Goal: Task Accomplishment & Management: Use online tool/utility

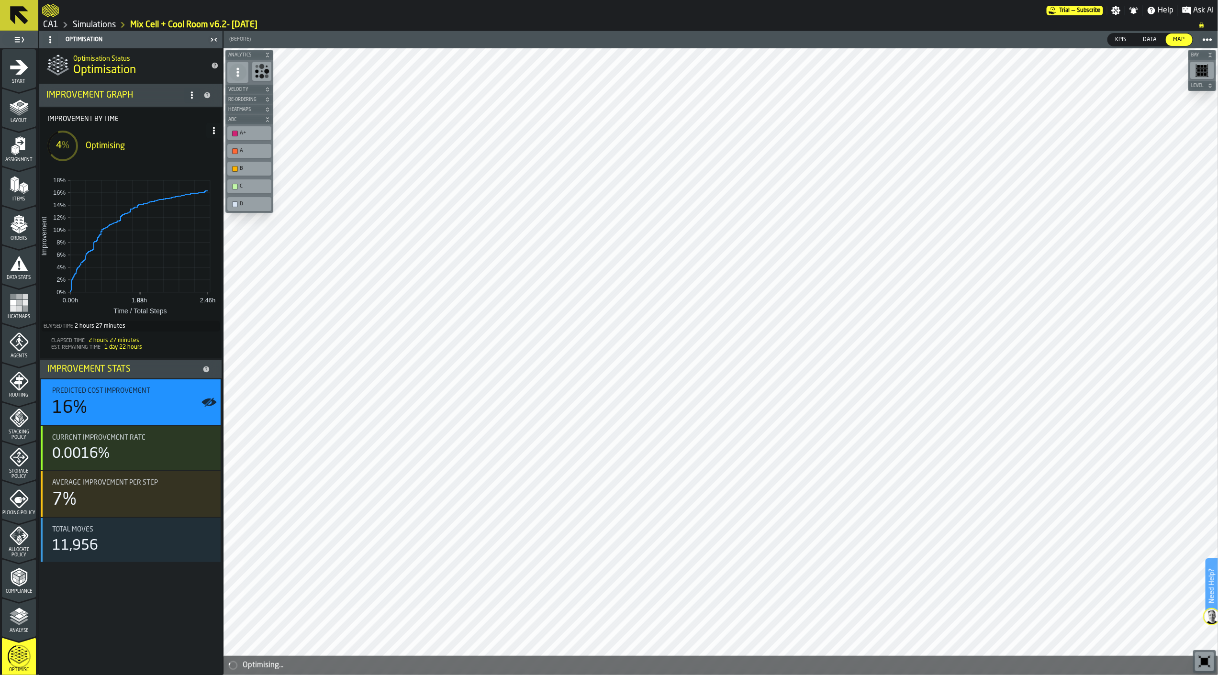
click at [216, 133] on icon at bounding box center [214, 131] width 8 height 8
click at [201, 148] on div "Show Run Options" at bounding box center [184, 149] width 63 height 11
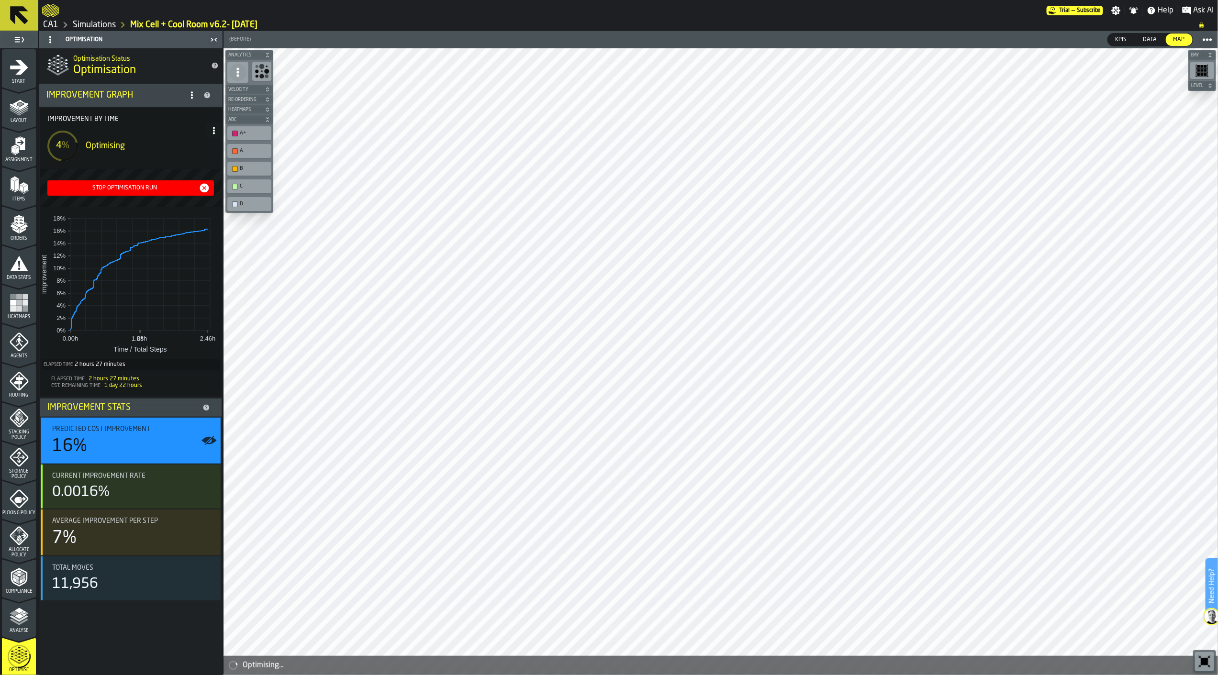
click at [148, 185] on div "Stop Optimisation Run" at bounding box center [124, 188] width 147 height 7
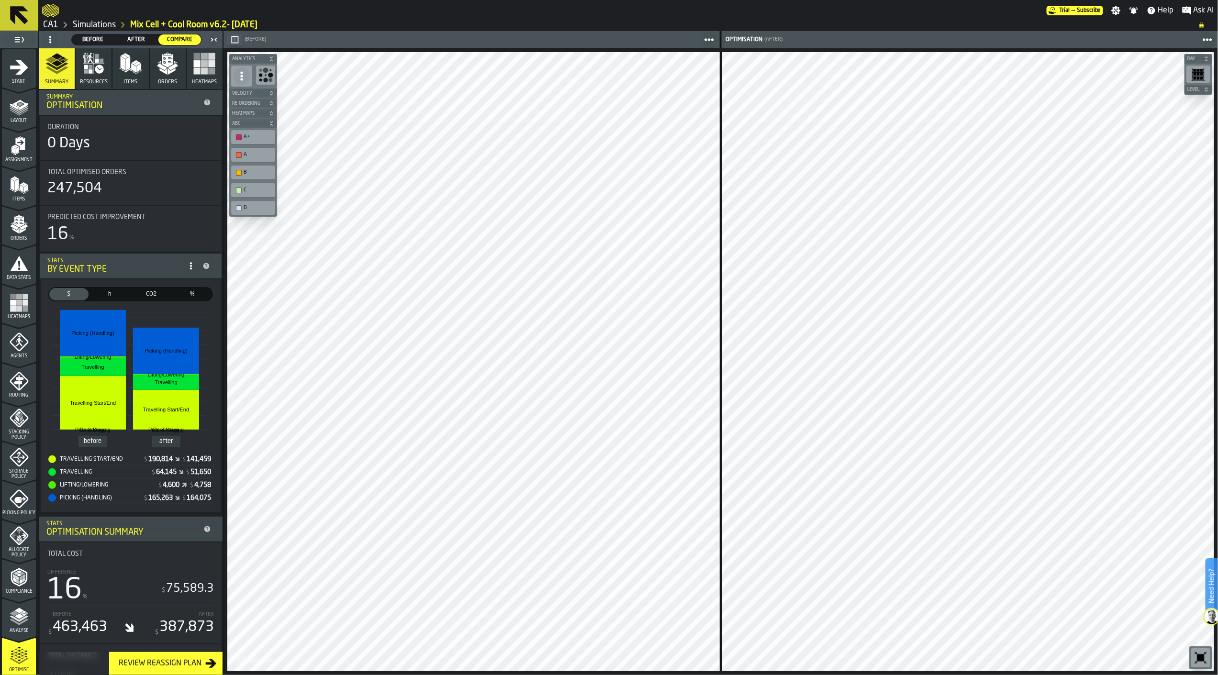
drag, startPoint x: 235, startPoint y: 42, endPoint x: 841, endPoint y: 306, distance: 660.9
click at [235, 42] on icon "button-" at bounding box center [235, 39] width 7 height 7
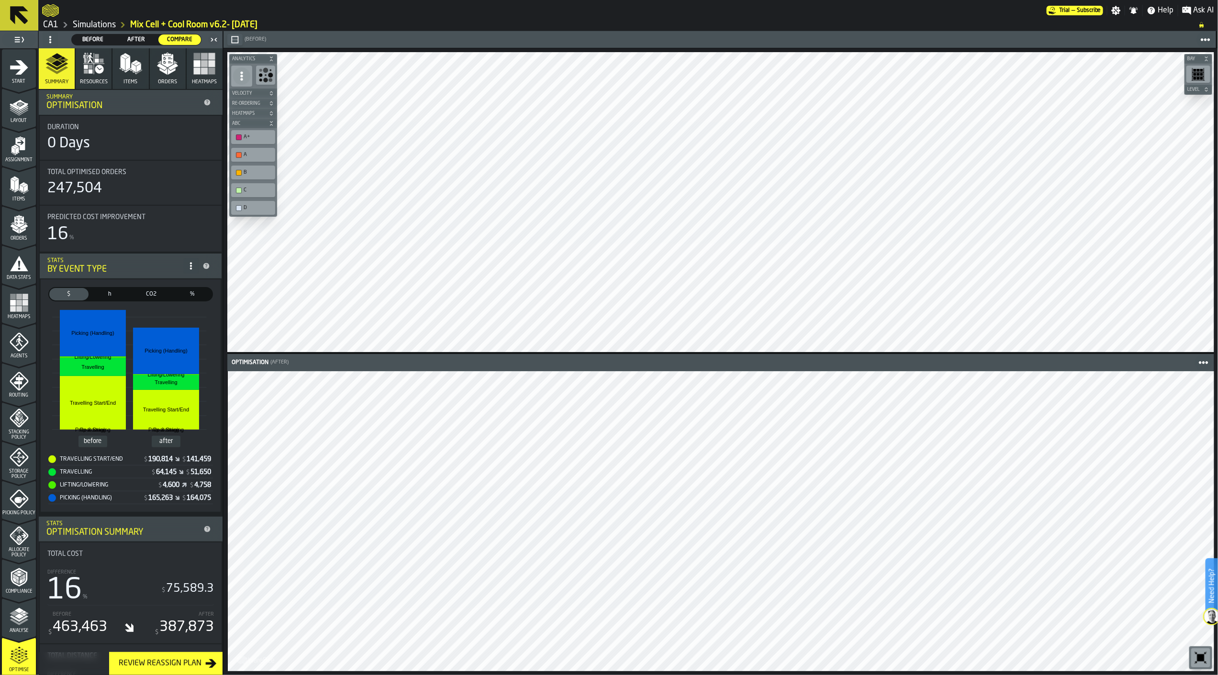
click at [166, 71] on icon "button" at bounding box center [167, 63] width 23 height 23
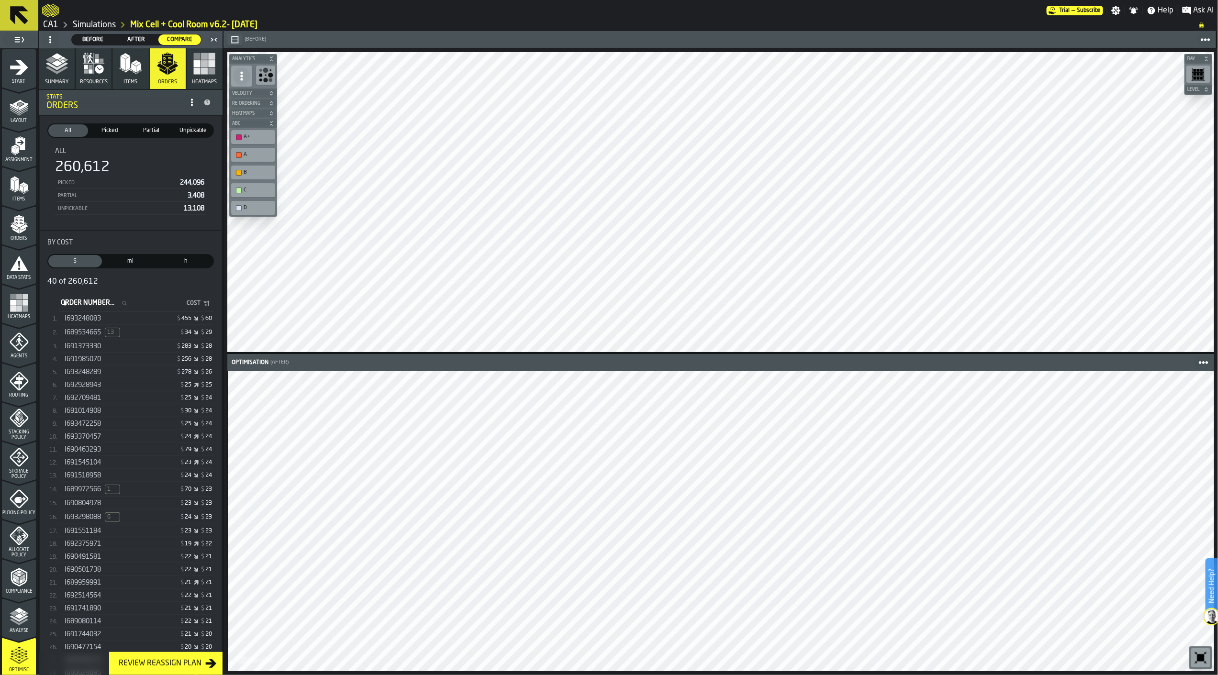
click at [151, 317] on div "$ 455 $ 60" at bounding box center [175, 318] width 74 height 7
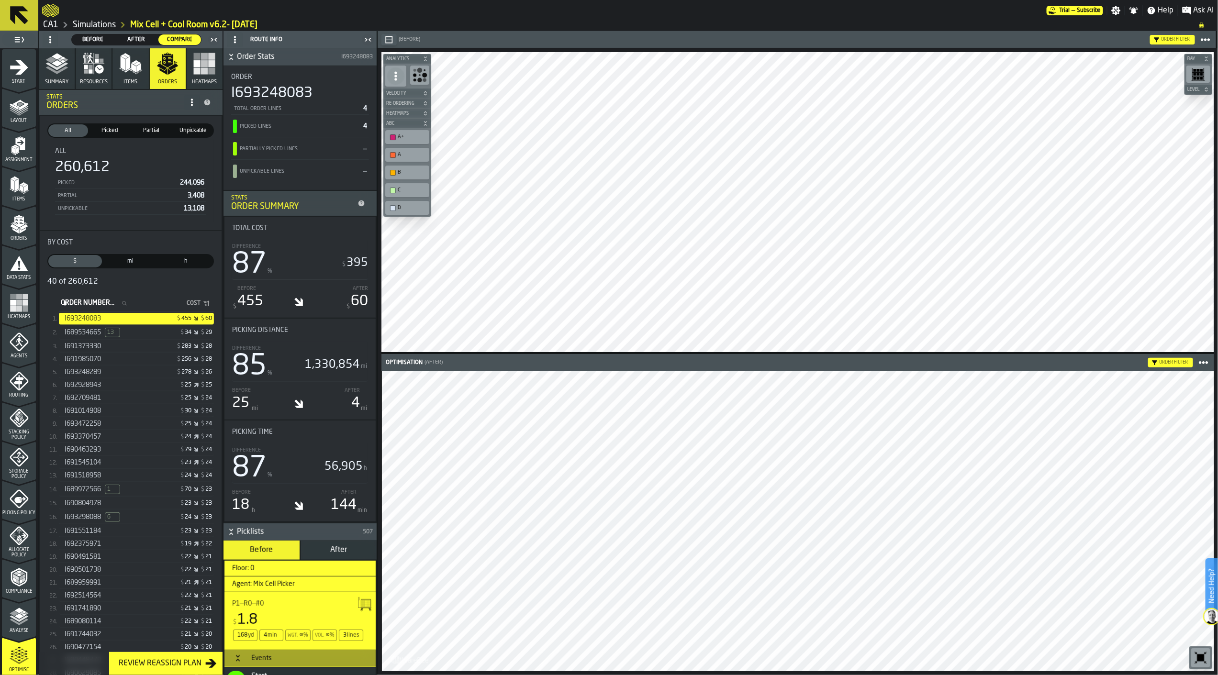
click at [87, 350] on span "I691373330" at bounding box center [83, 347] width 36 height 8
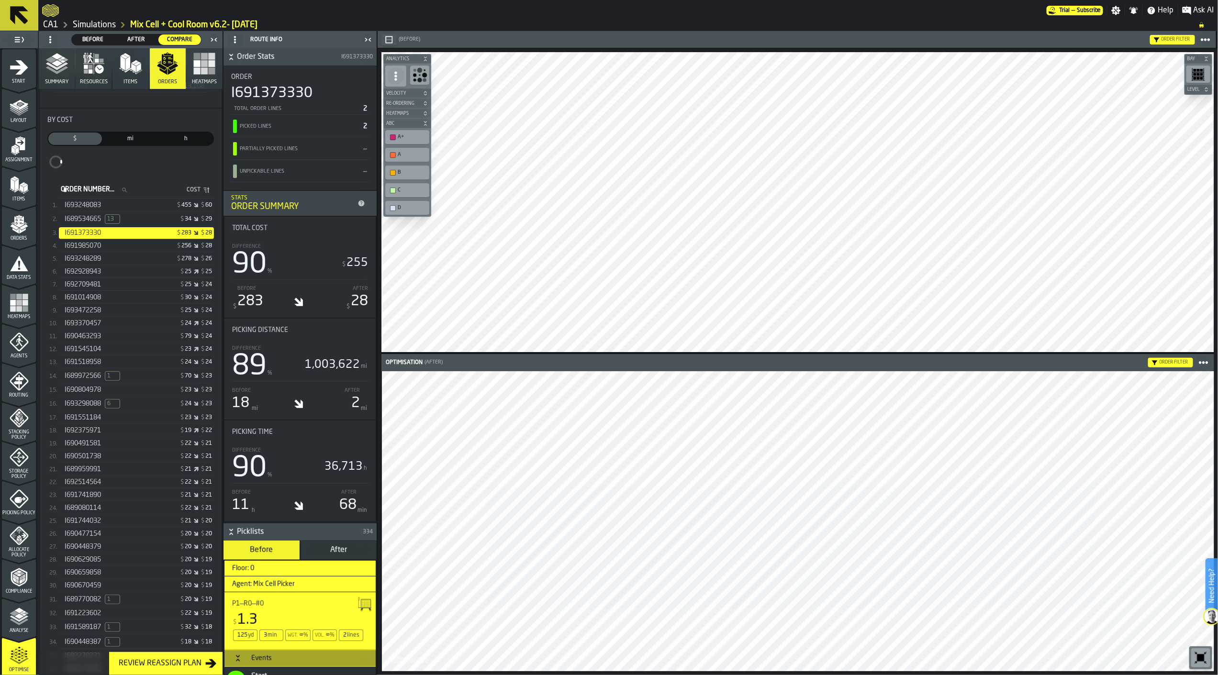
scroll to position [202, 0]
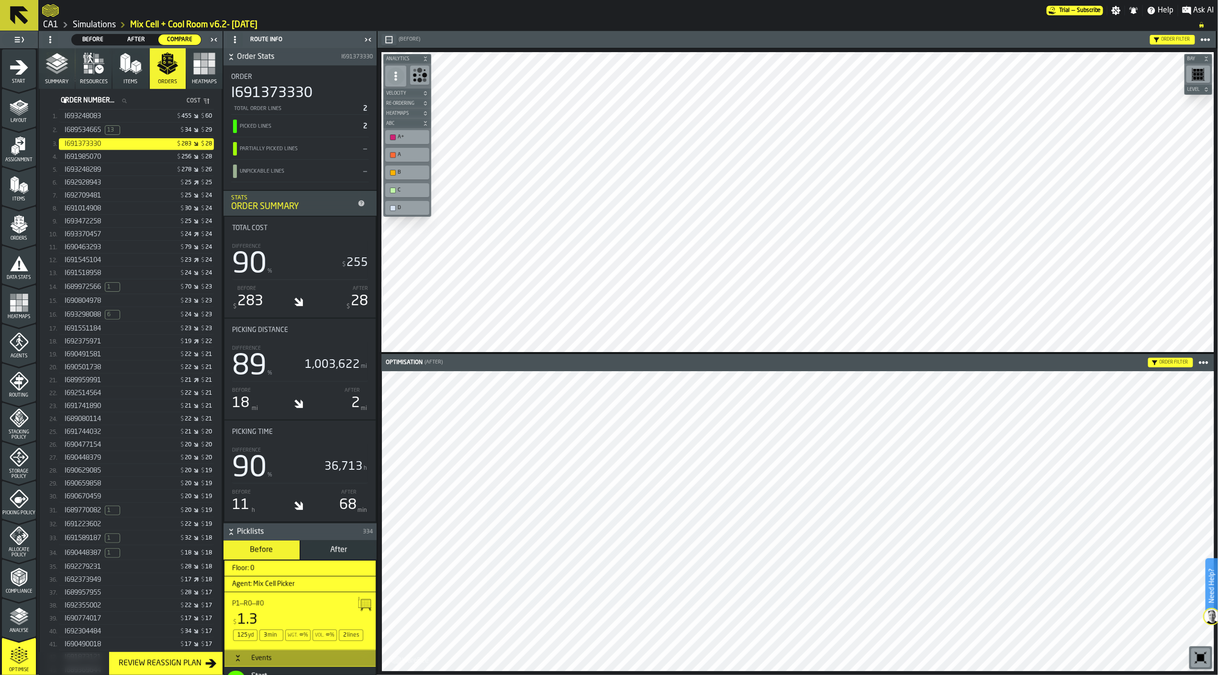
click at [122, 480] on div "I690659858 $ 20 $ 19" at bounding box center [136, 484] width 155 height 12
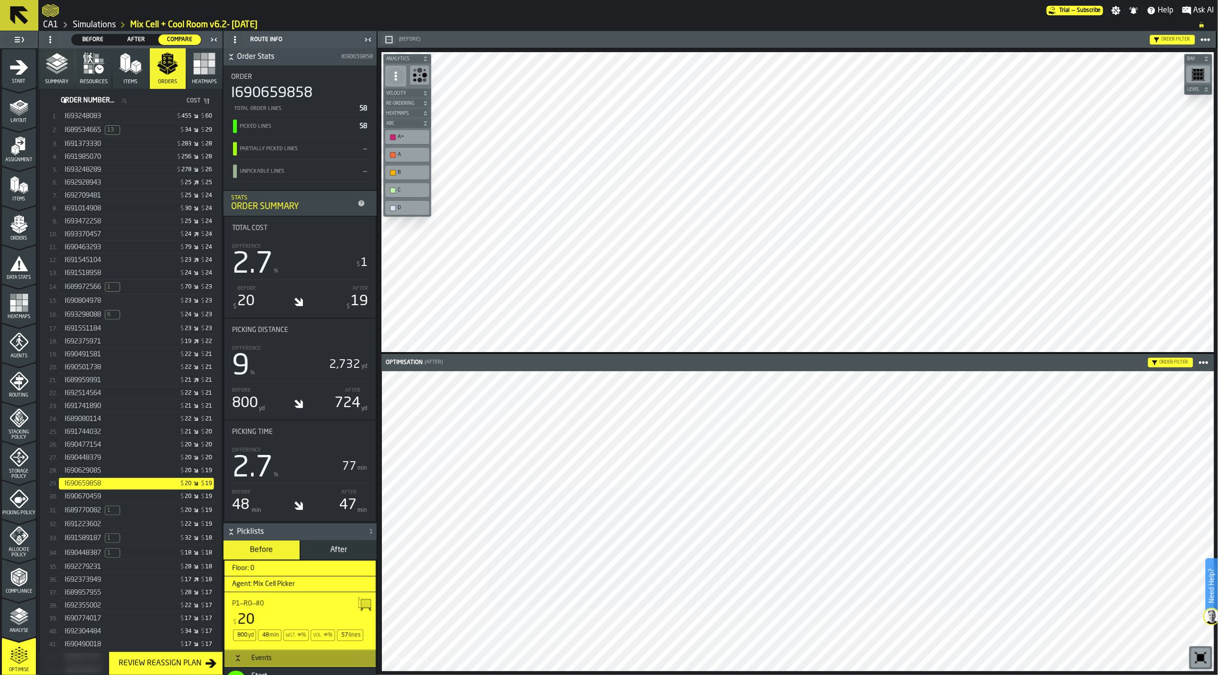
click at [390, 40] on icon "button-" at bounding box center [389, 40] width 8 height 8
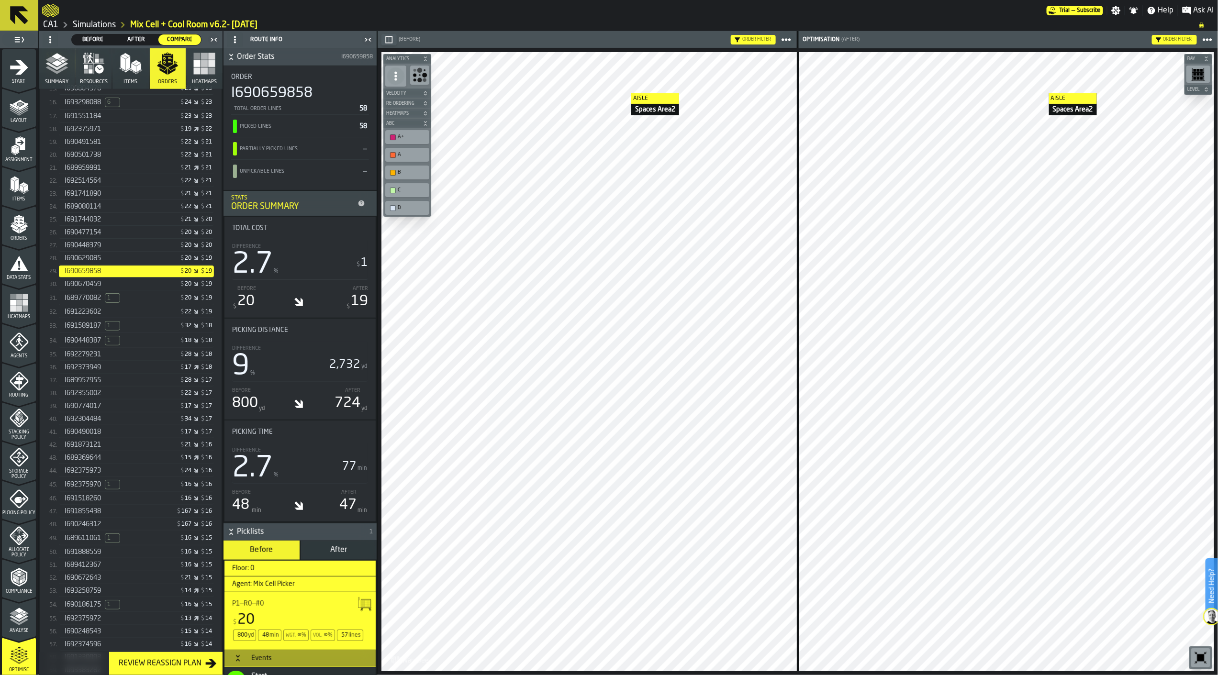
scroll to position [0, 0]
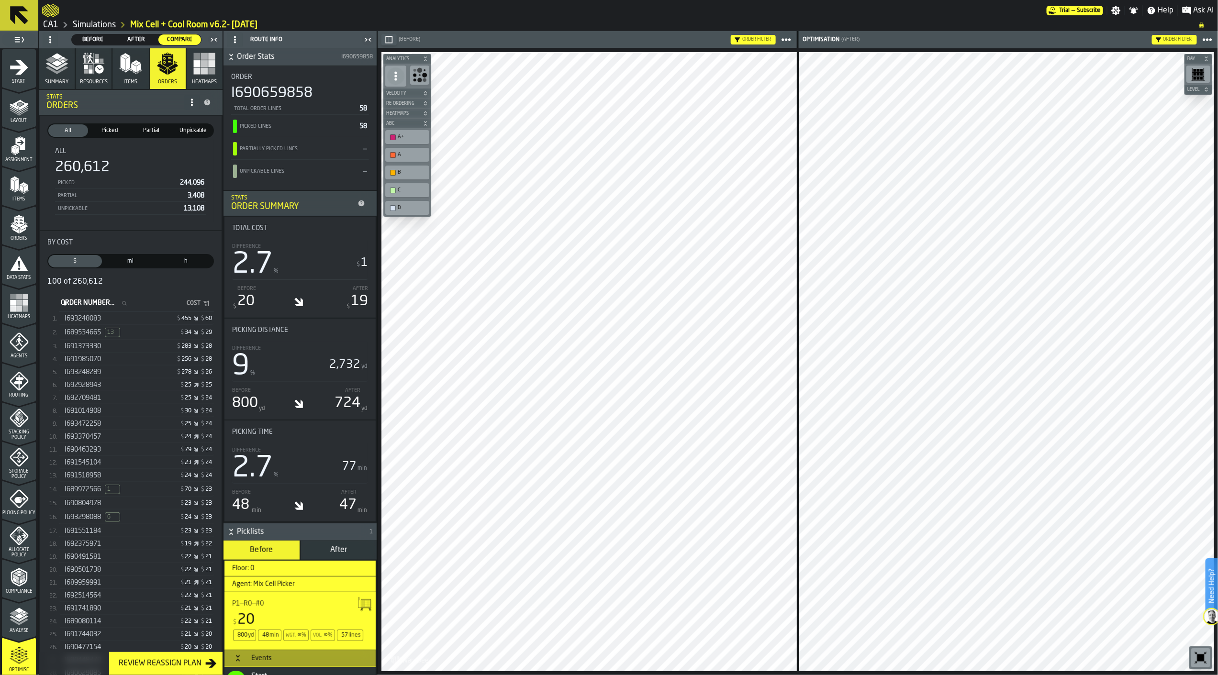
click at [1020, 40] on div "Order filter" at bounding box center [1177, 39] width 29 height 5
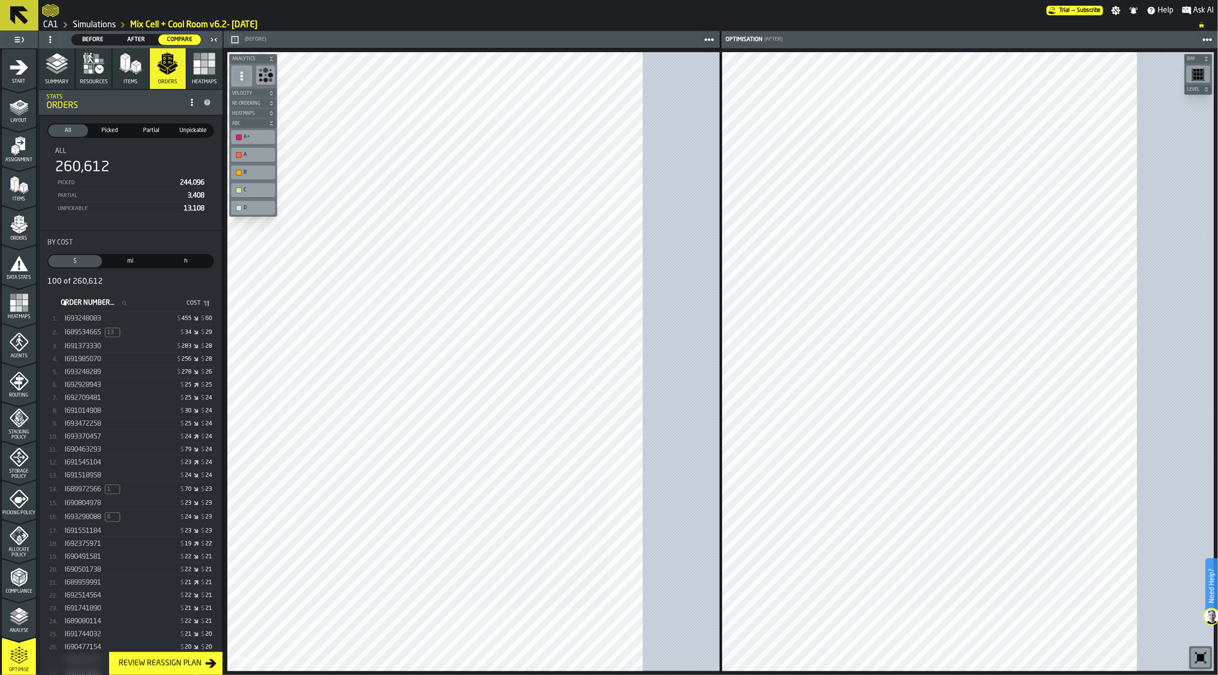
click at [271, 75] on circle "button-toolbar-undefined" at bounding box center [270, 75] width 5 height 5
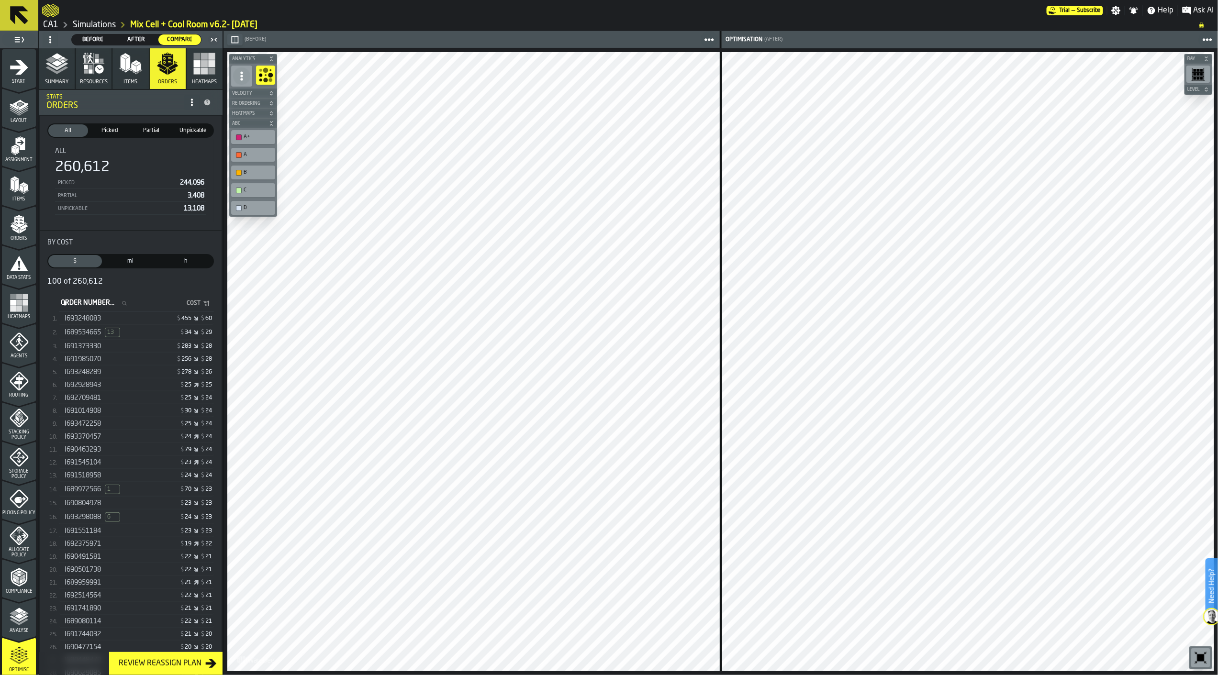
click at [21, 484] on span "Allocate Policy" at bounding box center [19, 552] width 34 height 11
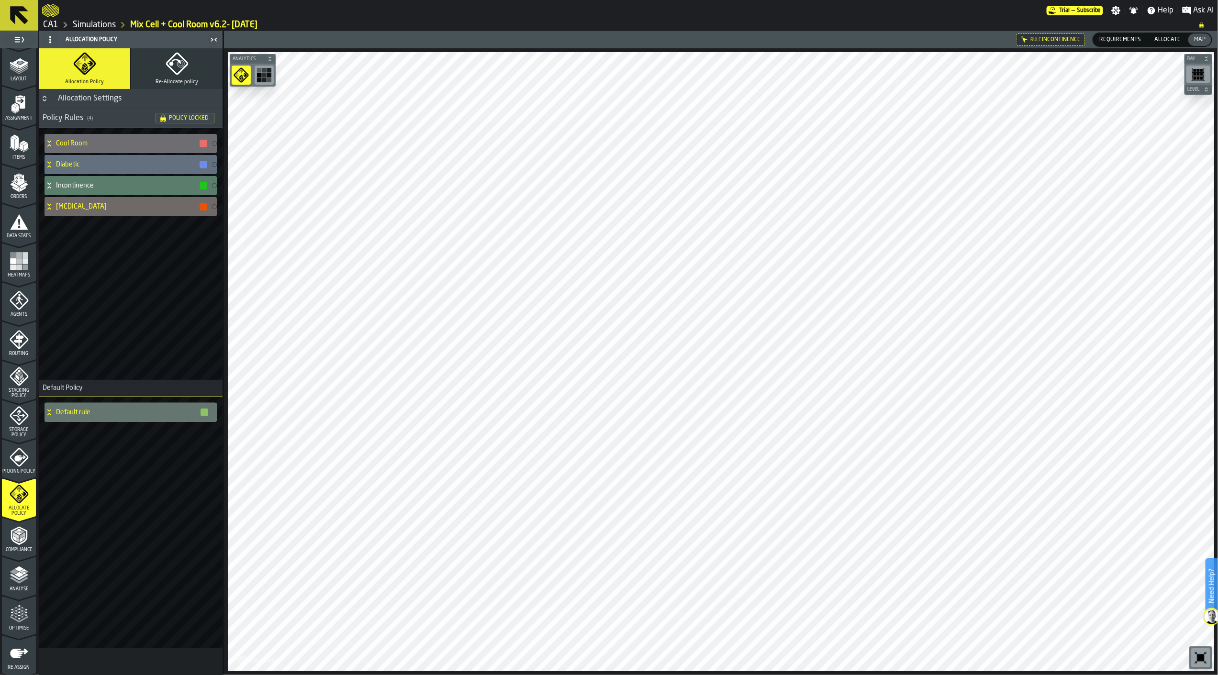
scroll to position [80, 0]
click at [25, 484] on icon "menu Optimise" at bounding box center [19, 576] width 19 height 19
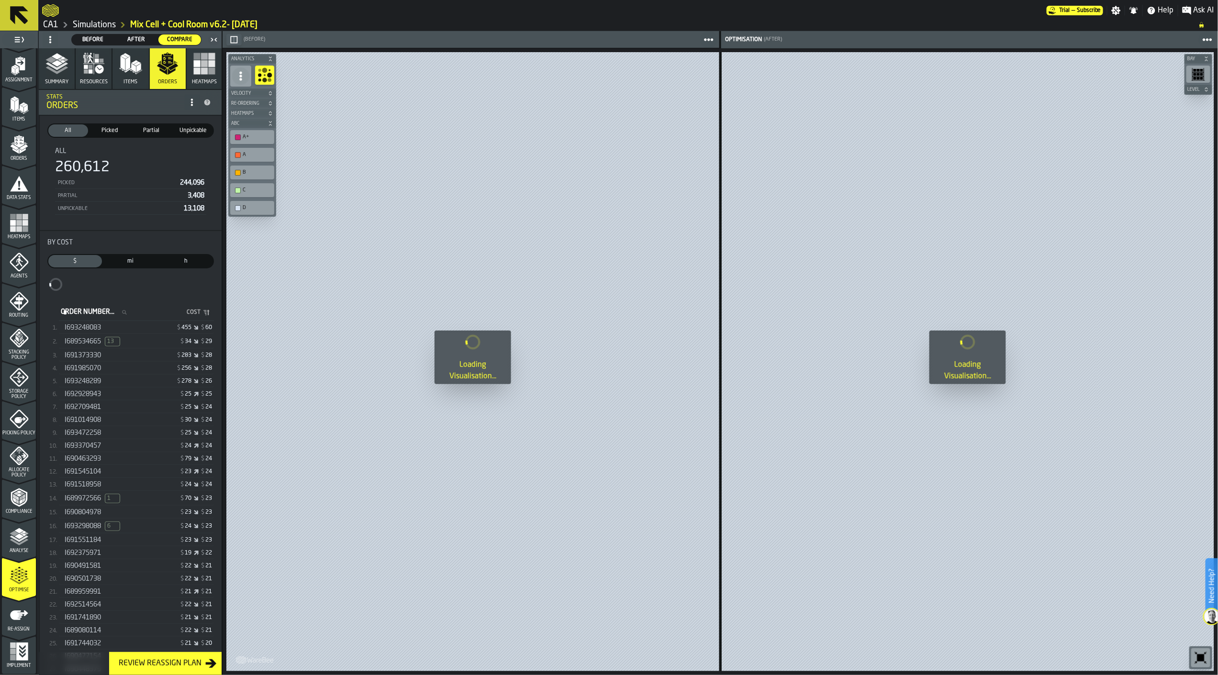
click at [266, 76] on icon "button-toolbar-undefined" at bounding box center [264, 74] width 15 height 15
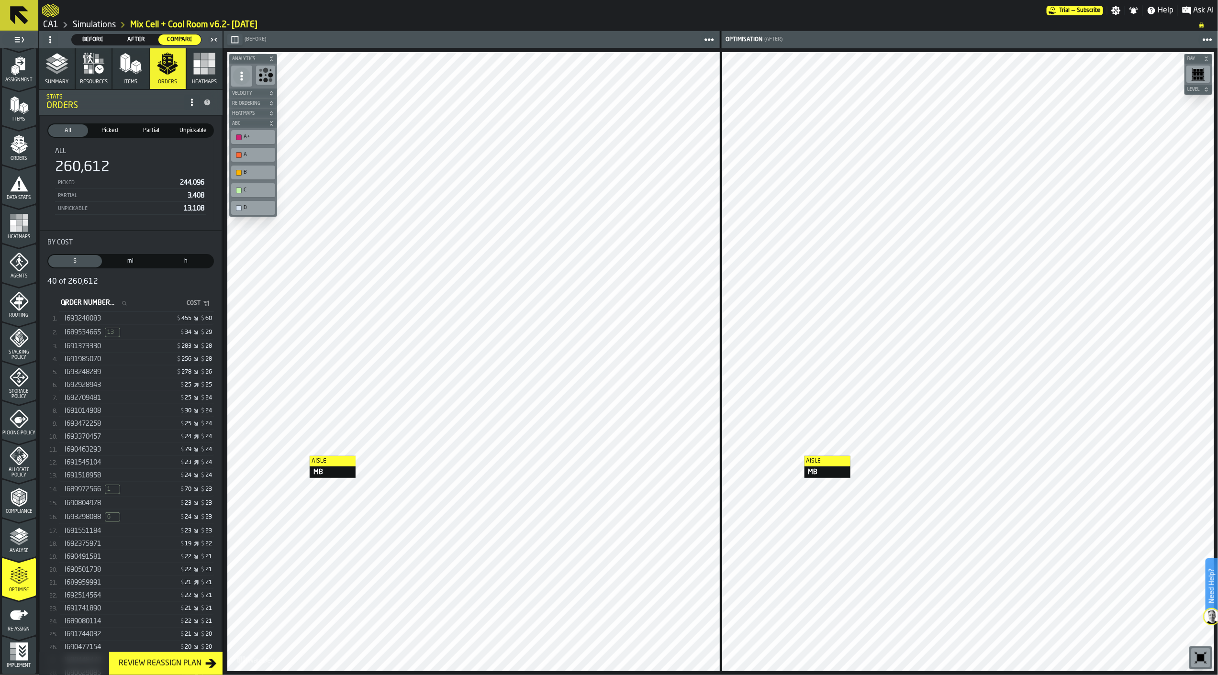
drag, startPoint x: 59, startPoint y: 77, endPoint x: 166, endPoint y: 74, distance: 106.7
click at [59, 77] on button "Summary" at bounding box center [57, 68] width 36 height 41
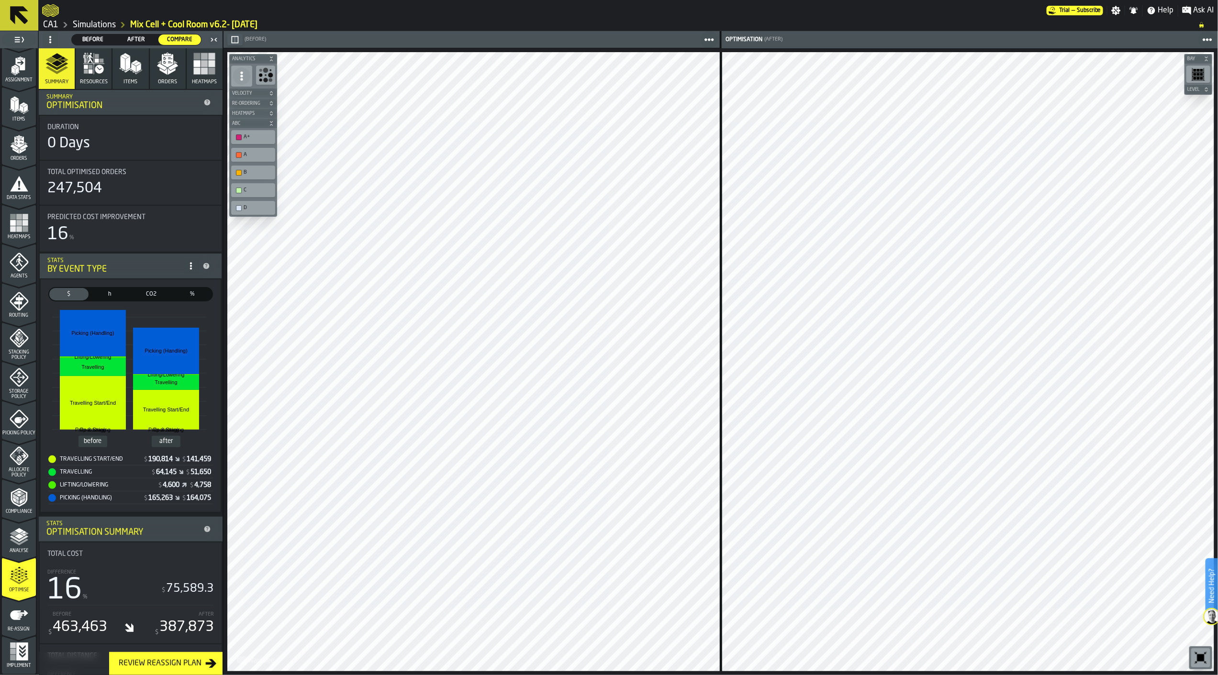
click at [14, 413] on icon "menu Picking Policy" at bounding box center [19, 419] width 19 height 19
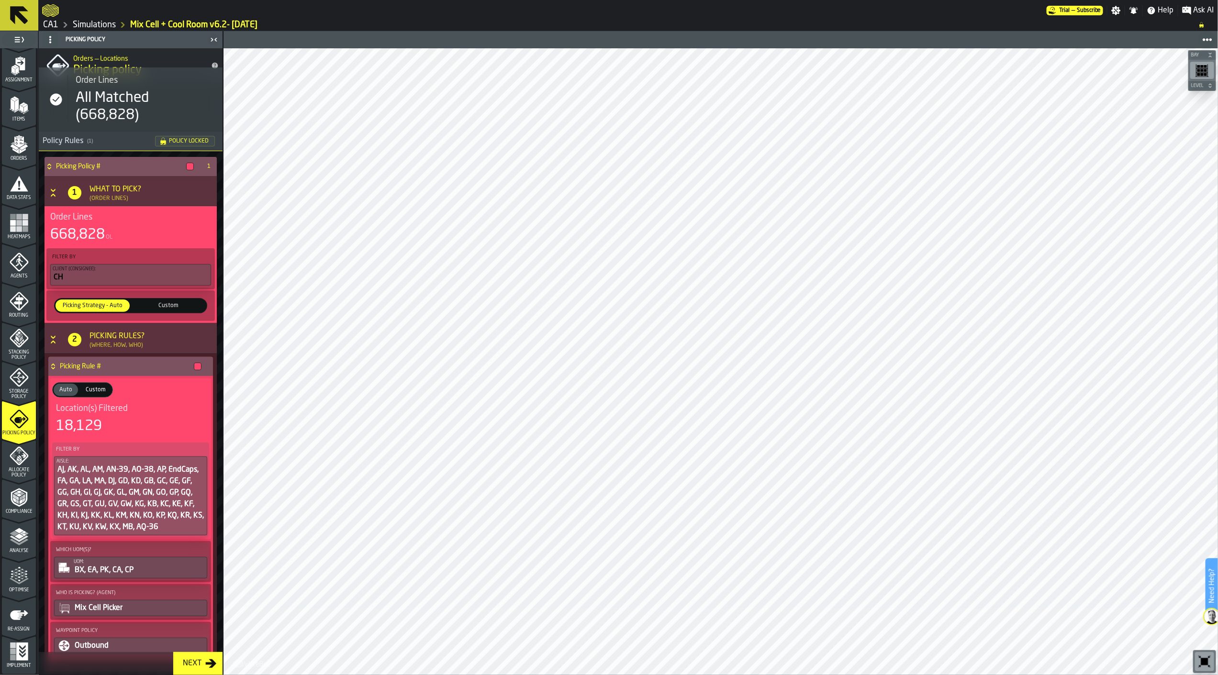
scroll to position [0, 0]
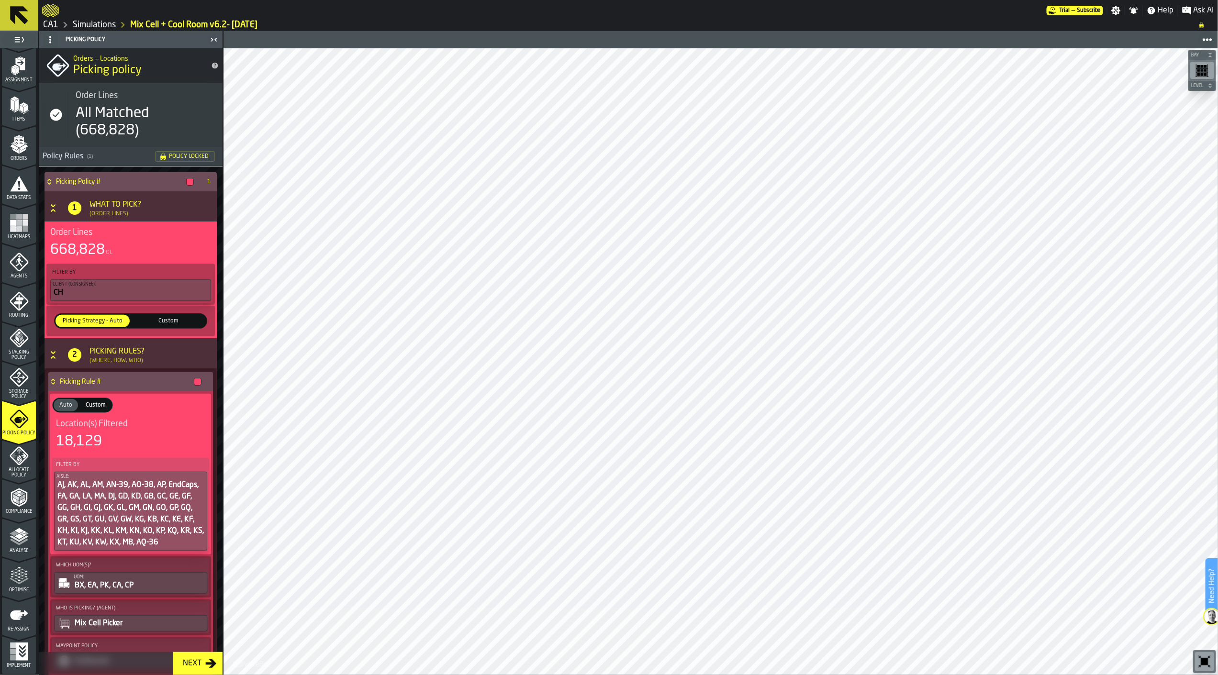
click at [18, 10] on icon at bounding box center [19, 15] width 18 height 18
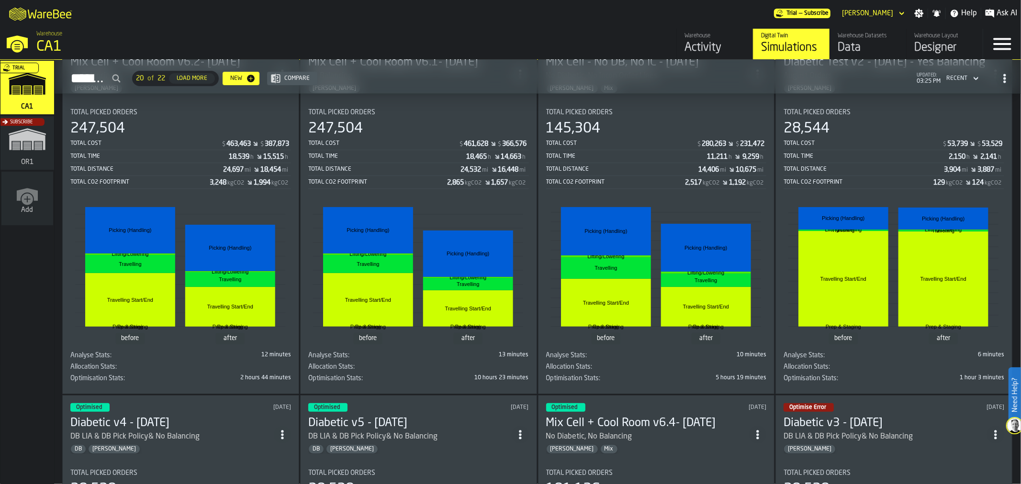
scroll to position [106, 0]
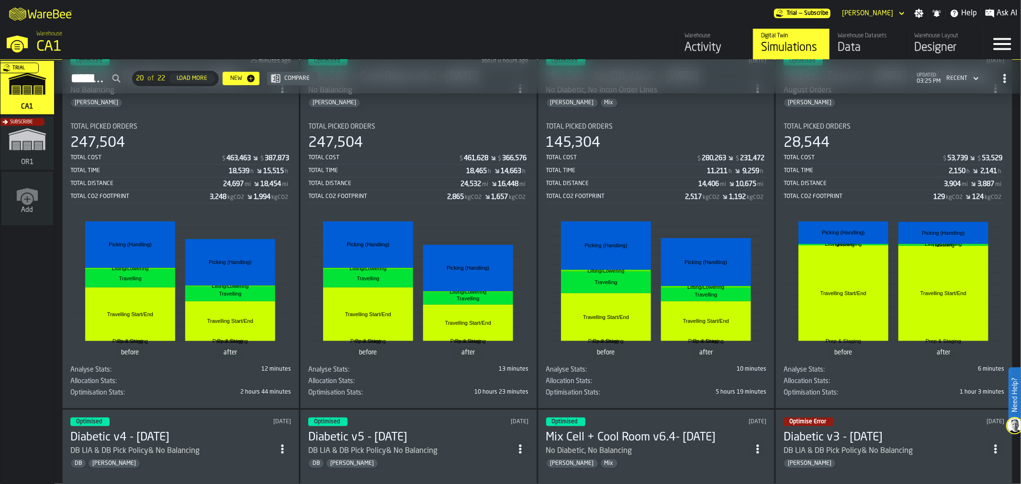
click at [834, 192] on div "Total CO2 Footprint 129 kgCO2 124 kgCO2" at bounding box center [893, 197] width 221 height 12
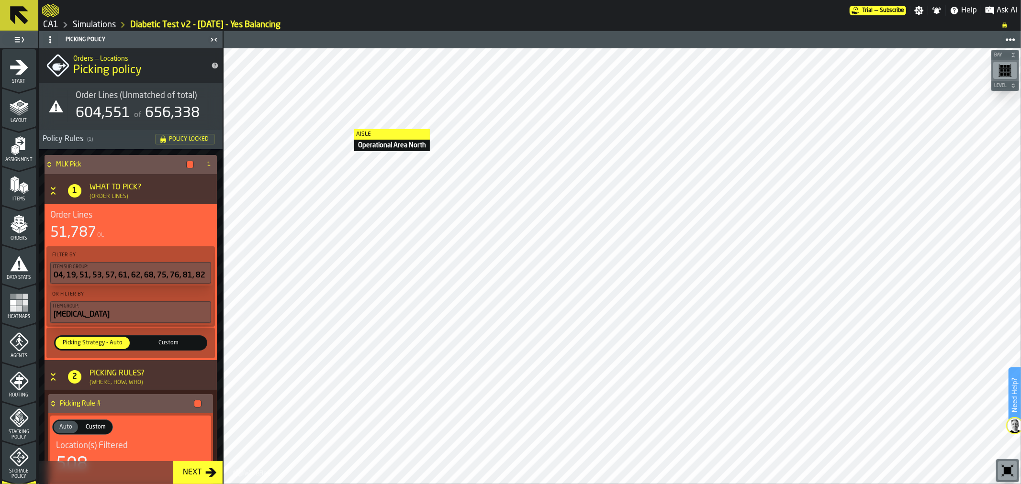
click at [46, 20] on link "CA1" at bounding box center [50, 25] width 15 height 11
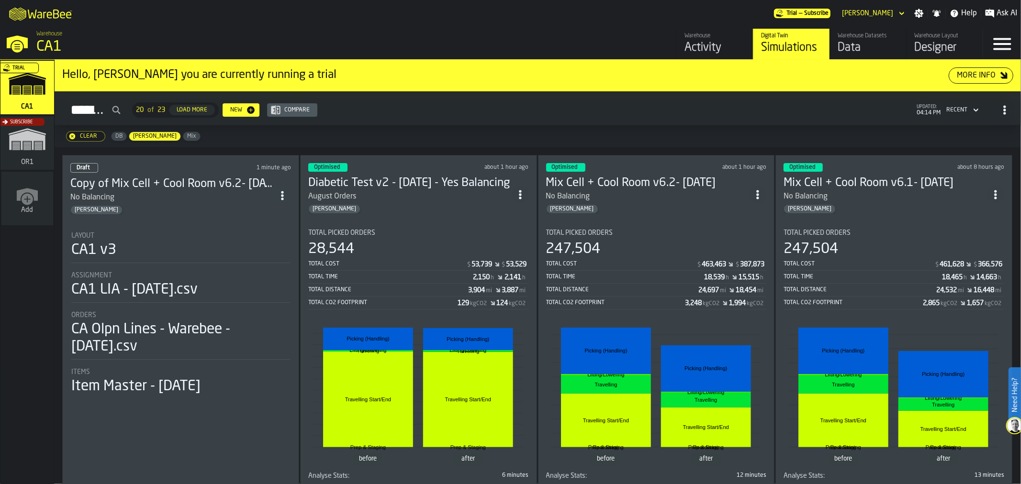
click at [211, 196] on div "No Balancing" at bounding box center [171, 197] width 203 height 11
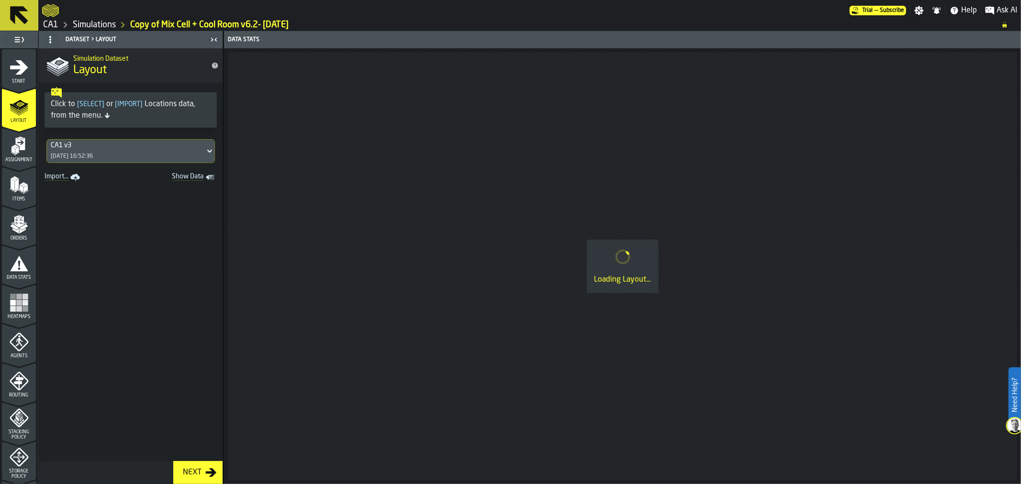
click at [15, 81] on span "Start" at bounding box center [19, 81] width 34 height 5
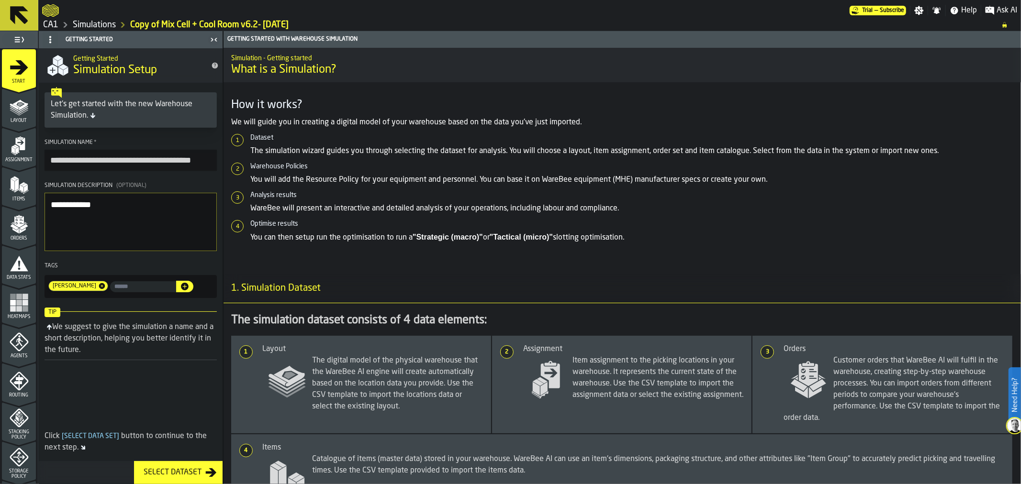
drag, startPoint x: 80, startPoint y: 161, endPoint x: 26, endPoint y: 156, distance: 54.3
click at [26, 156] on aside "**********" at bounding box center [111, 257] width 223 height 453
click at [145, 159] on input "**********" at bounding box center [131, 160] width 172 height 21
type input "**********"
click at [10, 114] on icon "menu Layout" at bounding box center [19, 106] width 19 height 19
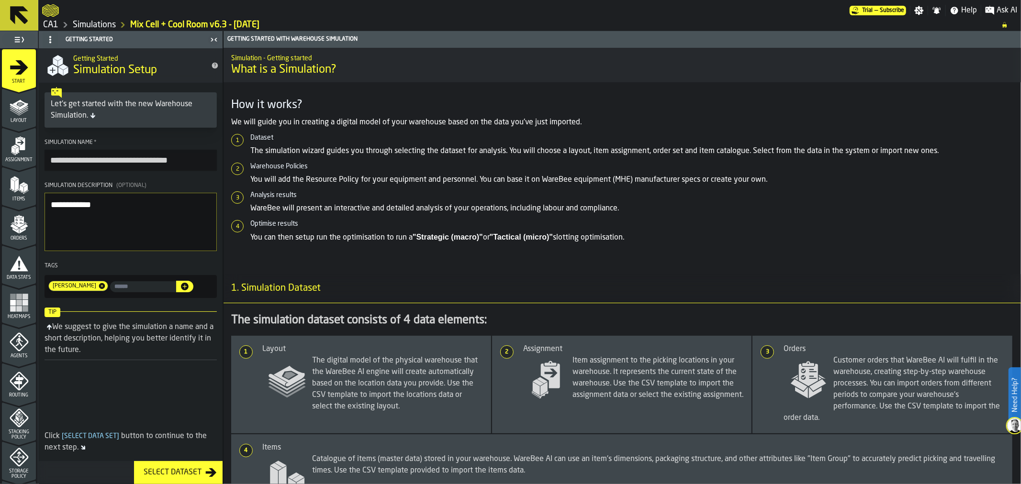
click at [14, 145] on icon "menu Assignment" at bounding box center [19, 145] width 19 height 19
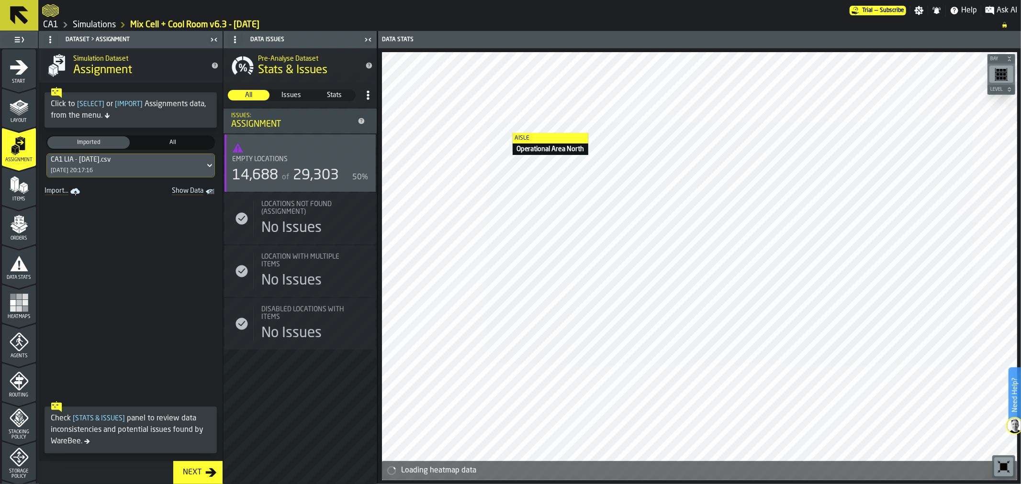
click at [16, 415] on icon "menu Stacking Policy" at bounding box center [19, 418] width 19 height 19
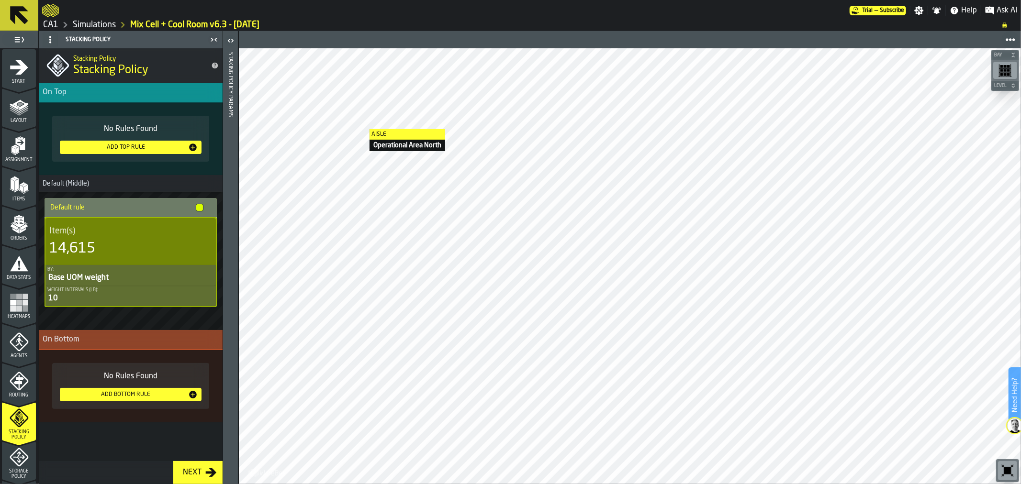
click at [24, 229] on icon "menu Orders" at bounding box center [19, 224] width 19 height 19
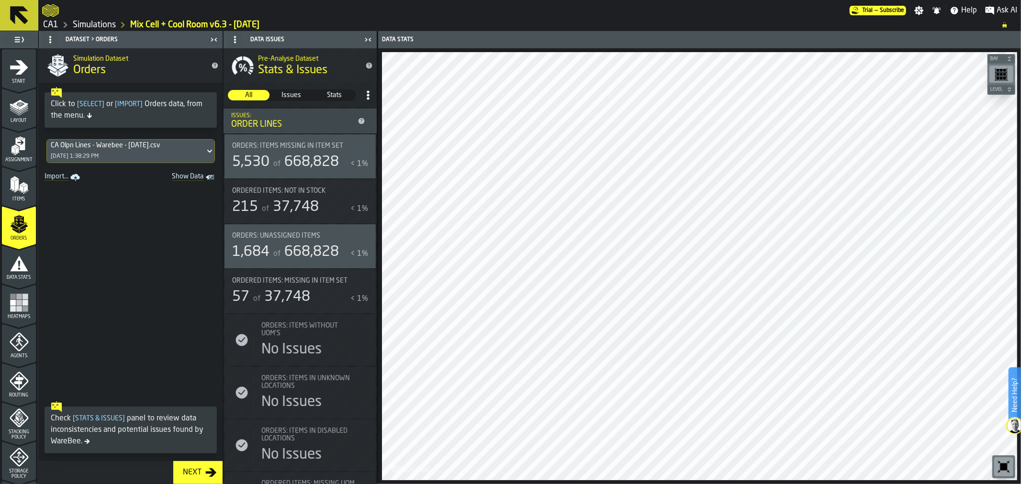
click at [195, 177] on span "Show Data" at bounding box center [170, 178] width 65 height 10
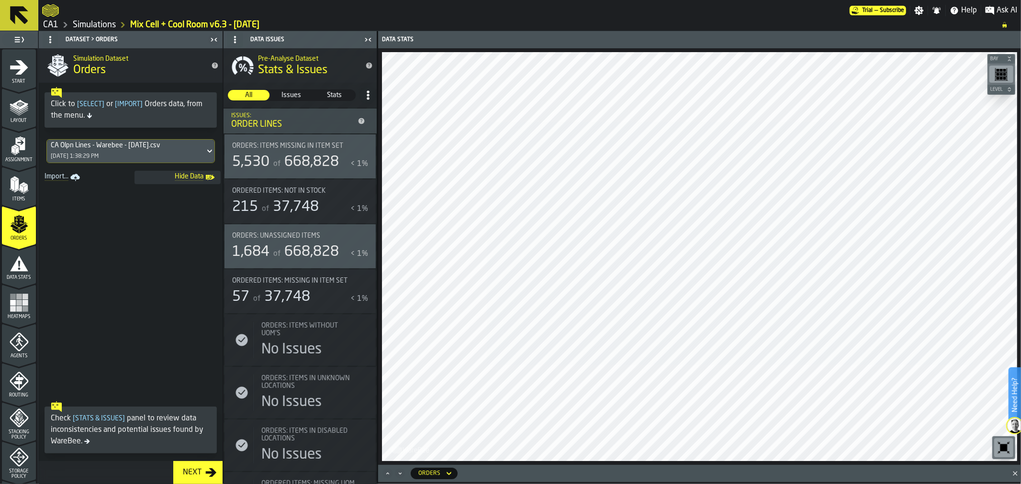
scroll to position [209, 0]
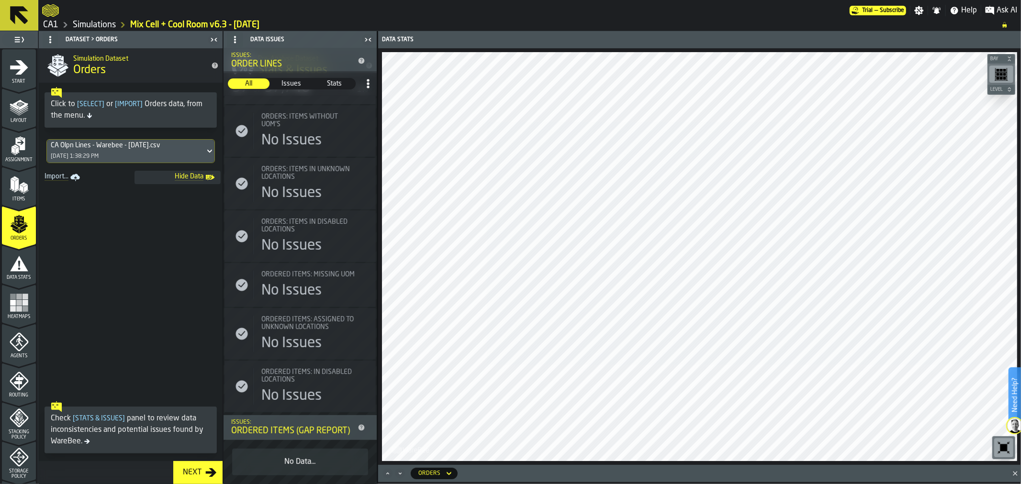
click at [188, 176] on span "Hide Data" at bounding box center [170, 178] width 65 height 10
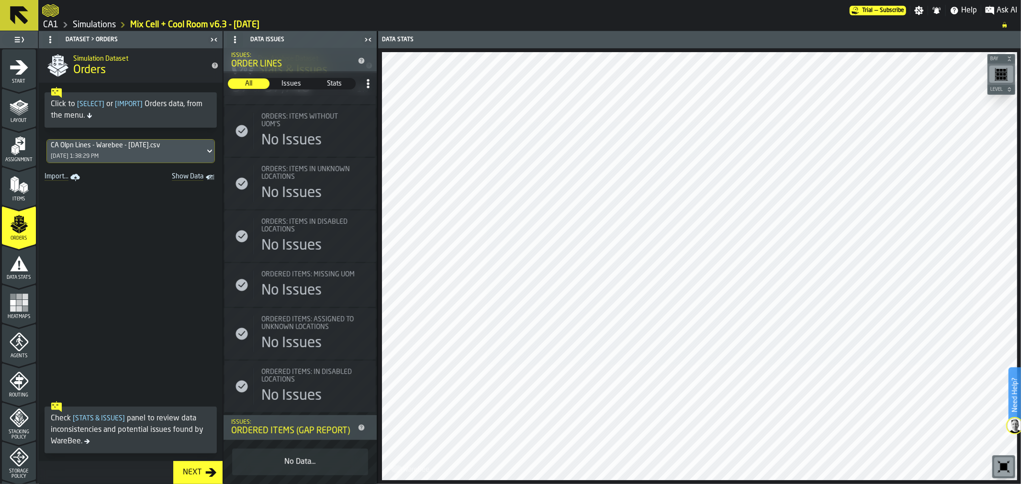
click at [188, 176] on span "Show Data" at bounding box center [170, 178] width 65 height 10
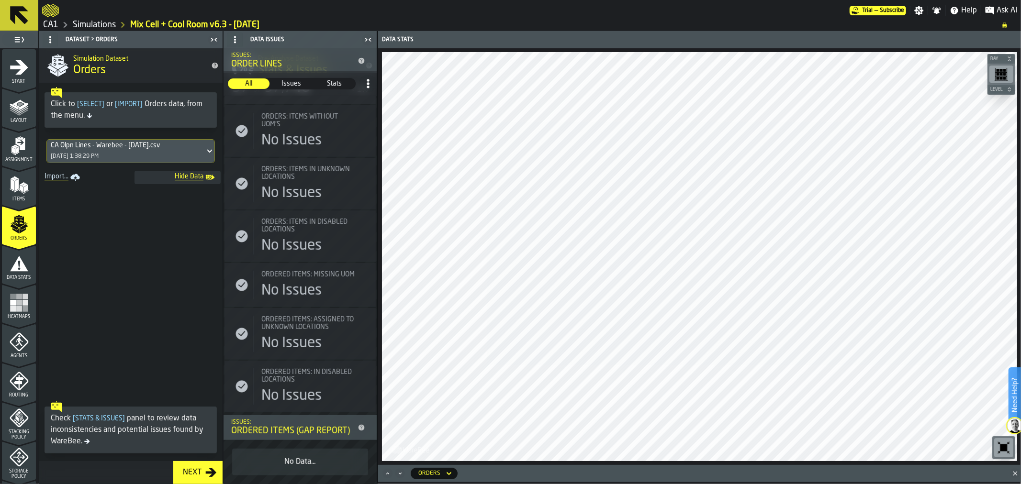
click at [391, 475] on icon "Maximize" at bounding box center [388, 474] width 10 height 10
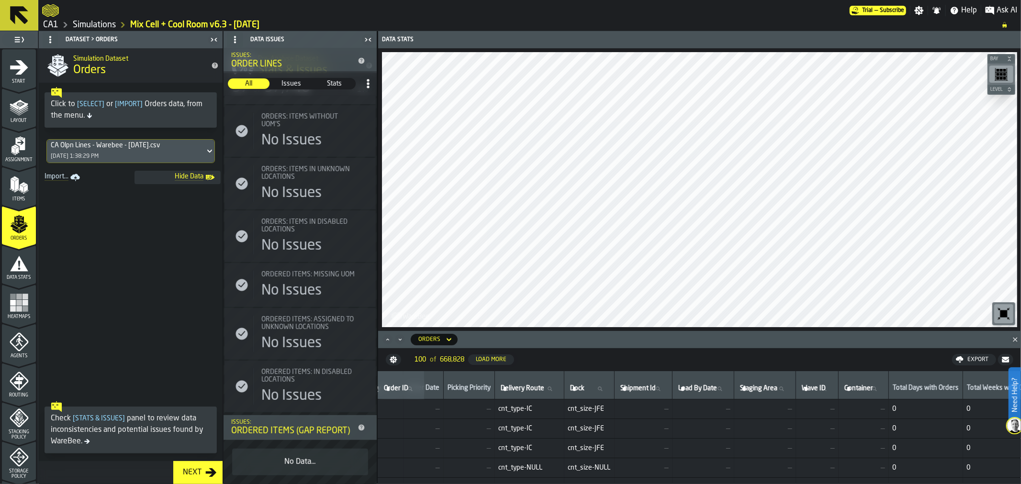
scroll to position [0, 0]
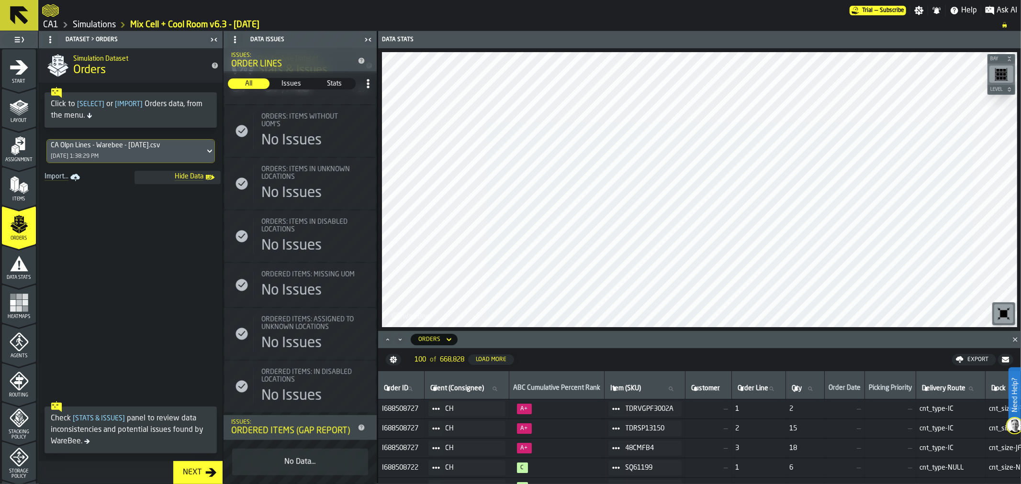
click at [11, 27] on button at bounding box center [19, 15] width 38 height 31
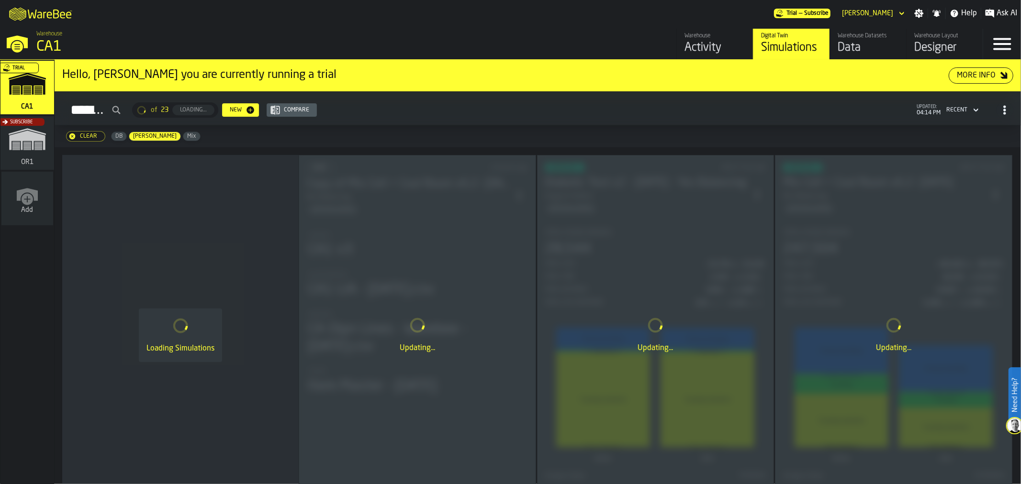
click at [869, 45] on div "Data" at bounding box center [867, 47] width 61 height 15
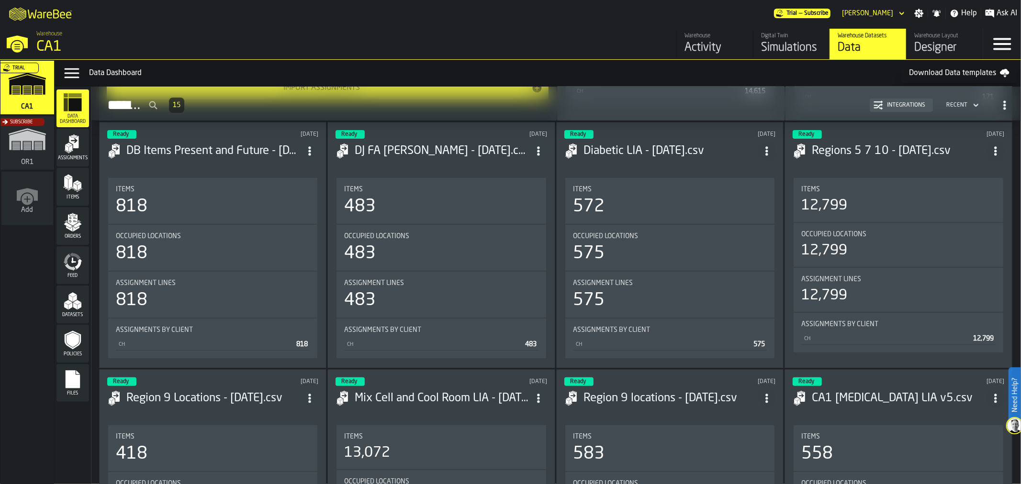
scroll to position [106, 0]
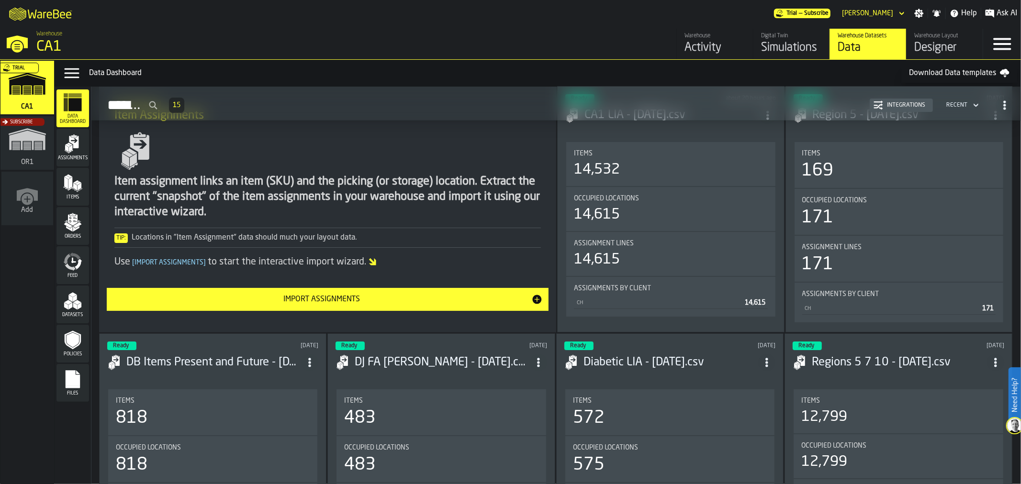
click at [79, 234] on span "Orders" at bounding box center [72, 236] width 33 height 5
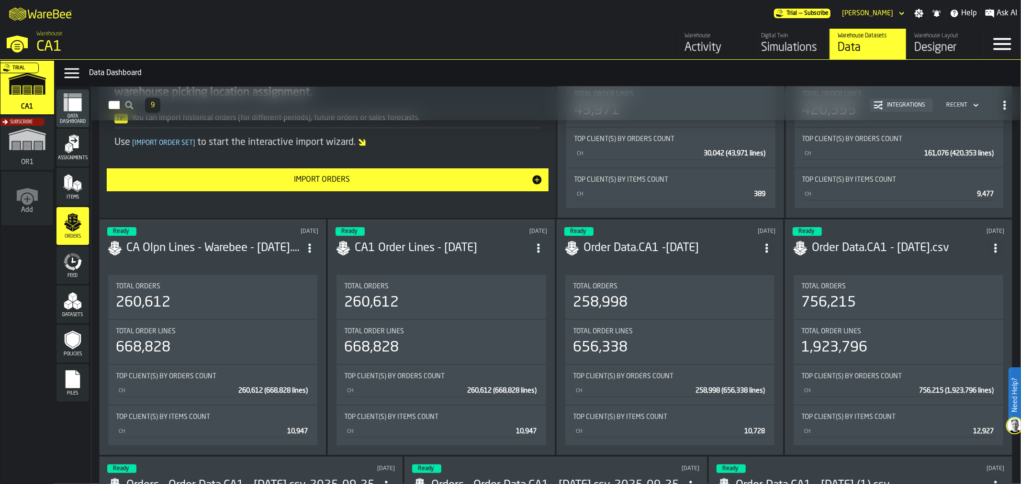
scroll to position [212, 0]
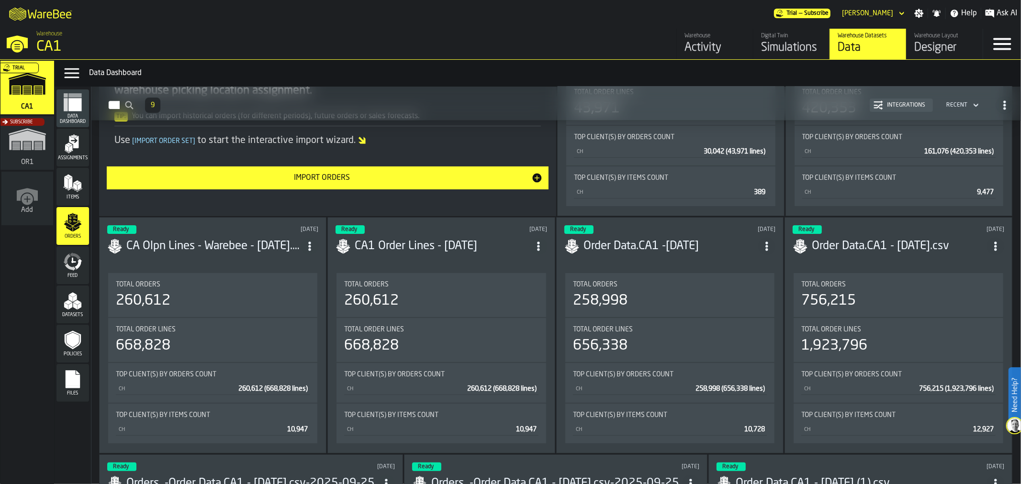
click at [245, 254] on header "Ready 3 days ago CA Olpn Lines - Warebee - 10.2.2025.csv" at bounding box center [212, 244] width 211 height 38
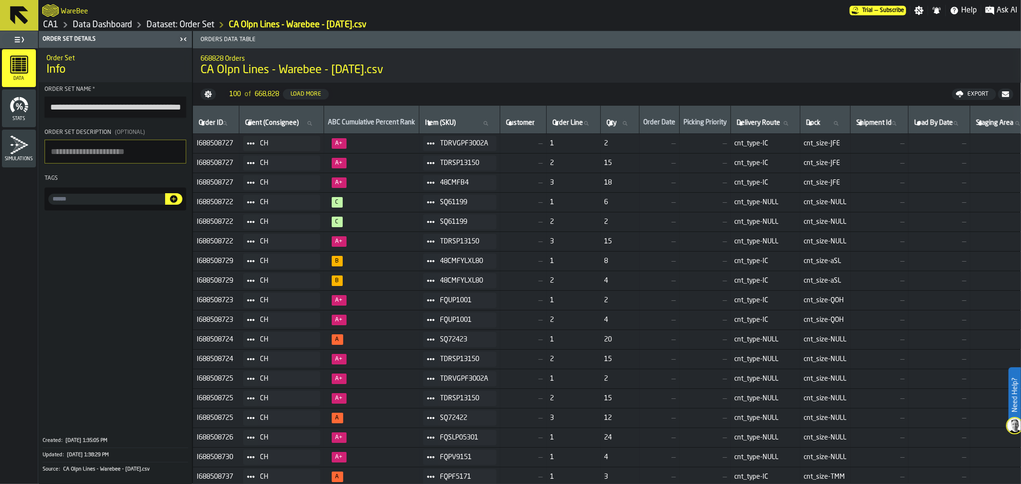
click at [13, 22] on icon at bounding box center [19, 15] width 18 height 18
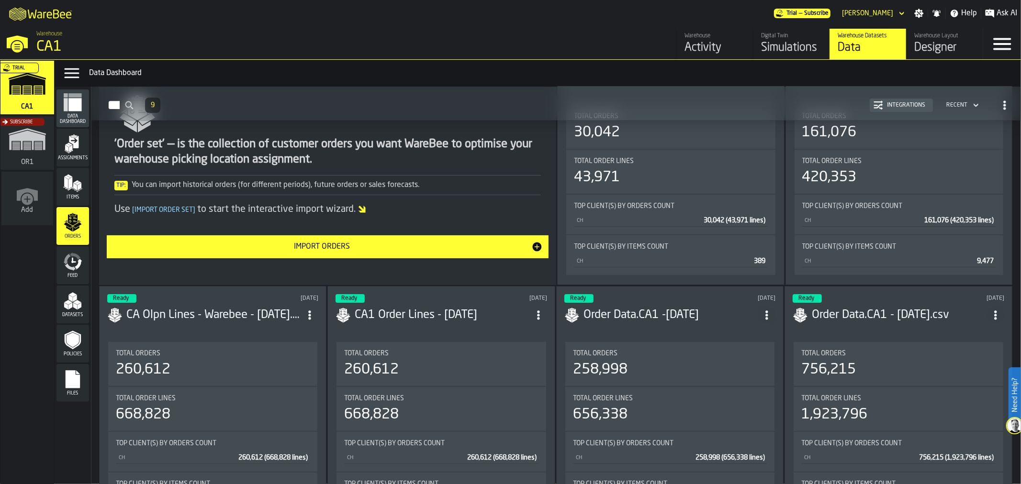
scroll to position [197, 0]
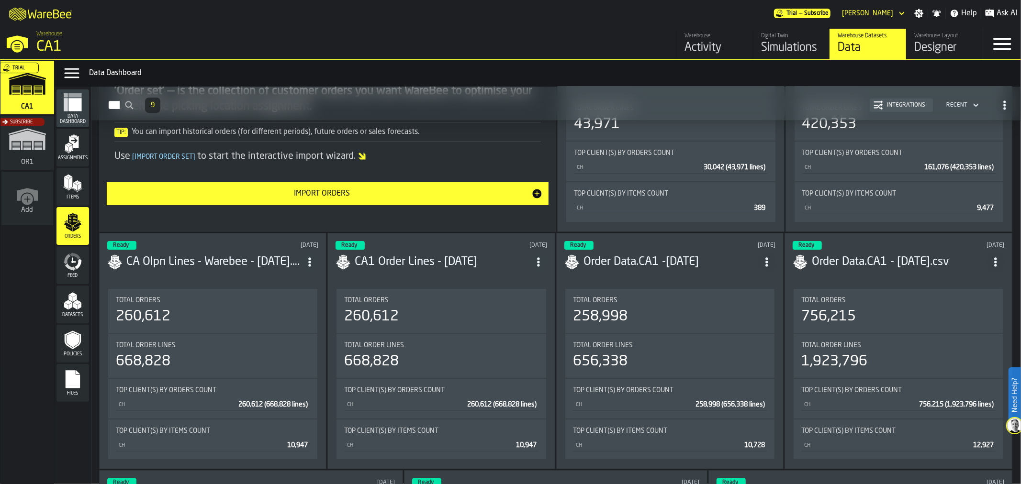
click at [629, 284] on div "Ready 9 days ago Order Data.CA1 -Aug/25 Total Orders 258,998 Total Order Lines …" at bounding box center [670, 351] width 228 height 236
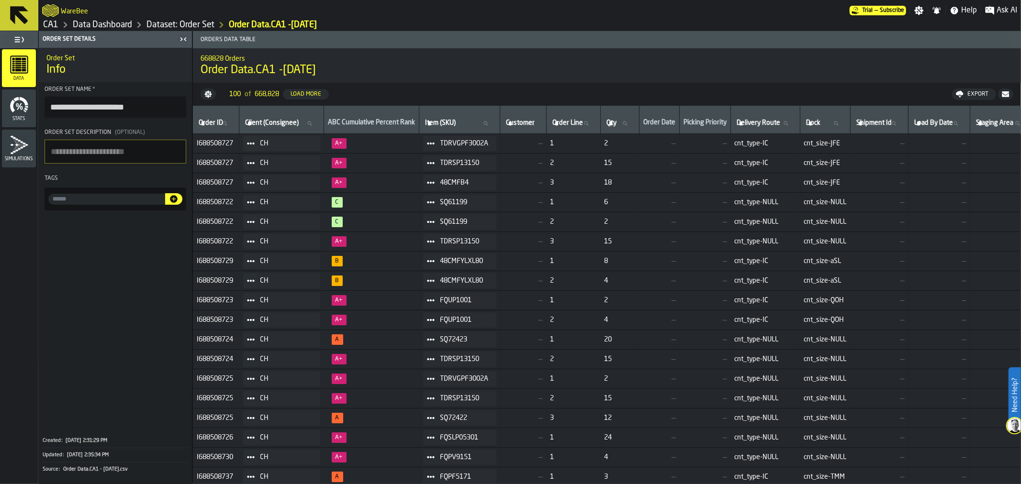
click at [24, 22] on icon at bounding box center [19, 15] width 18 height 18
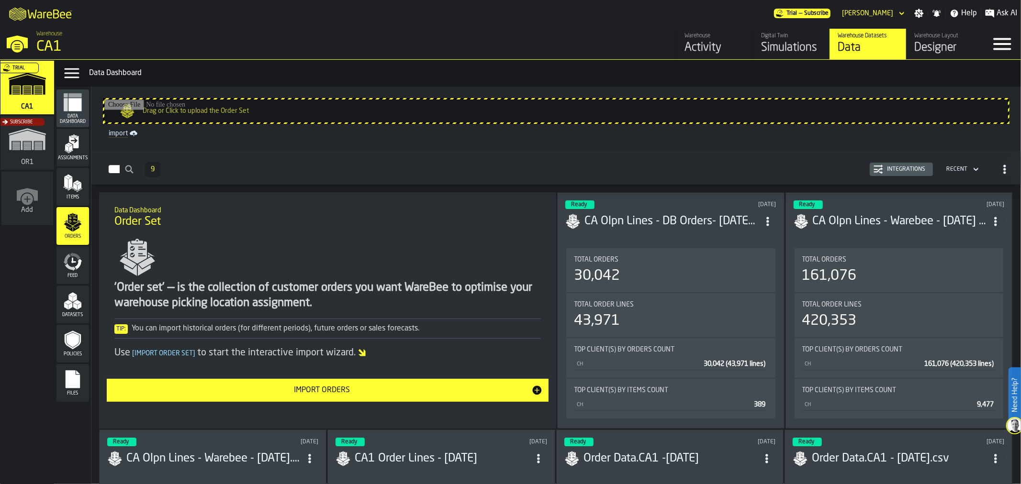
click at [788, 47] on div "Simulations" at bounding box center [791, 47] width 61 height 15
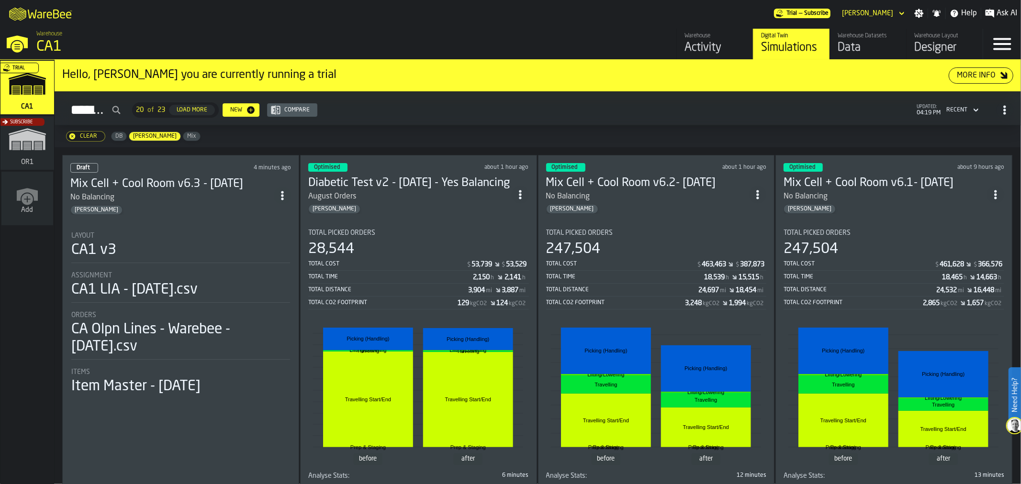
click at [233, 225] on li "Layout CA1 v3 Assignment CA1 LIA - 10.7.2025.csv Orders CA Olpn Lines - Warebee…" at bounding box center [180, 309] width 221 height 173
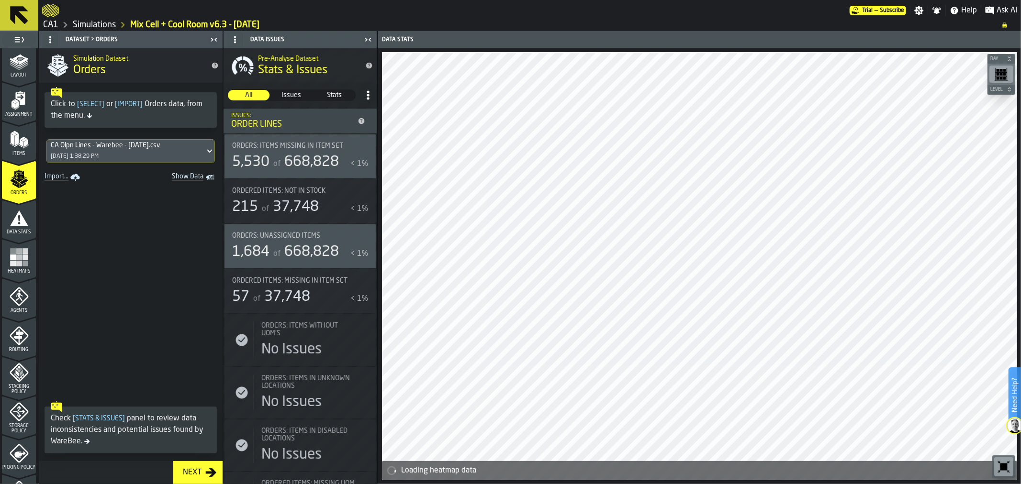
scroll to position [106, 0]
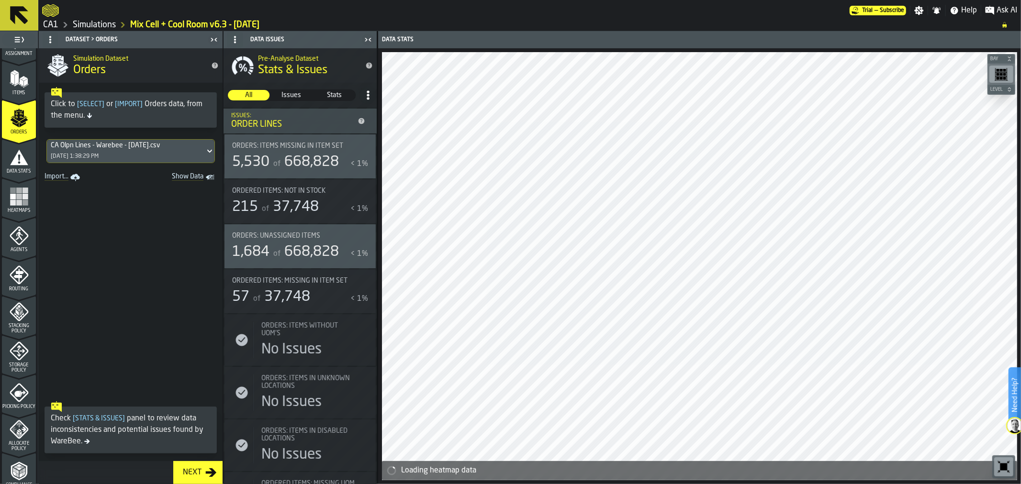
click at [23, 361] on div "Storage Policy" at bounding box center [19, 358] width 34 height 32
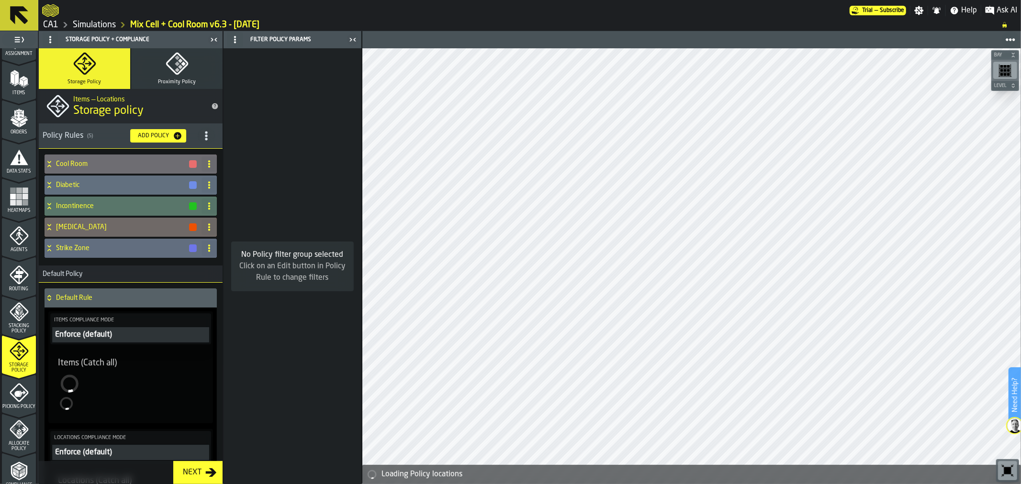
click at [142, 334] on div "Enforce (default)" at bounding box center [130, 334] width 153 height 11
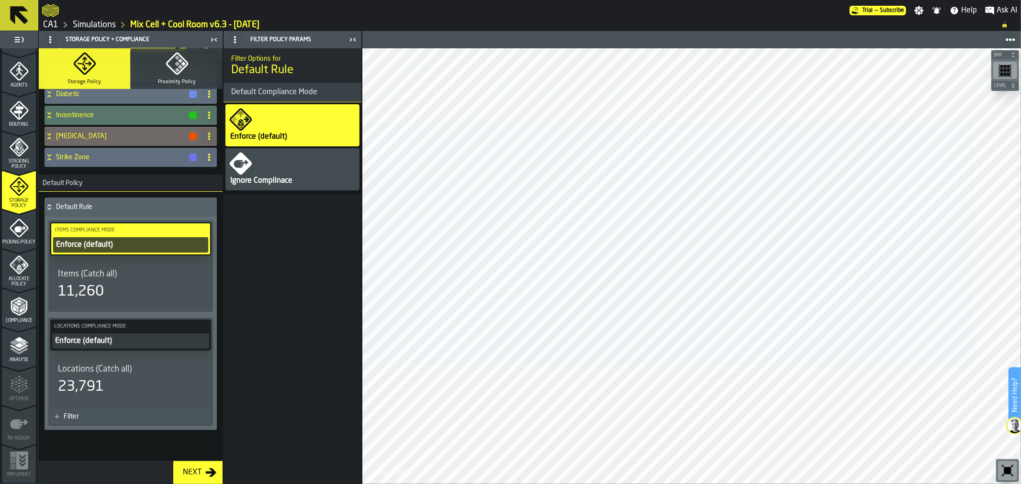
scroll to position [0, 0]
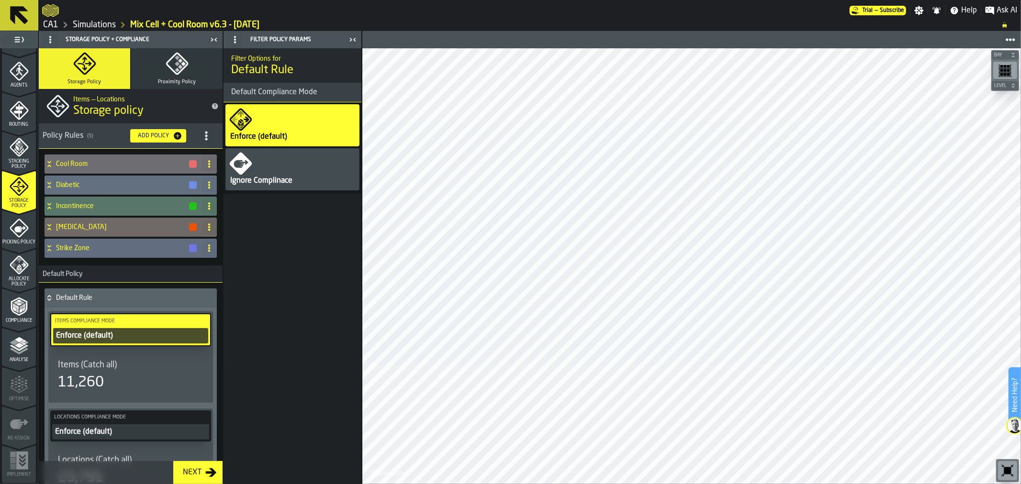
click at [13, 274] on icon "menu Allocate Policy" at bounding box center [19, 265] width 19 height 19
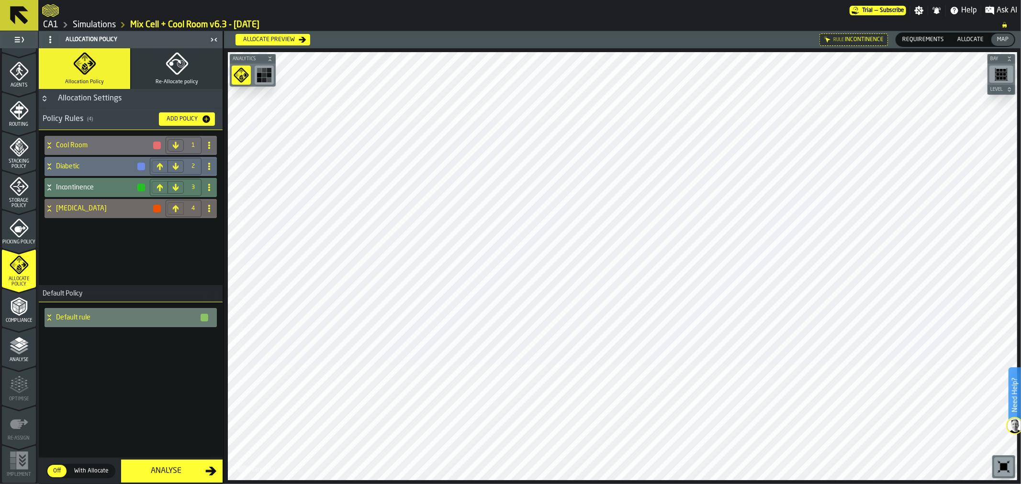
click at [83, 316] on h4 "Default rule" at bounding box center [128, 318] width 144 height 8
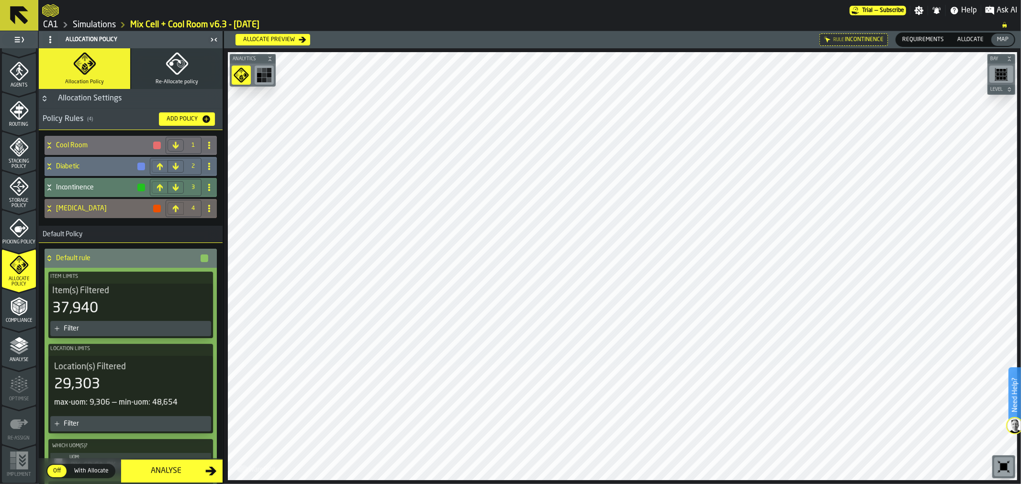
click at [120, 325] on div "Filter" at bounding box center [136, 329] width 144 height 8
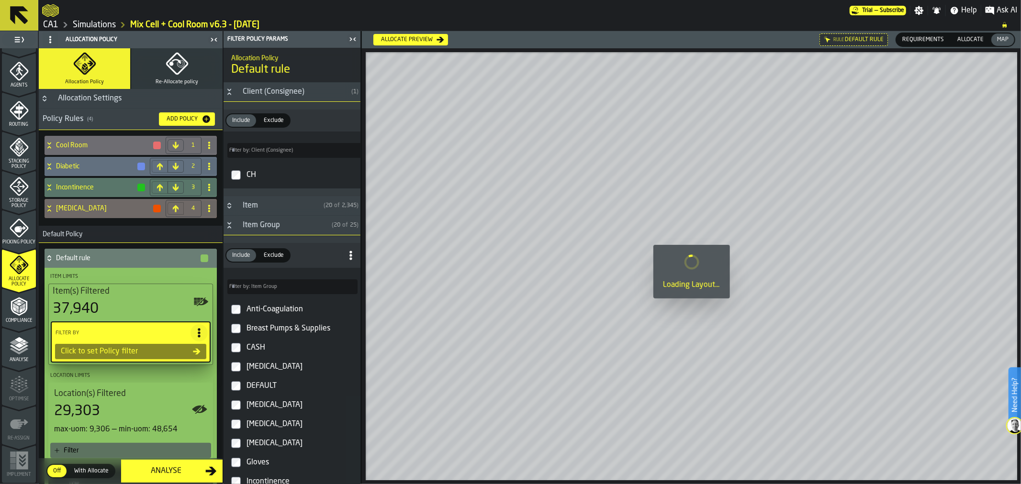
type input "*"
type input "***"
type input "*"
type input "***"
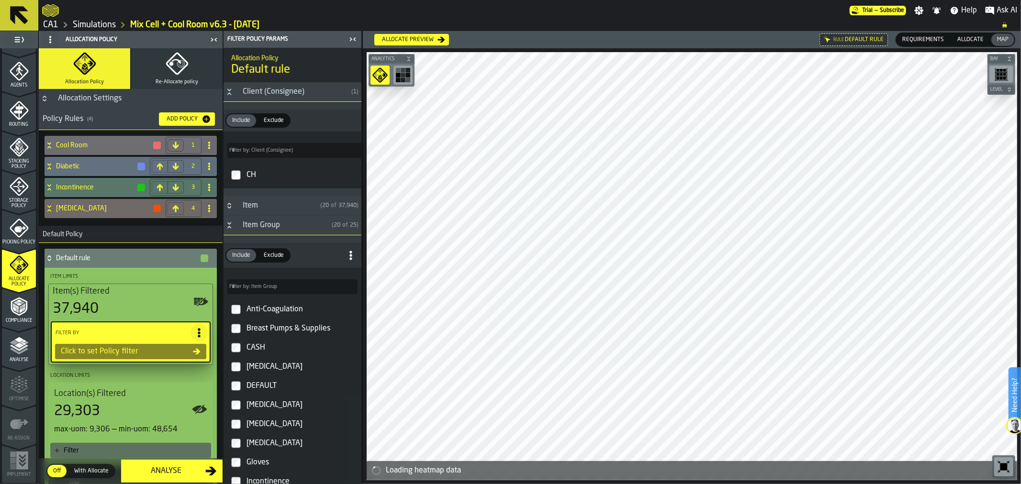
click at [50, 260] on icon at bounding box center [50, 259] width 10 height 8
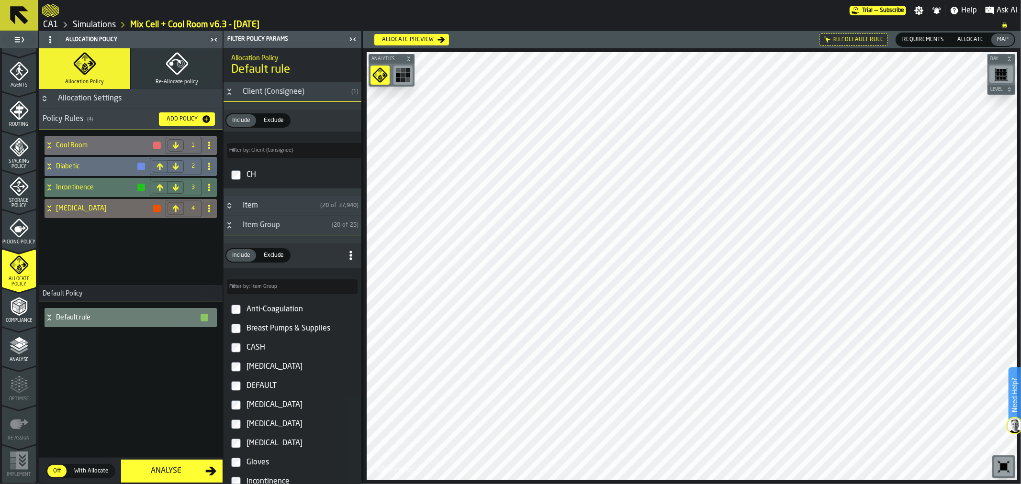
click at [21, 191] on icon "menu Storage Policy" at bounding box center [19, 186] width 19 height 19
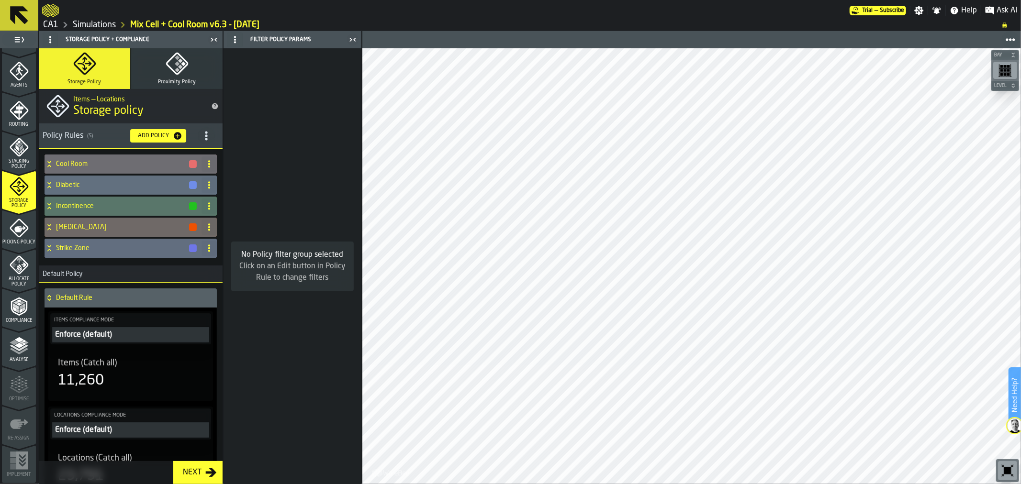
click at [300, 169] on div "No Policy filter group selected Click on an Edit button in Policy Rule to chang…" at bounding box center [292, 266] width 138 height 436
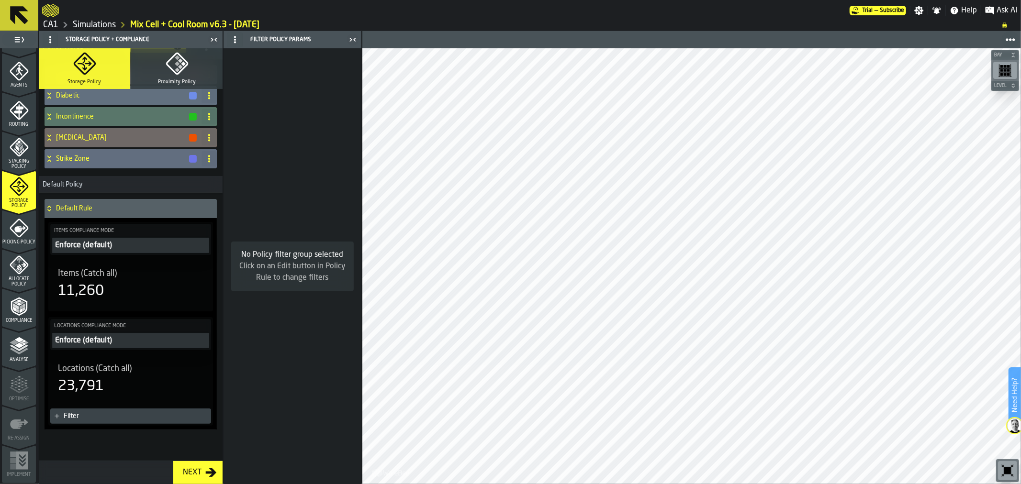
click at [22, 267] on icon "menu Allocate Policy" at bounding box center [19, 265] width 19 height 19
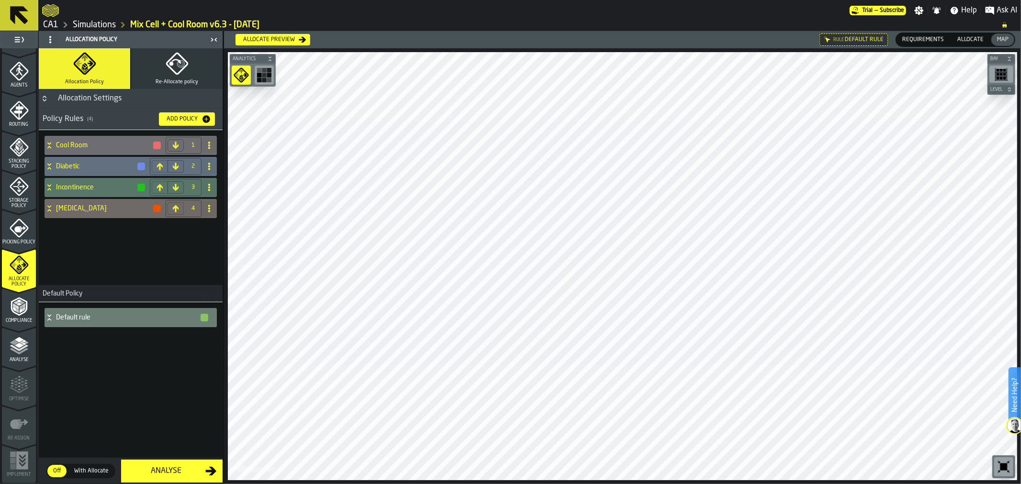
click at [75, 318] on h4 "Default rule" at bounding box center [128, 318] width 144 height 8
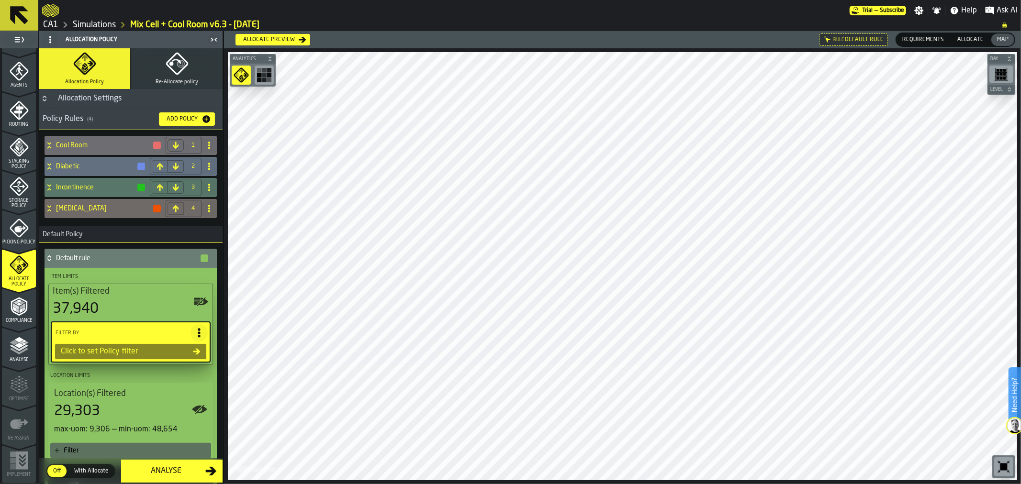
click at [124, 328] on label "Filter By" at bounding box center [122, 333] width 137 height 10
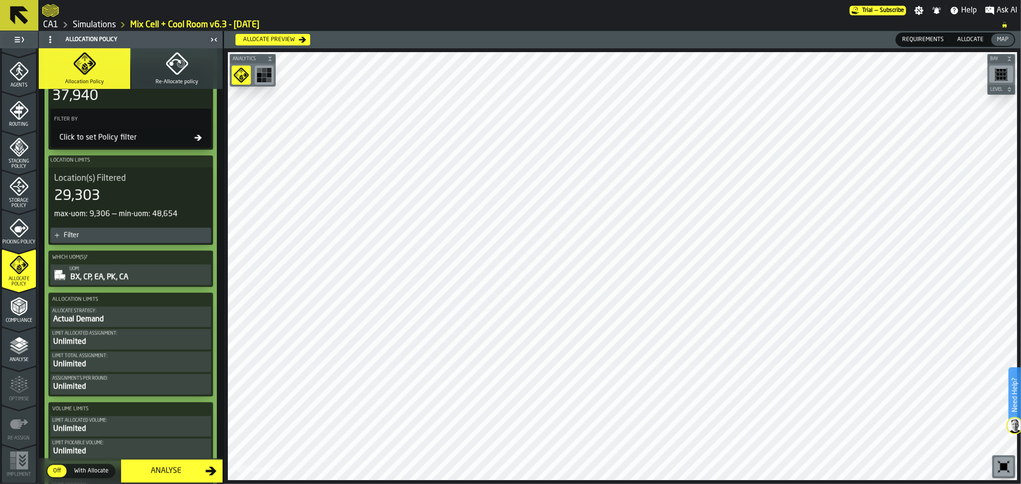
scroll to position [106, 0]
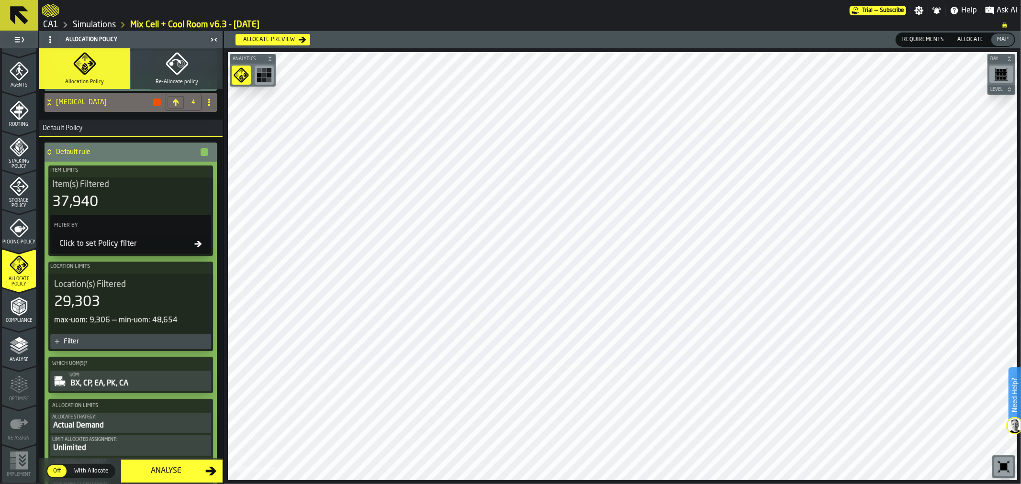
click at [96, 298] on div "29,303" at bounding box center [77, 302] width 46 height 17
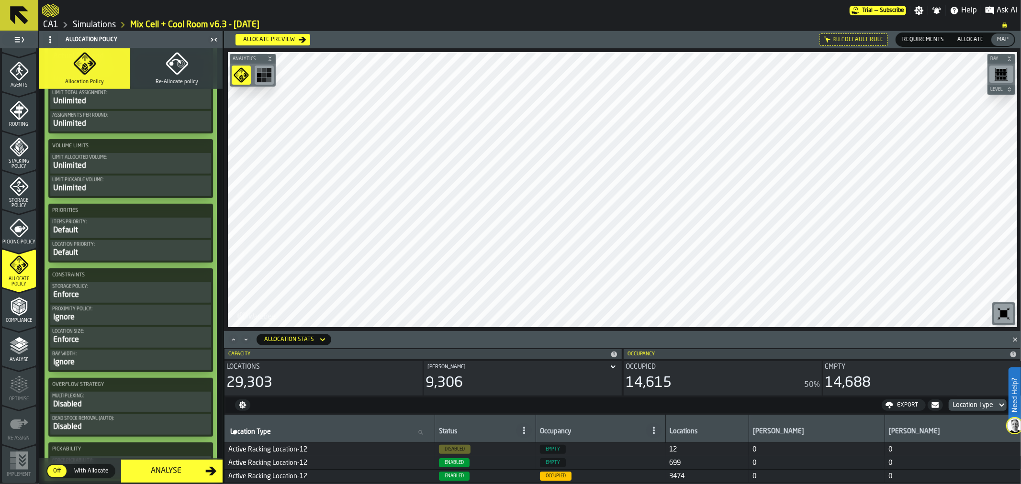
scroll to position [526, 0]
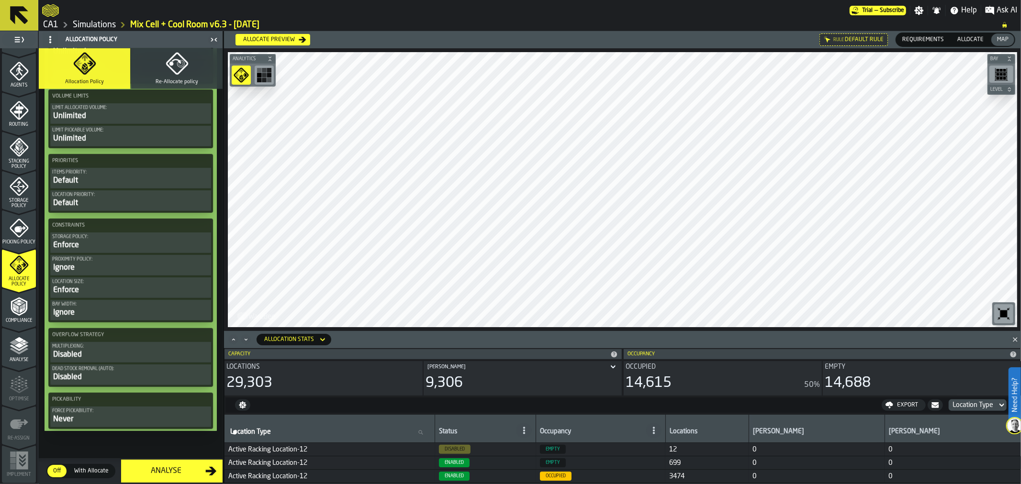
click at [180, 474] on div "Analyse" at bounding box center [166, 471] width 78 height 11
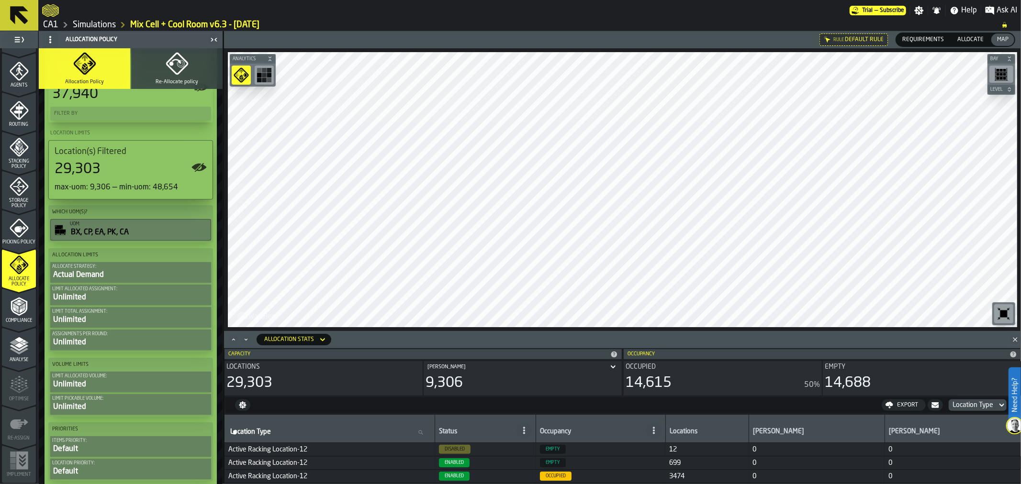
scroll to position [485, 0]
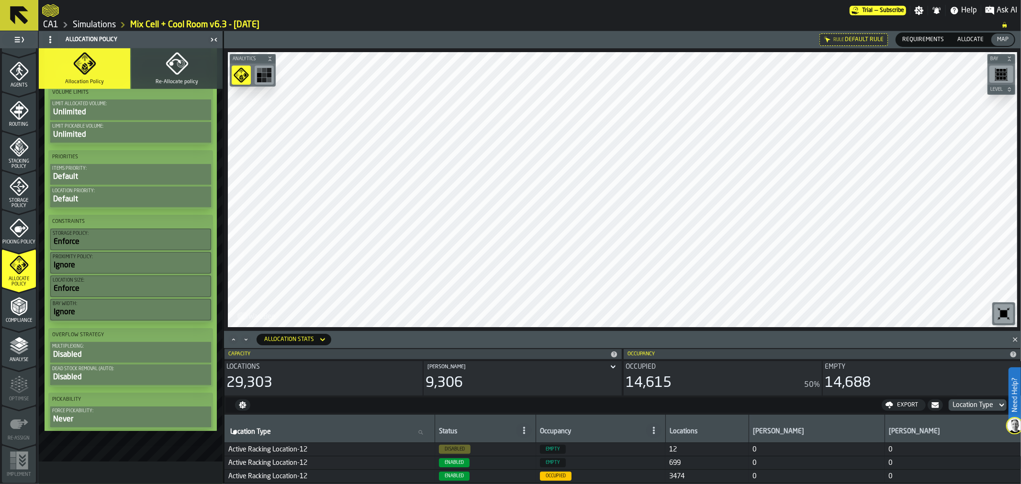
click at [12, 354] on icon "menu Analyse" at bounding box center [19, 345] width 19 height 19
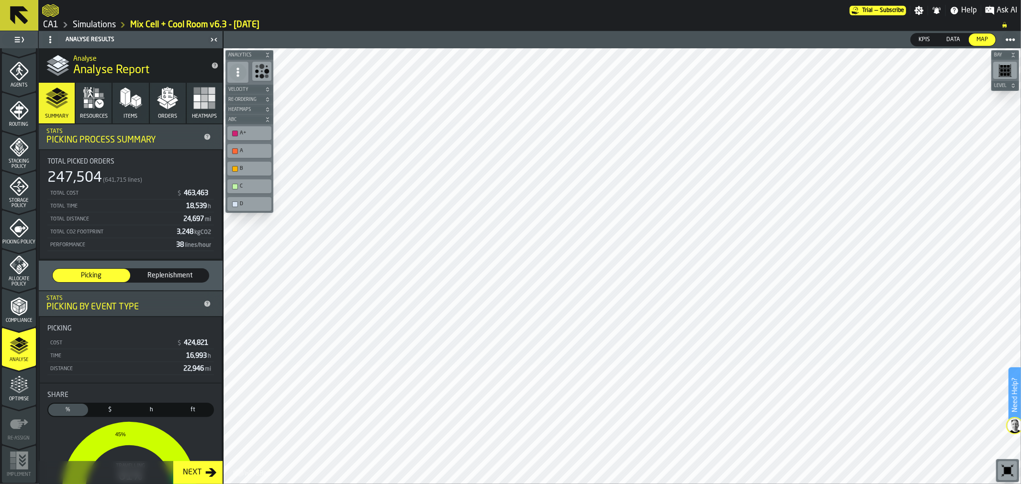
scroll to position [160, 0]
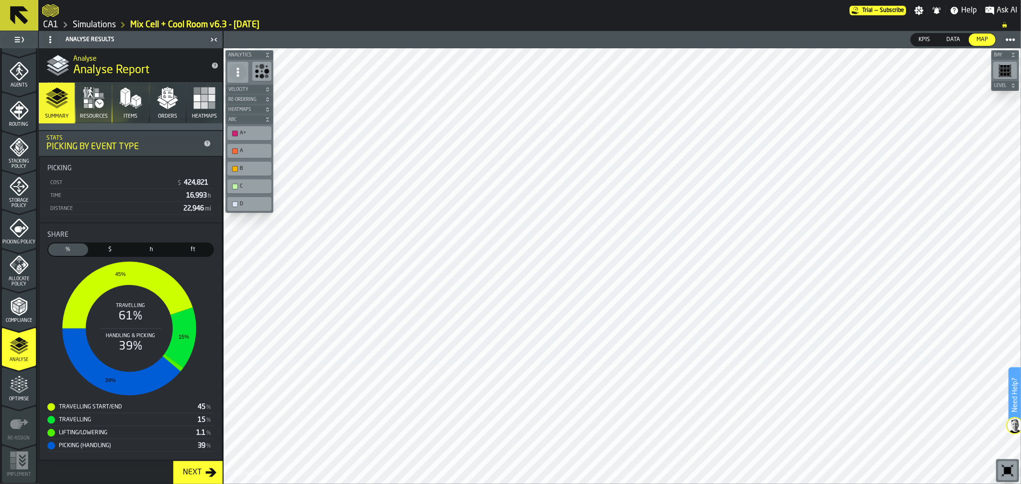
click at [211, 477] on icon "button-Next" at bounding box center [210, 472] width 11 height 11
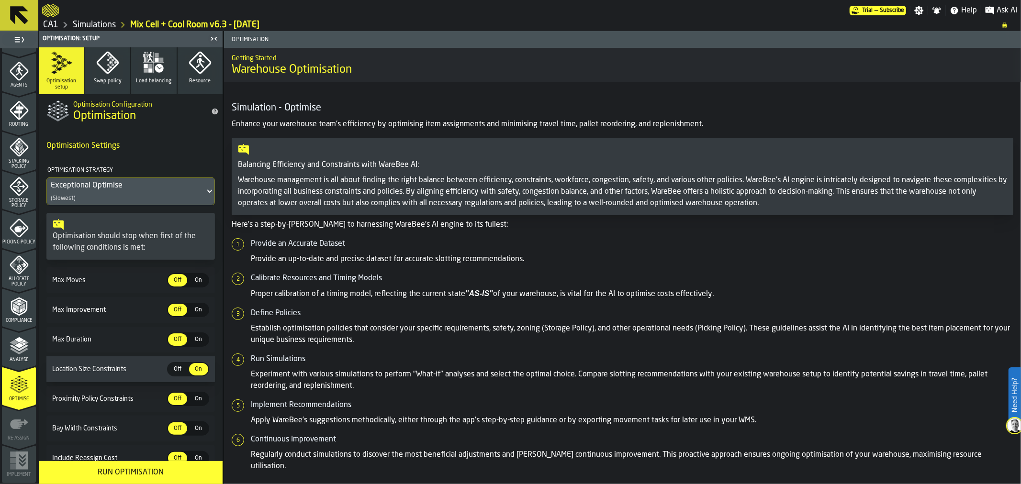
click at [18, 244] on span "Picking Policy" at bounding box center [19, 242] width 34 height 5
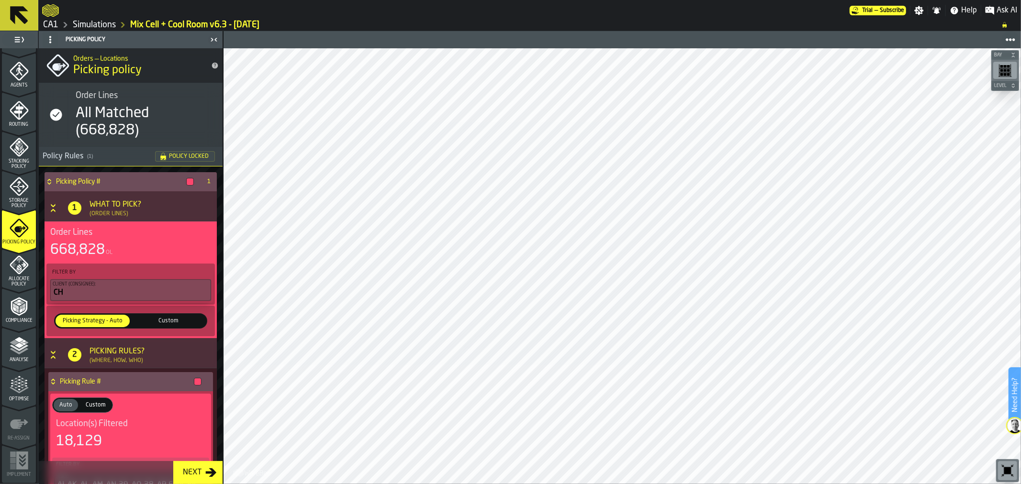
click at [23, 378] on icon "menu Optimise" at bounding box center [19, 385] width 19 height 19
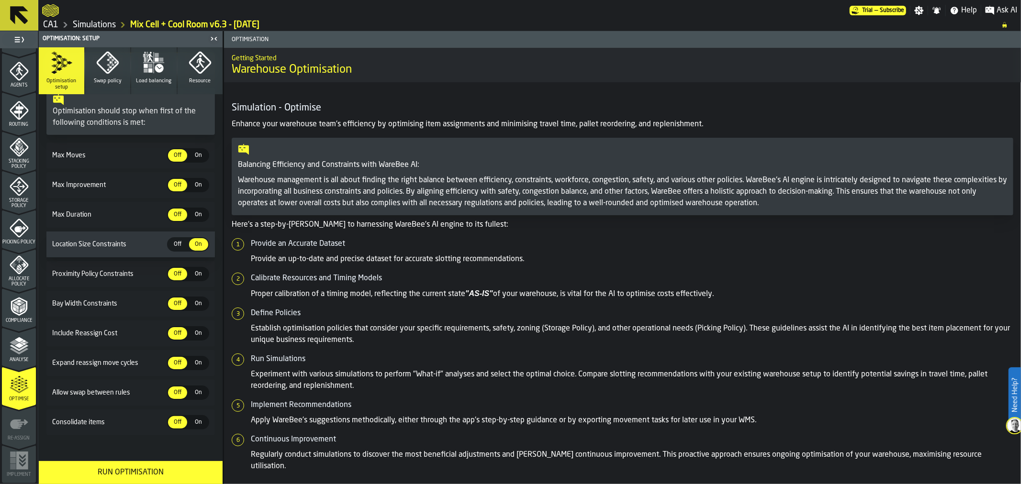
scroll to position [131, 0]
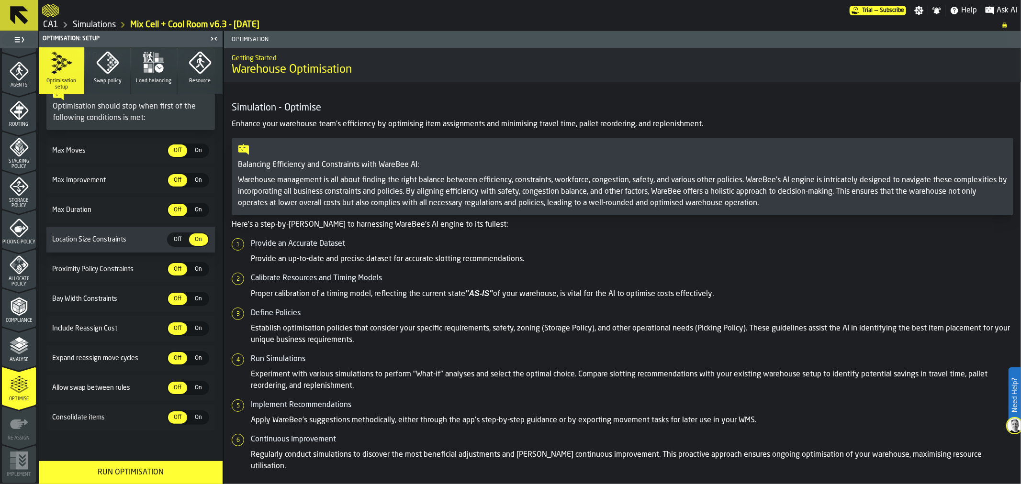
click at [127, 470] on div "Run Optimisation" at bounding box center [131, 472] width 172 height 11
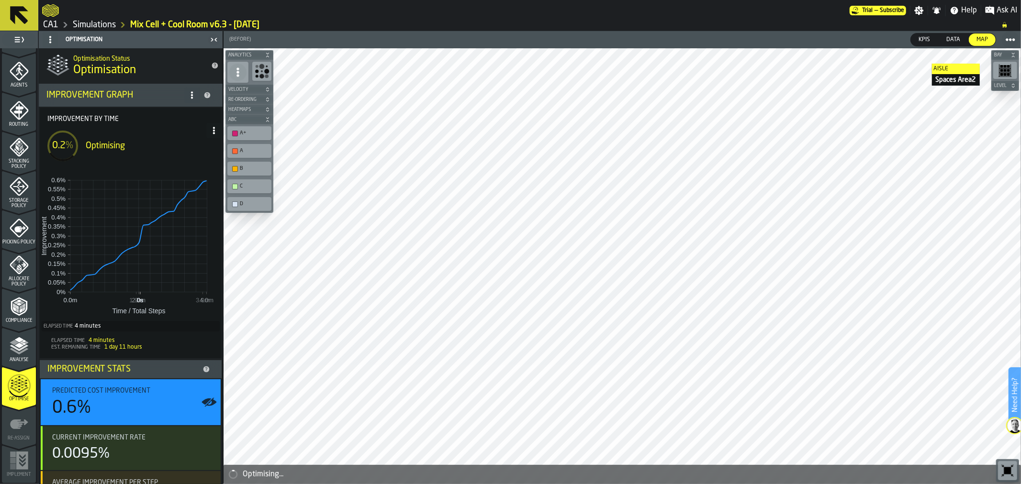
click at [19, 13] on icon at bounding box center [19, 15] width 18 height 18
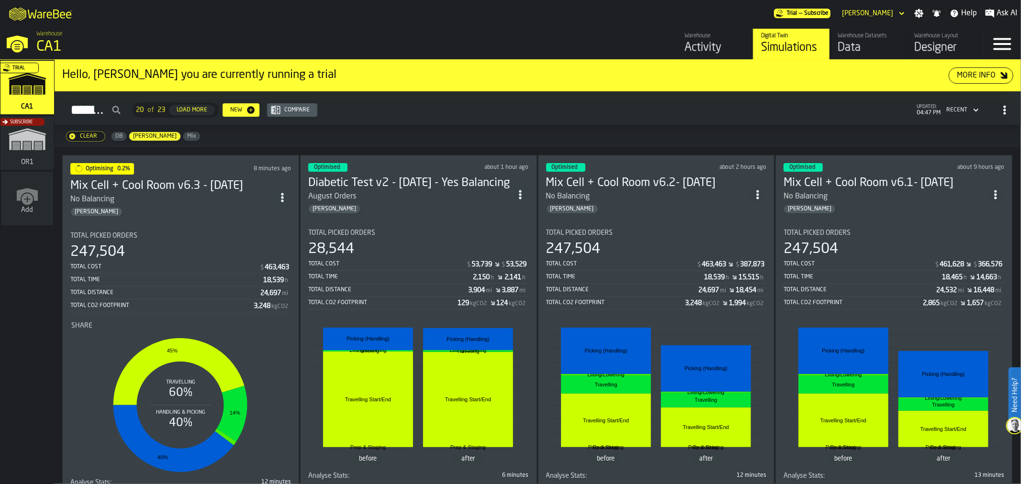
click at [192, 207] on div "[PERSON_NAME]" at bounding box center [171, 212] width 203 height 10
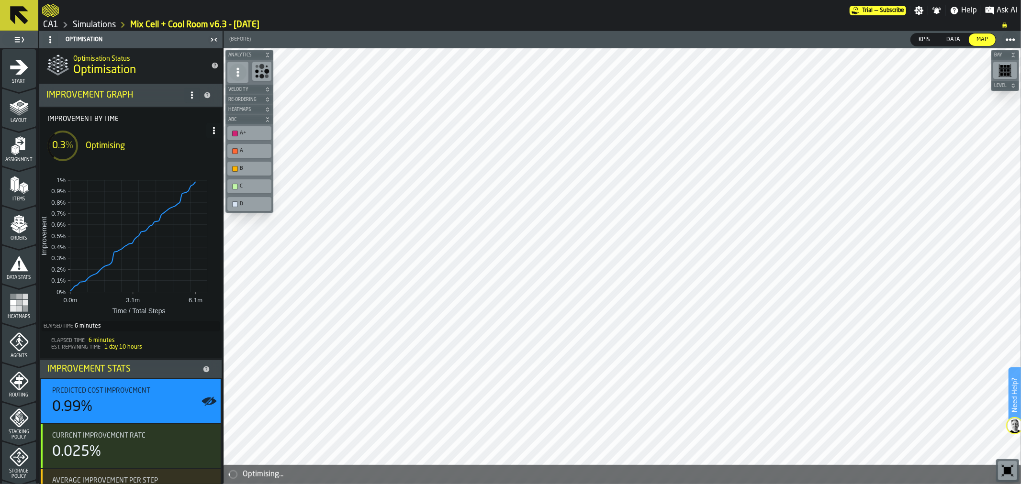
click at [18, 26] on icon at bounding box center [19, 15] width 23 height 23
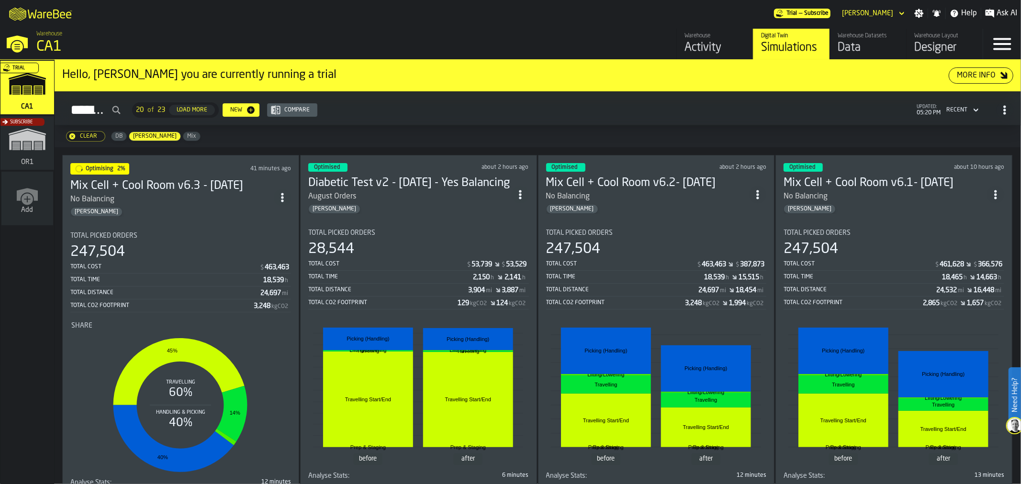
click at [190, 201] on div "No Balancing" at bounding box center [171, 199] width 203 height 11
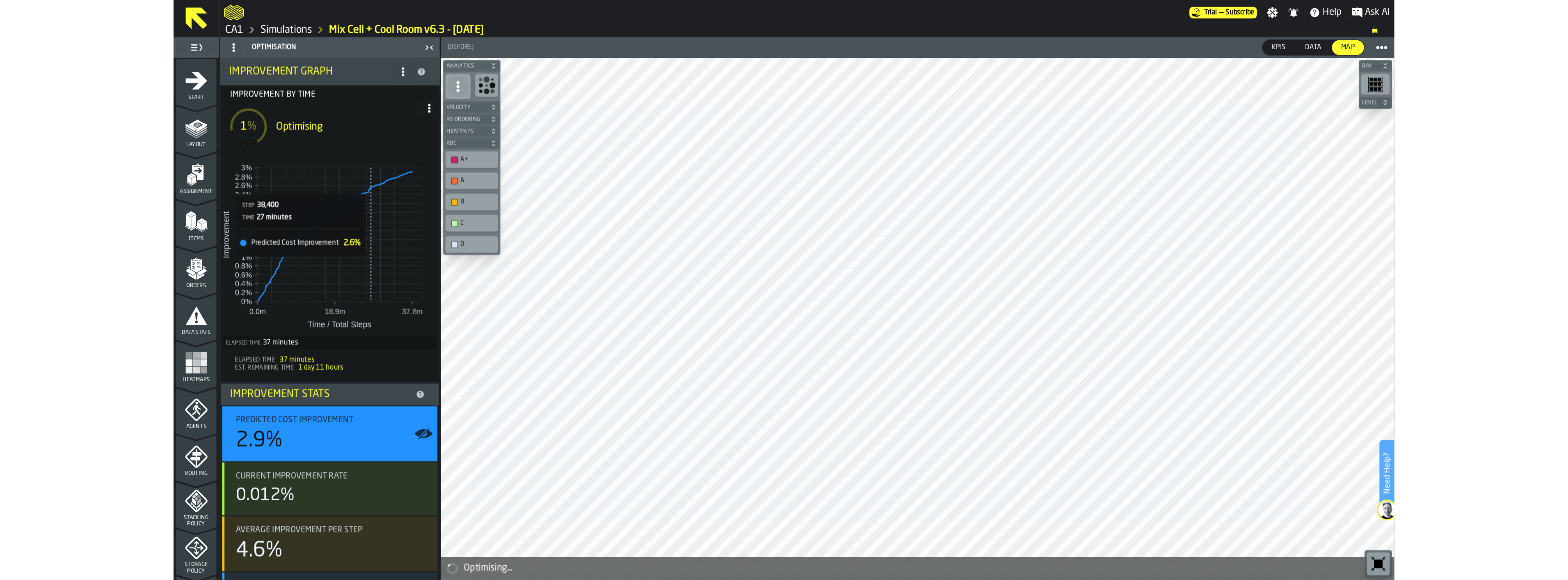
scroll to position [69, 0]
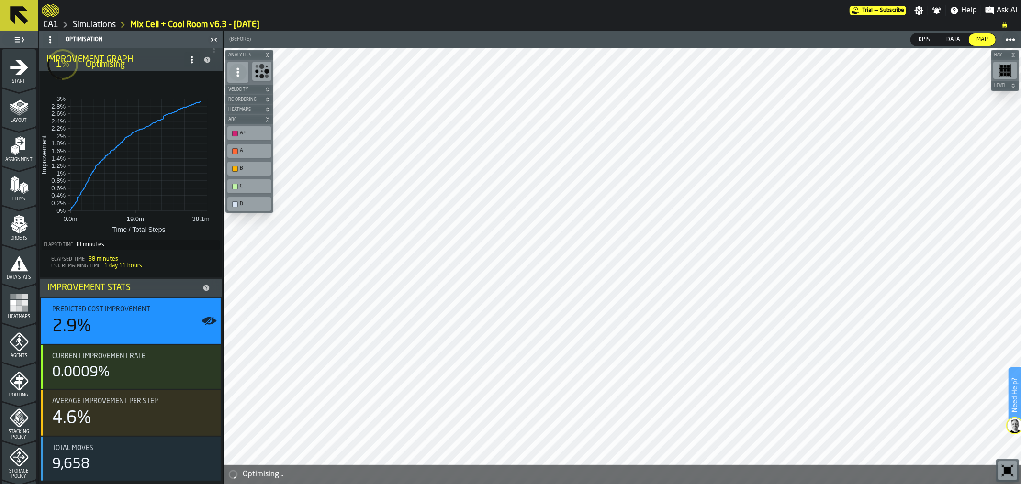
click at [22, 8] on icon at bounding box center [19, 15] width 18 height 18
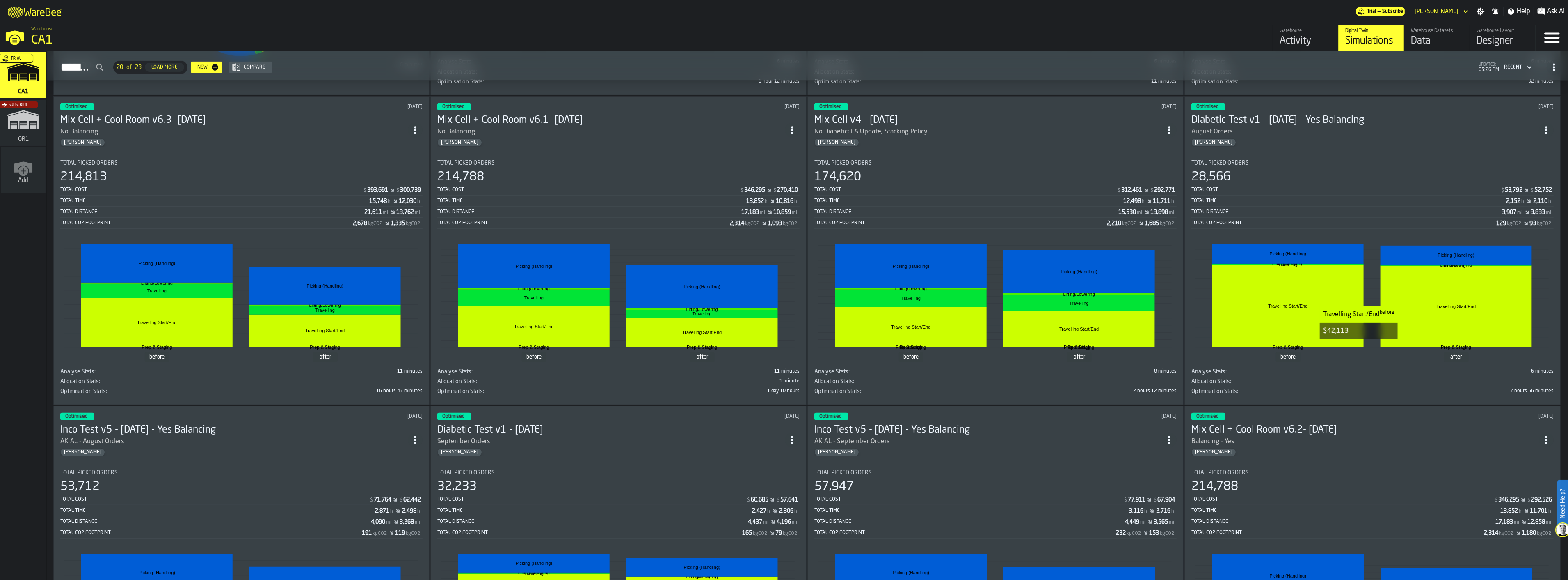
scroll to position [958, 0]
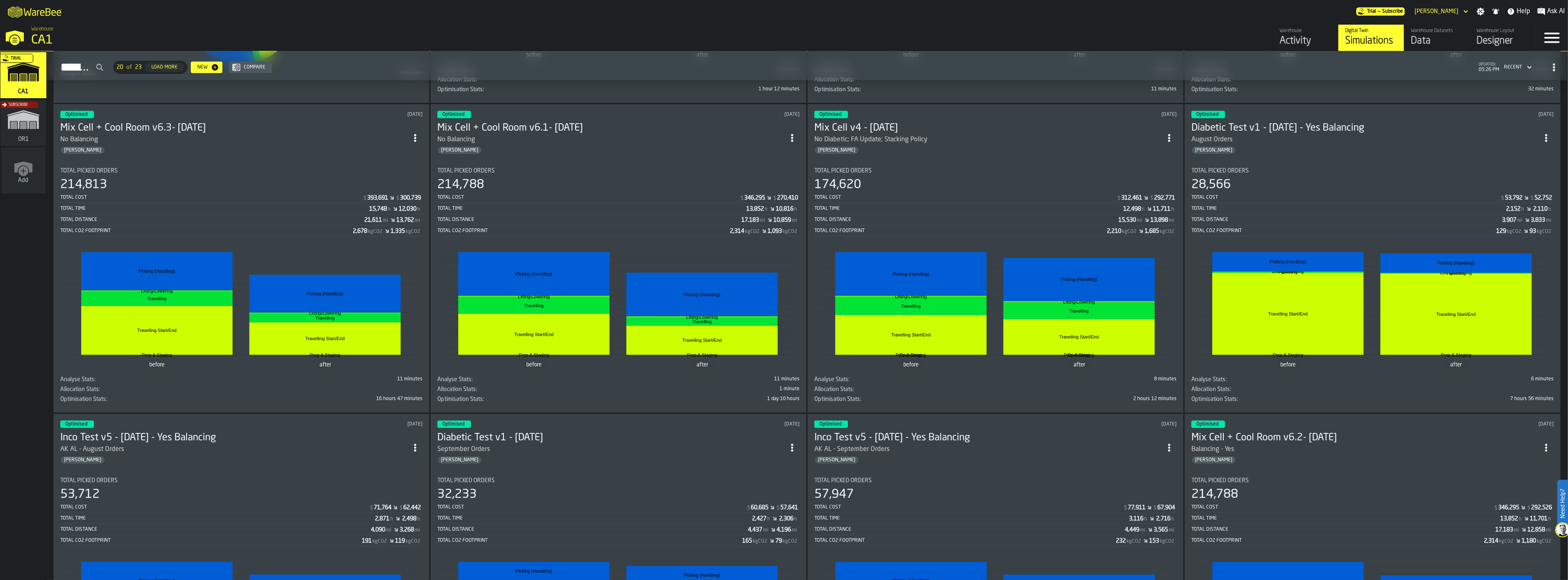
click at [874, 148] on div "[PERSON_NAME]" at bounding box center [1365, 150] width 347 height 9
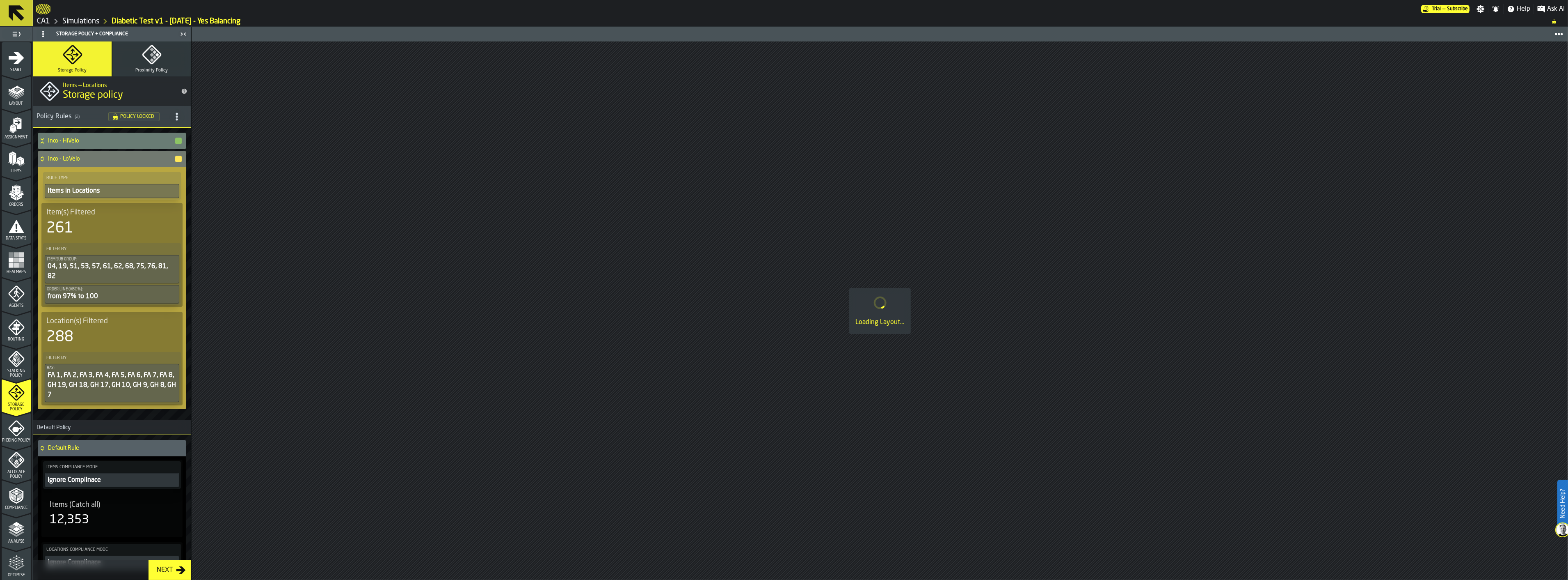
click at [107, 138] on h4 "Inco - HiVelo" at bounding box center [111, 141] width 126 height 7
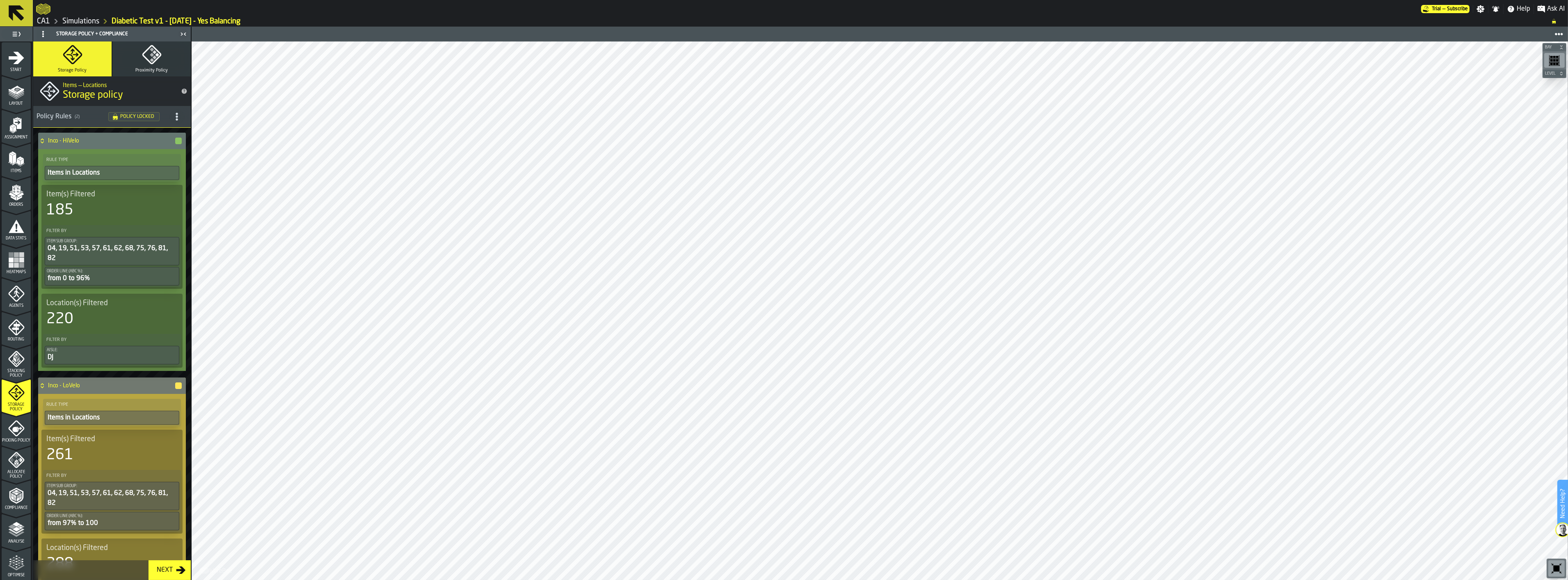
click at [18, 79] on div "Layout" at bounding box center [16, 92] width 29 height 27
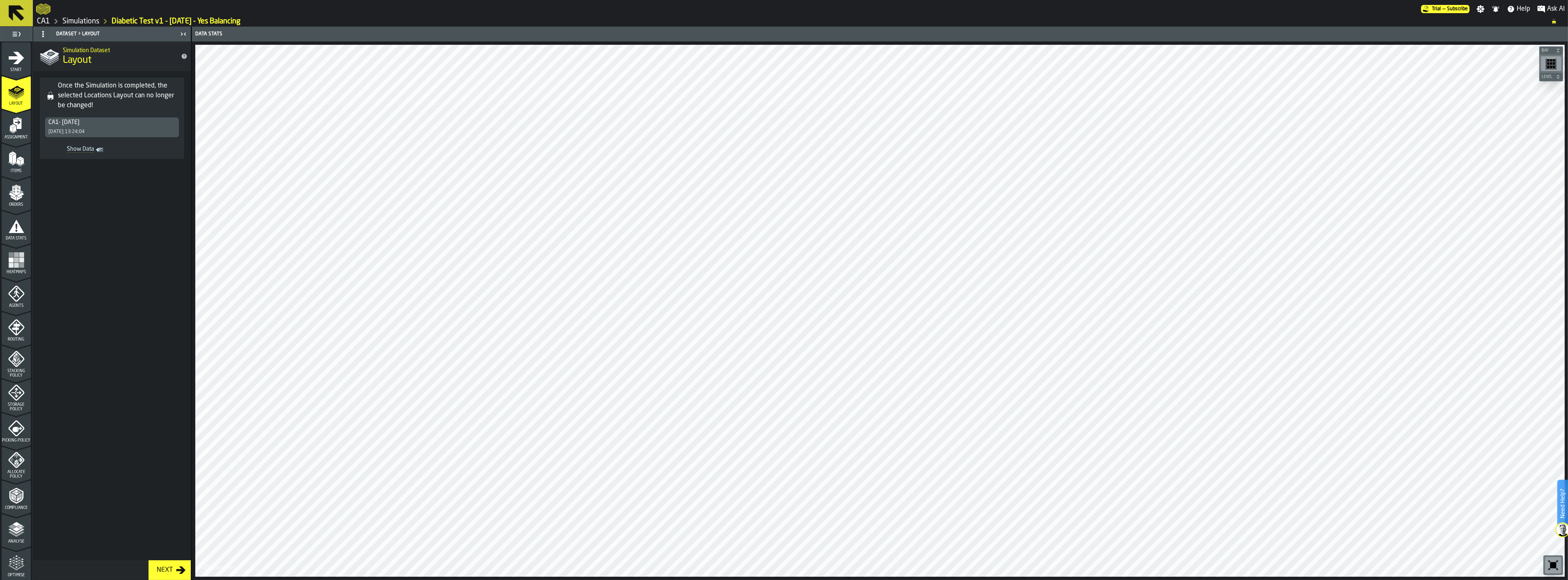
click at [9, 117] on icon "menu Assignment" at bounding box center [16, 124] width 16 height 16
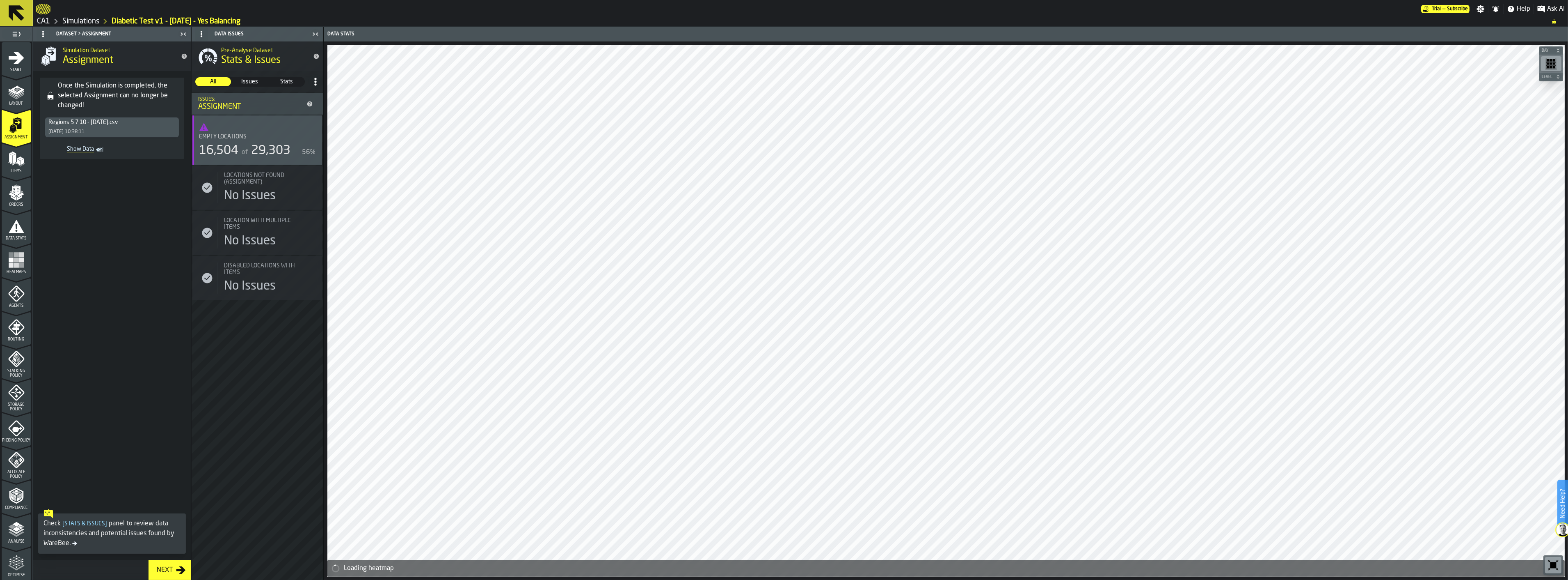
click at [14, 166] on icon "menu Items" at bounding box center [16, 159] width 16 height 16
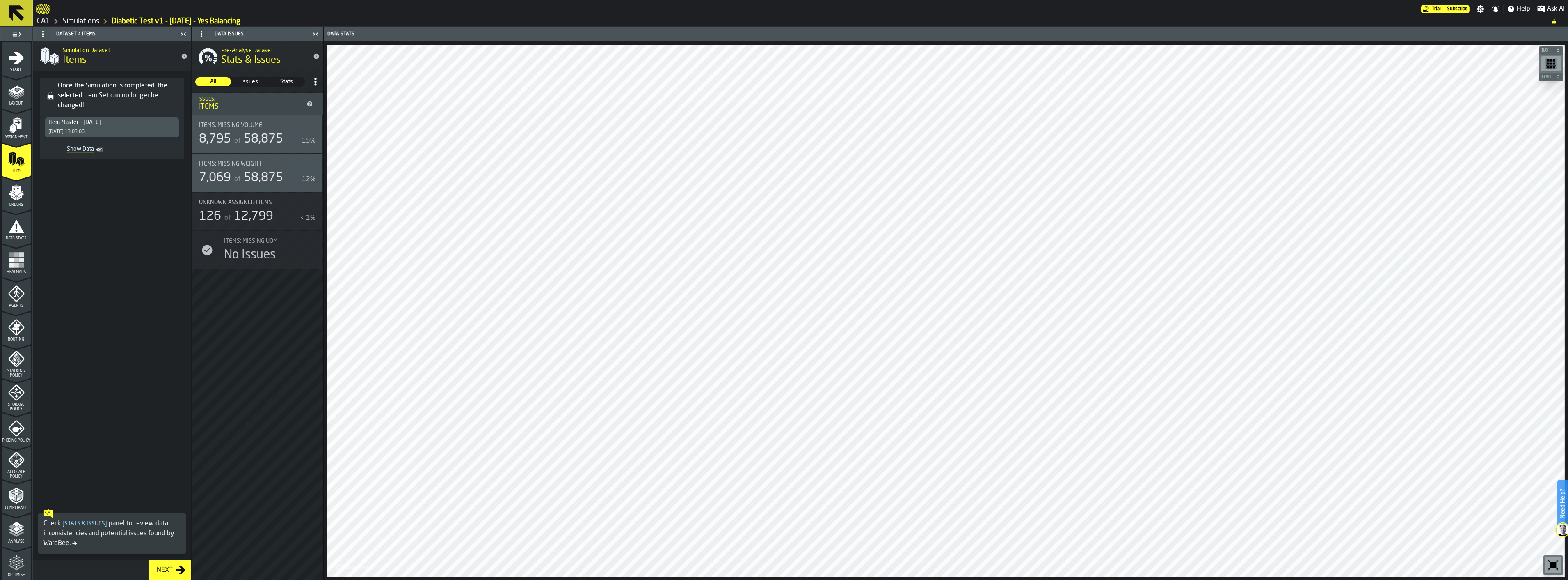
click at [19, 415] on div "Picking Policy" at bounding box center [16, 432] width 29 height 22
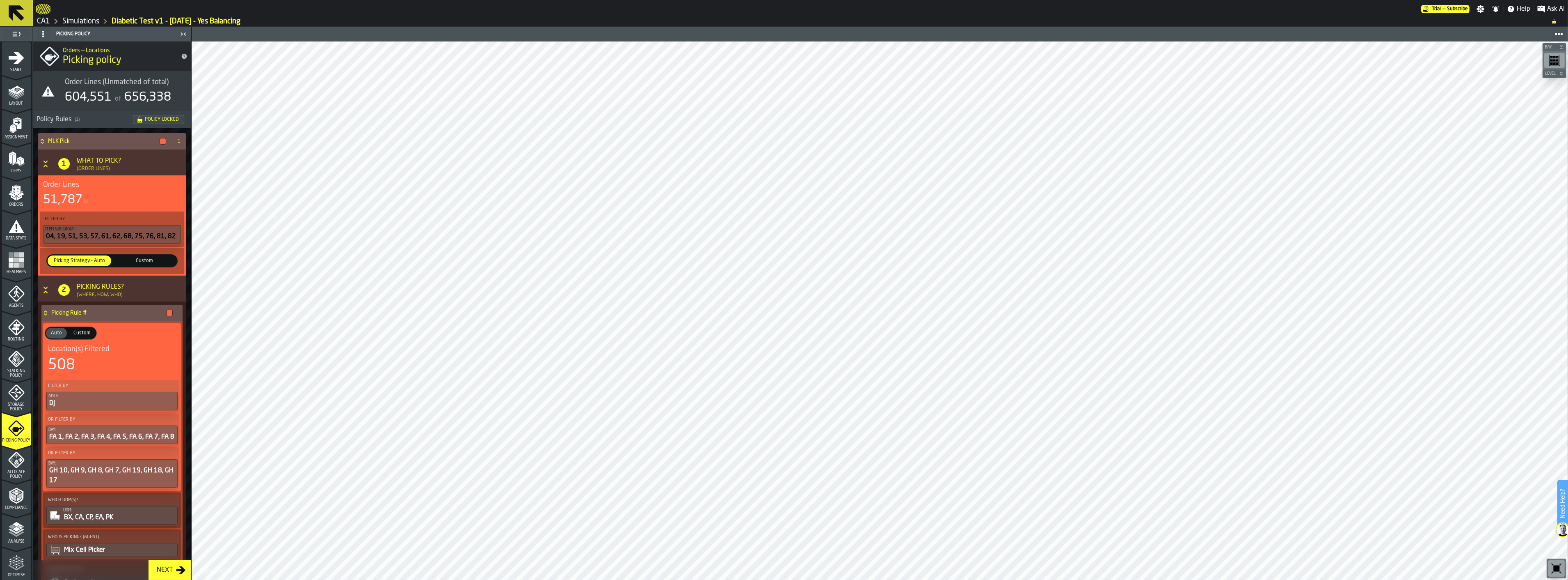
click at [43, 17] on link "CA1" at bounding box center [43, 21] width 13 height 9
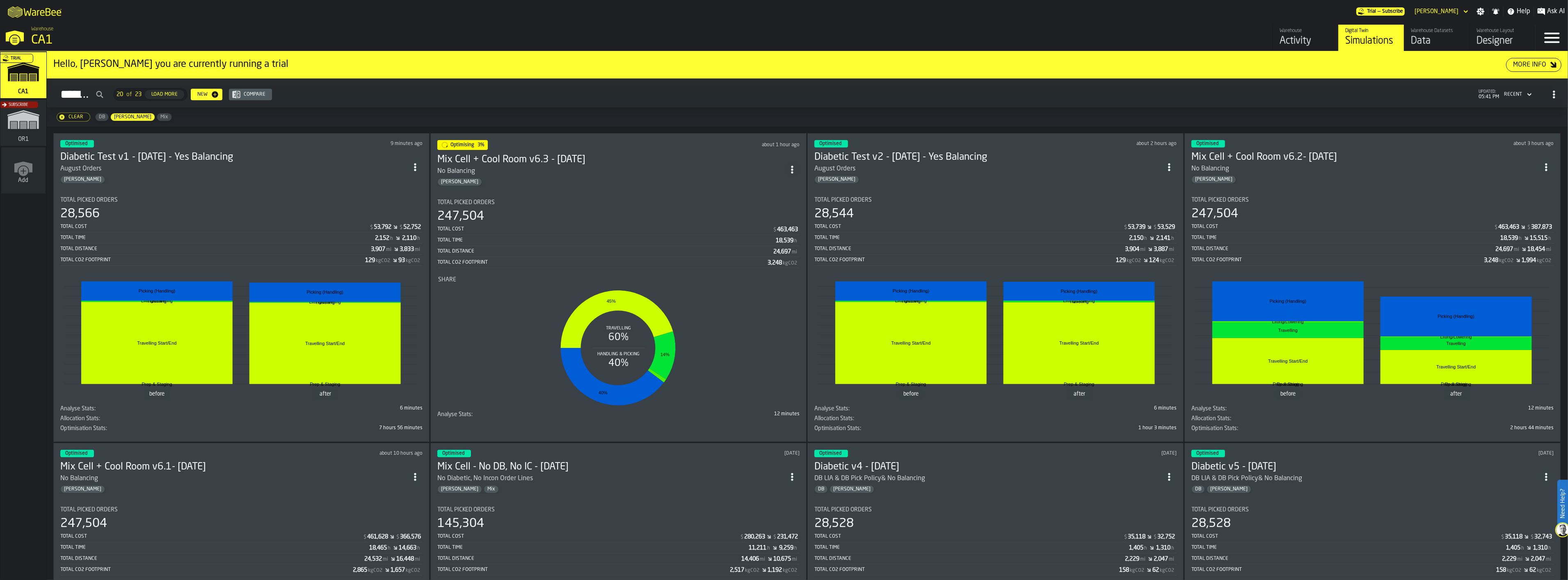
click at [101, 118] on span "DB" at bounding box center [101, 117] width 13 height 6
click at [235, 214] on div "28,566" at bounding box center [241, 214] width 363 height 15
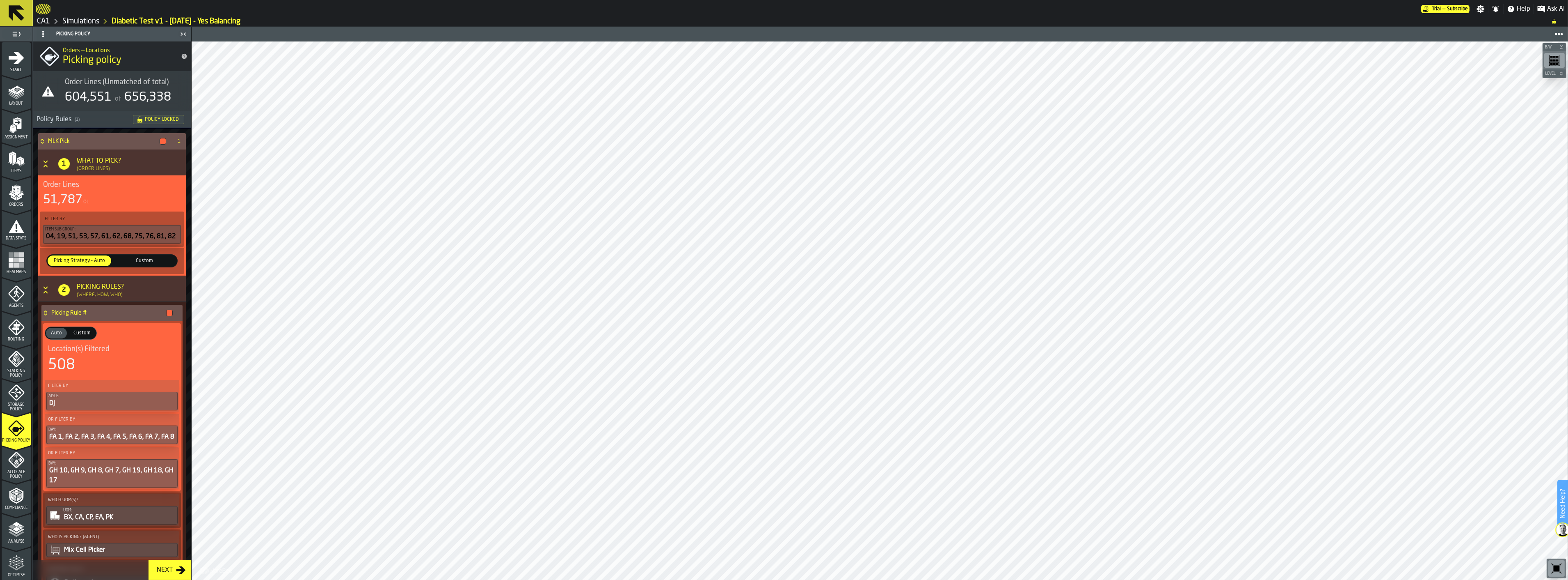
click at [21, 10] on icon at bounding box center [16, 13] width 20 height 20
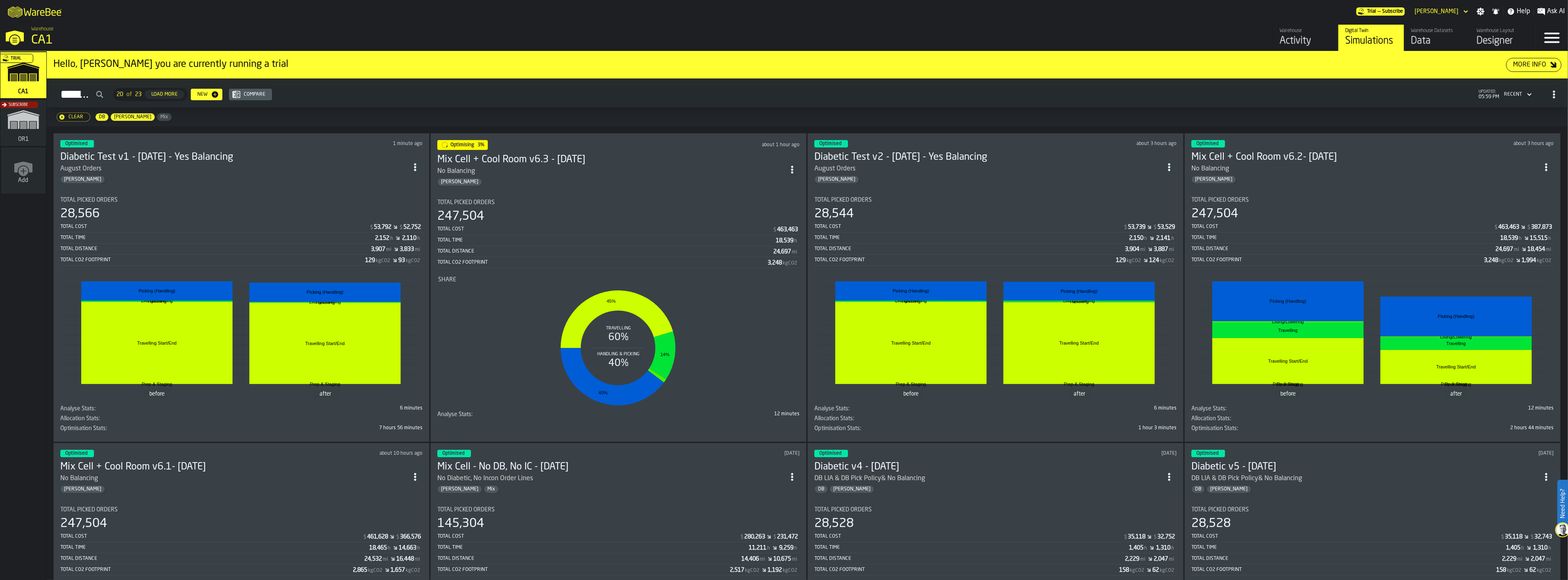
click at [419, 166] on icon "ItemListCard-DashboardItemContainer" at bounding box center [415, 167] width 9 height 9
click at [411, 223] on div "Duplicate" at bounding box center [401, 221] width 43 height 9
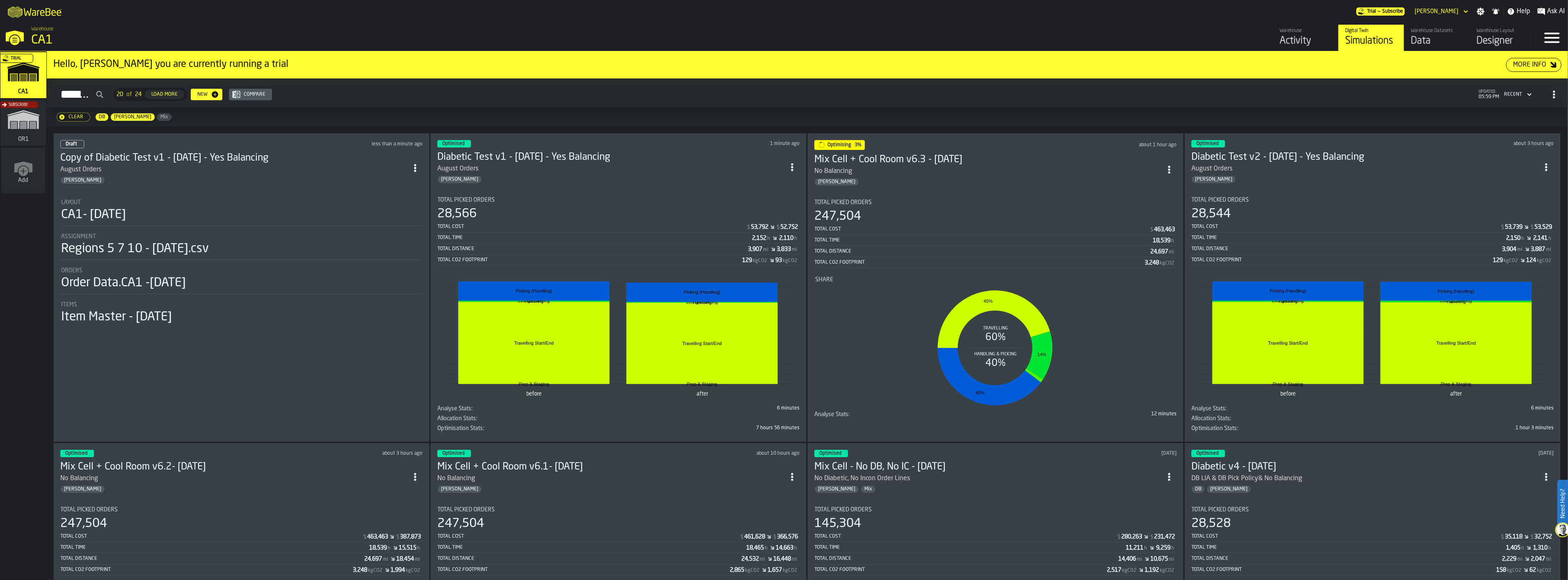
click at [267, 181] on div "[PERSON_NAME]" at bounding box center [233, 180] width 347 height 9
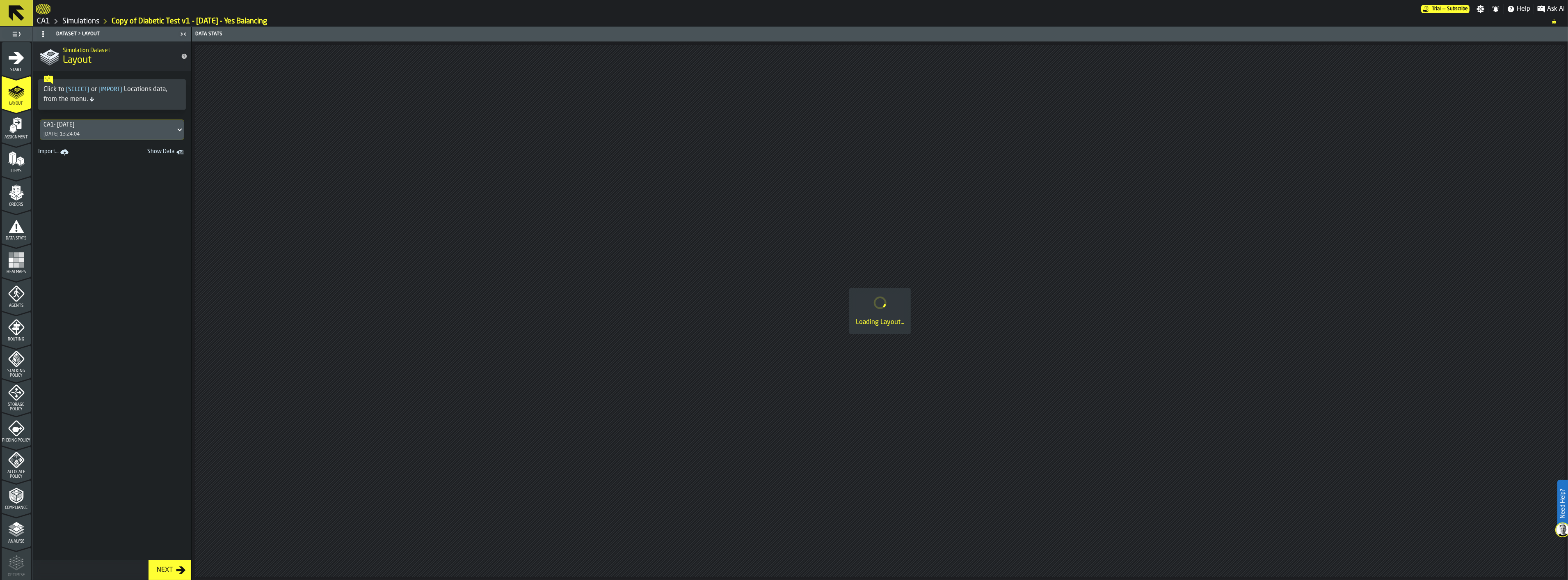
click at [0, 0] on icon "Show Data" at bounding box center [0, 0] width 0 height 0
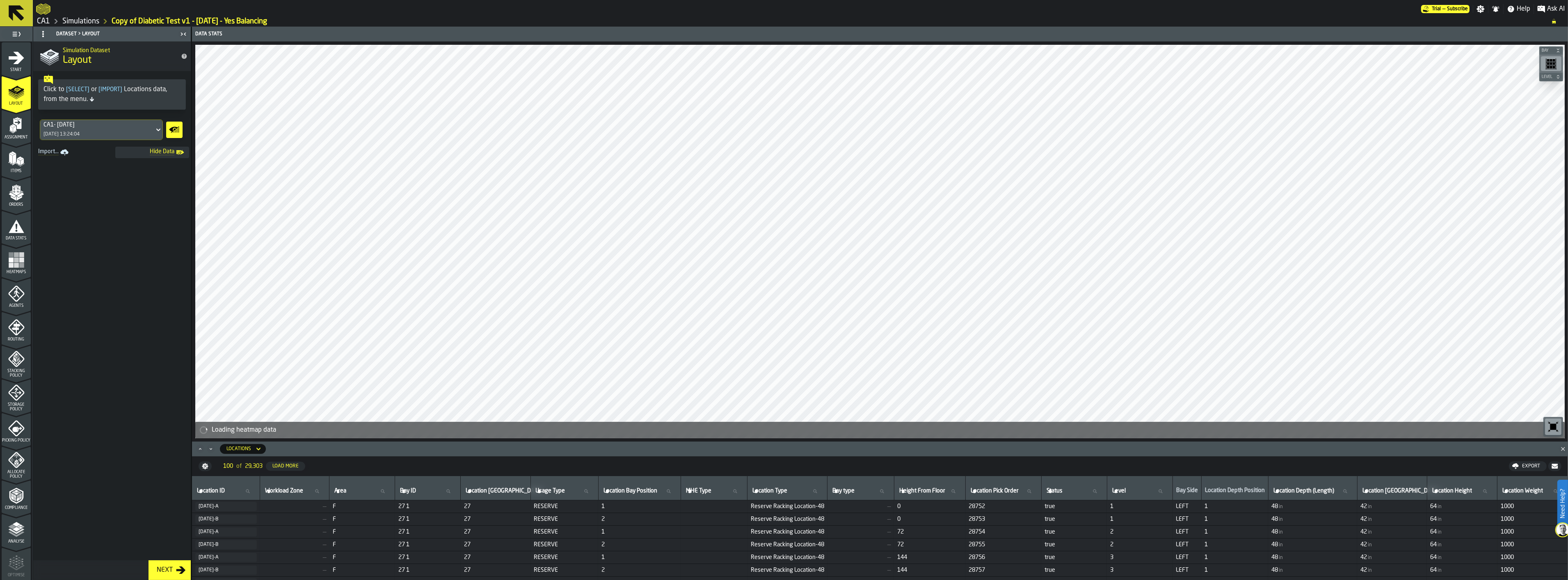
click at [150, 130] on div "CA1- 09-25-25 25/09/2025, 13:24:04" at bounding box center [97, 130] width 114 height 20
click at [105, 172] on div "CA1 v3 06/10/2025, 16:52:36" at bounding box center [101, 172] width 113 height 20
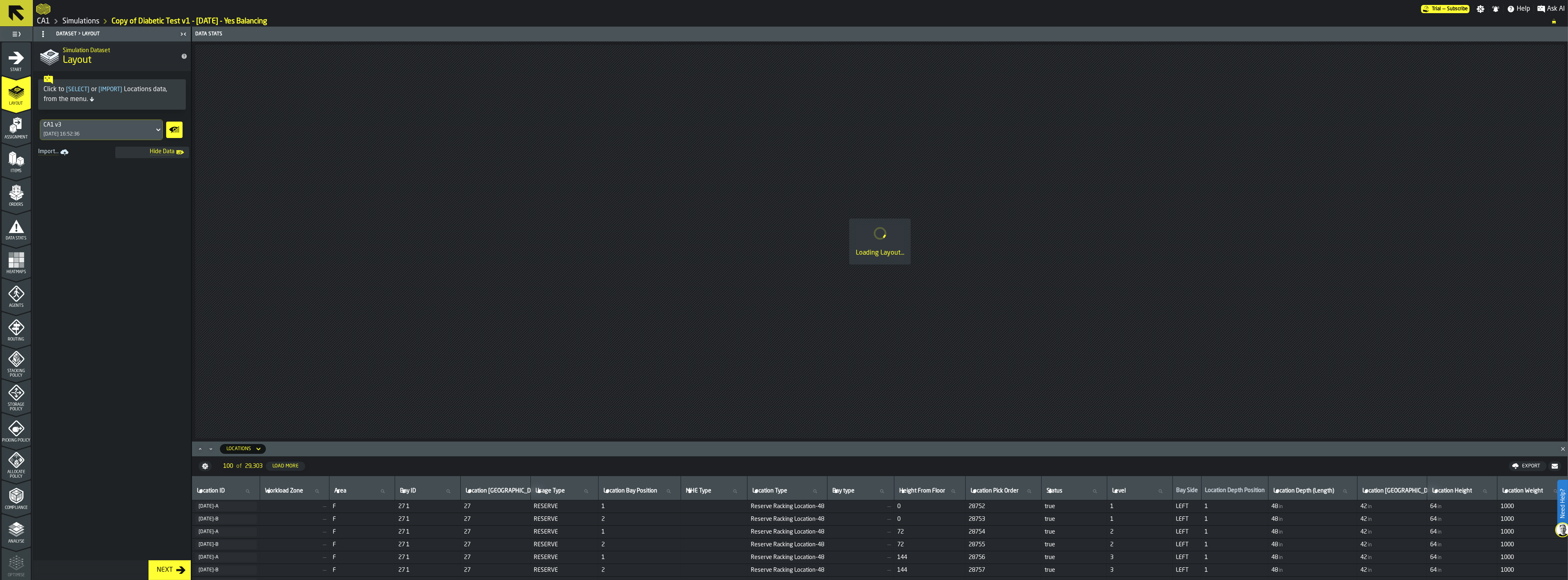
click at [15, 124] on icon "menu Assignment" at bounding box center [17, 124] width 9 height 10
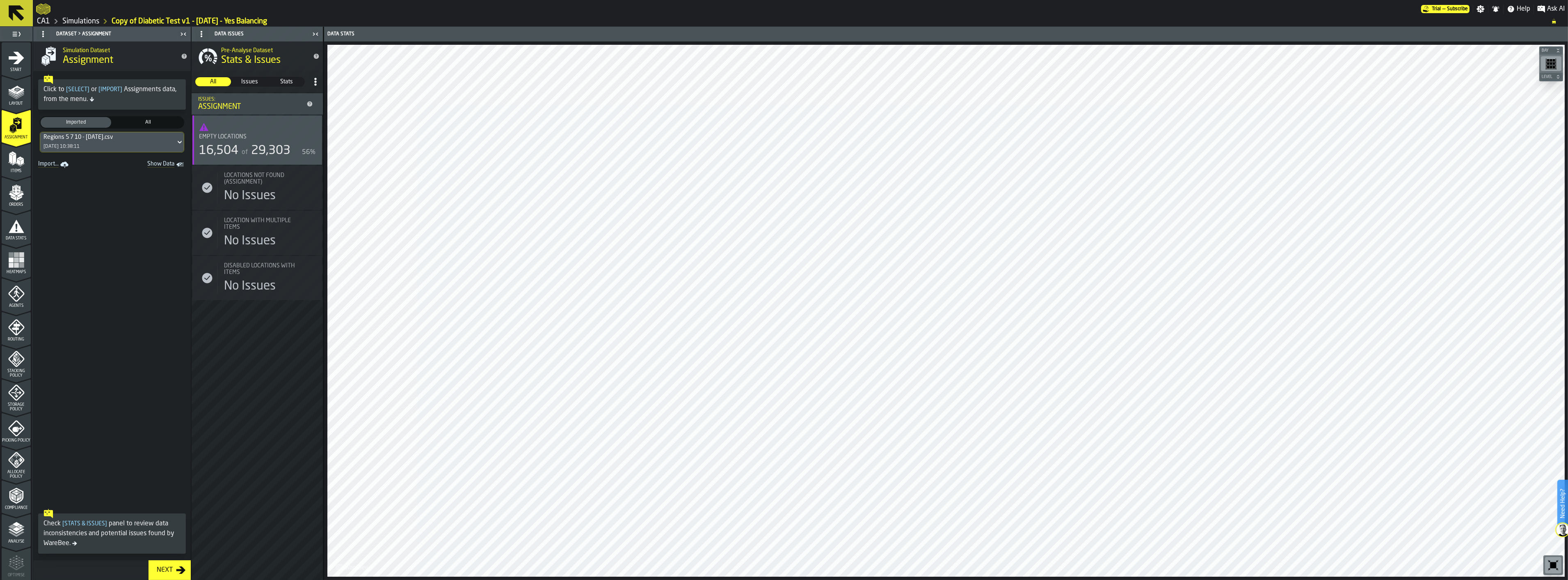
click at [14, 175] on icon "menu Items" at bounding box center [16, 176] width 29 height 8
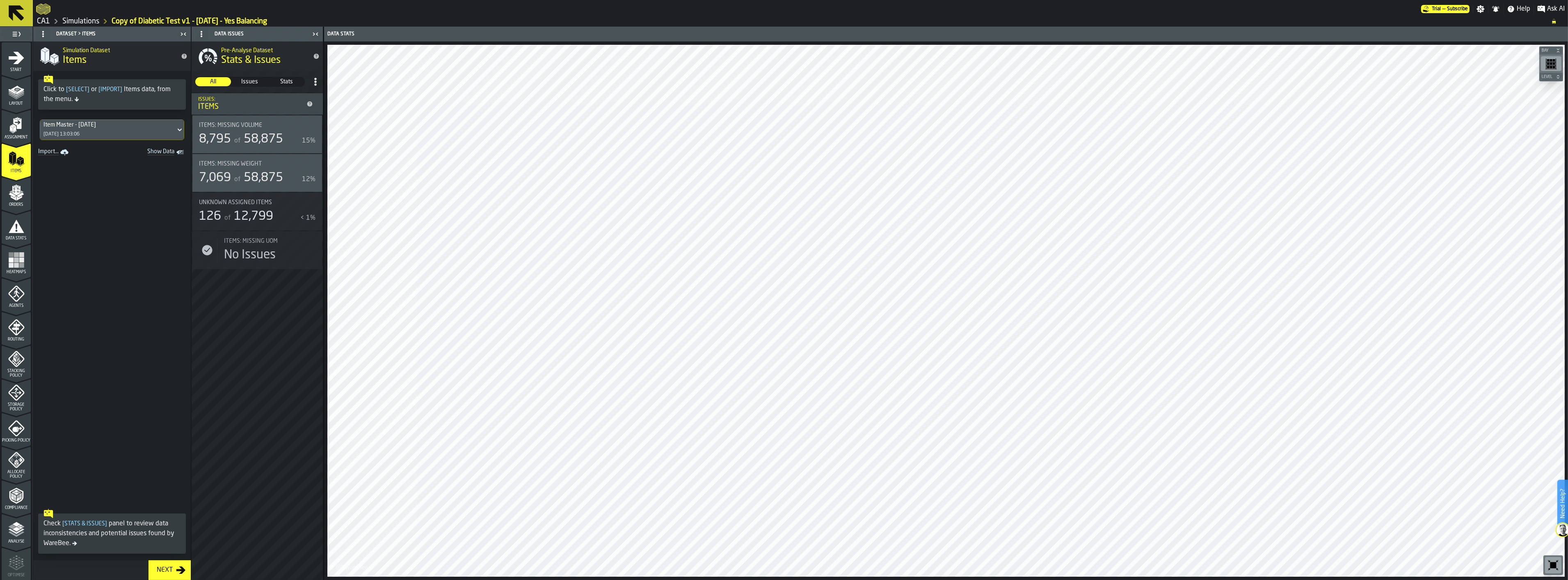
click at [21, 134] on div "Assignment" at bounding box center [16, 128] width 29 height 22
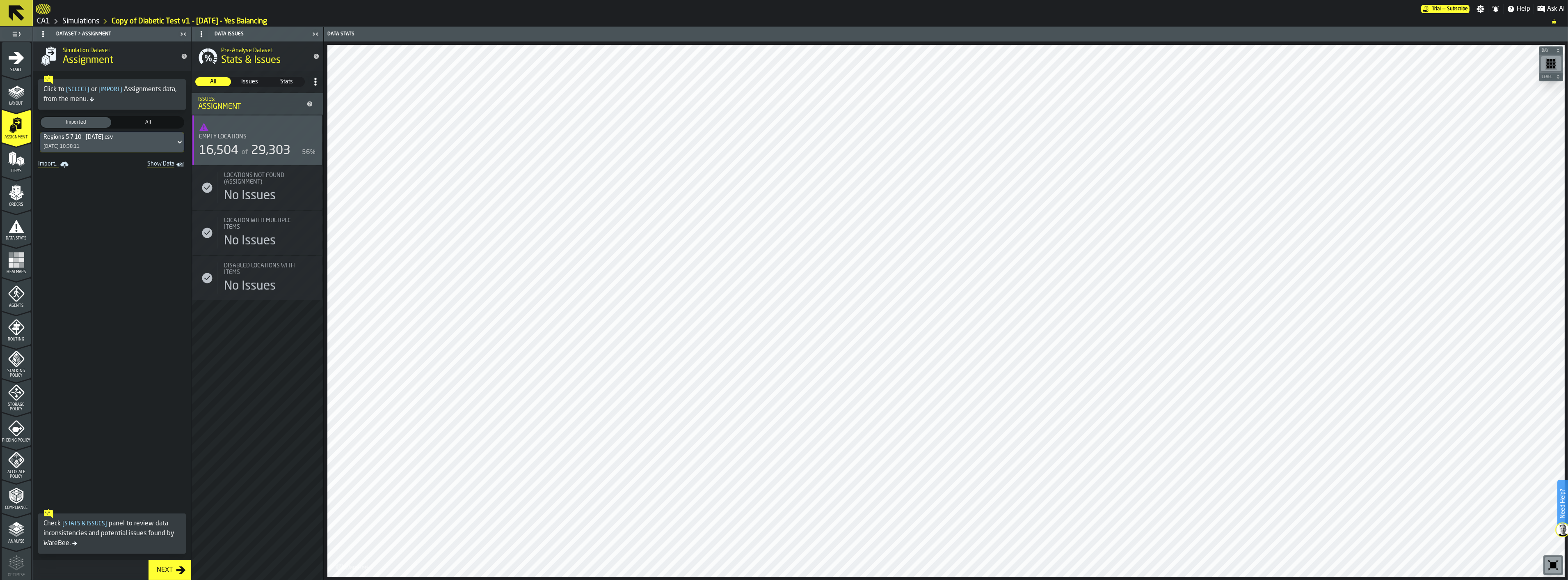
click at [3, 162] on div "Items" at bounding box center [16, 162] width 29 height 22
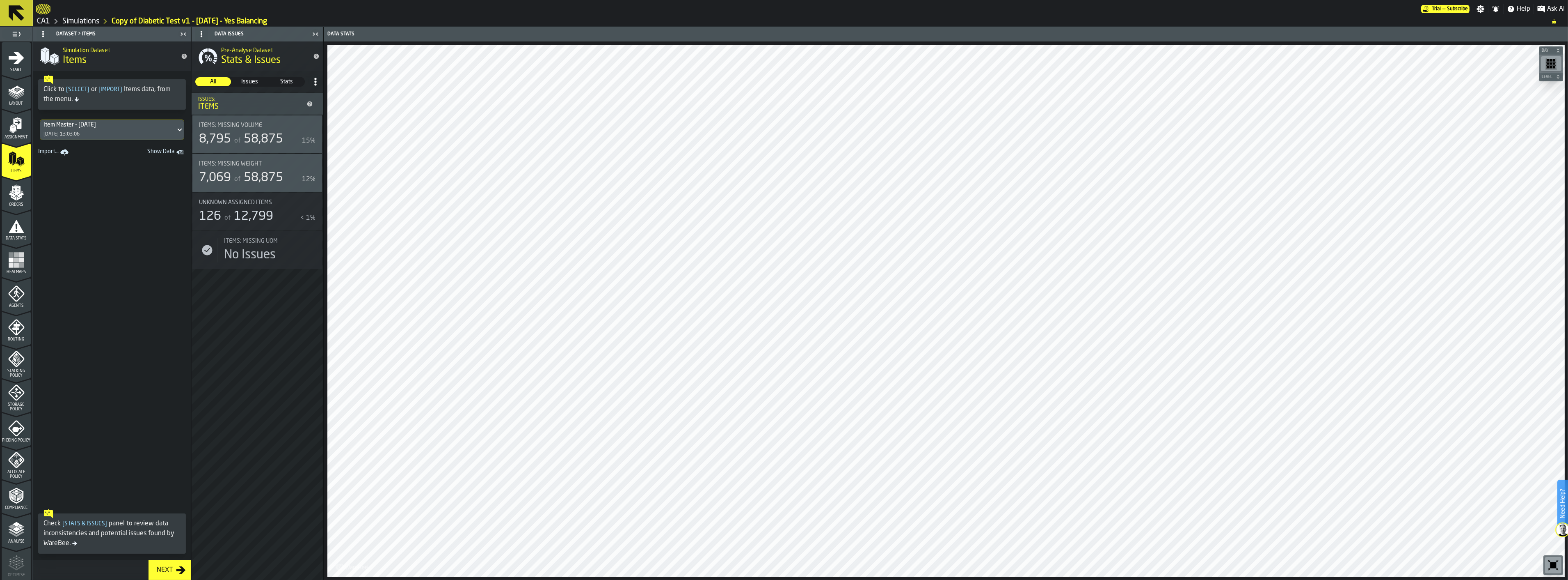
click at [14, 194] on icon "menu Orders" at bounding box center [16, 190] width 9 height 9
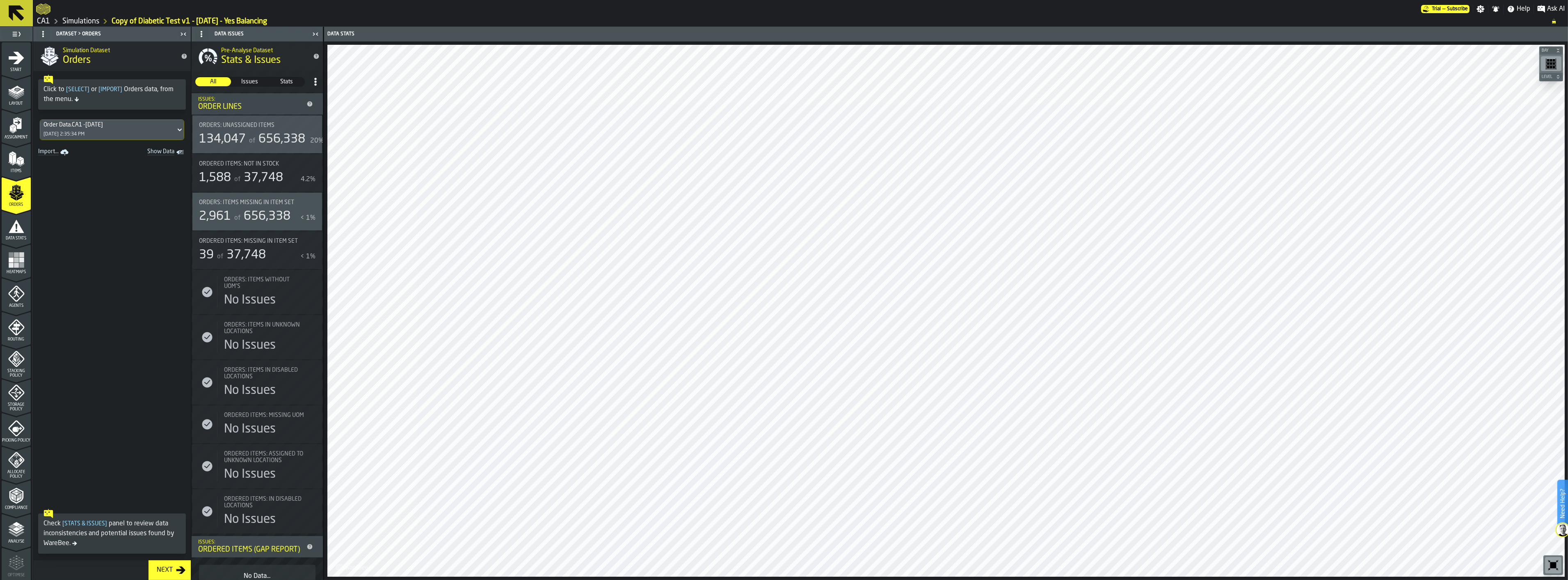
click at [23, 231] on div "Data Stats" at bounding box center [16, 229] width 29 height 22
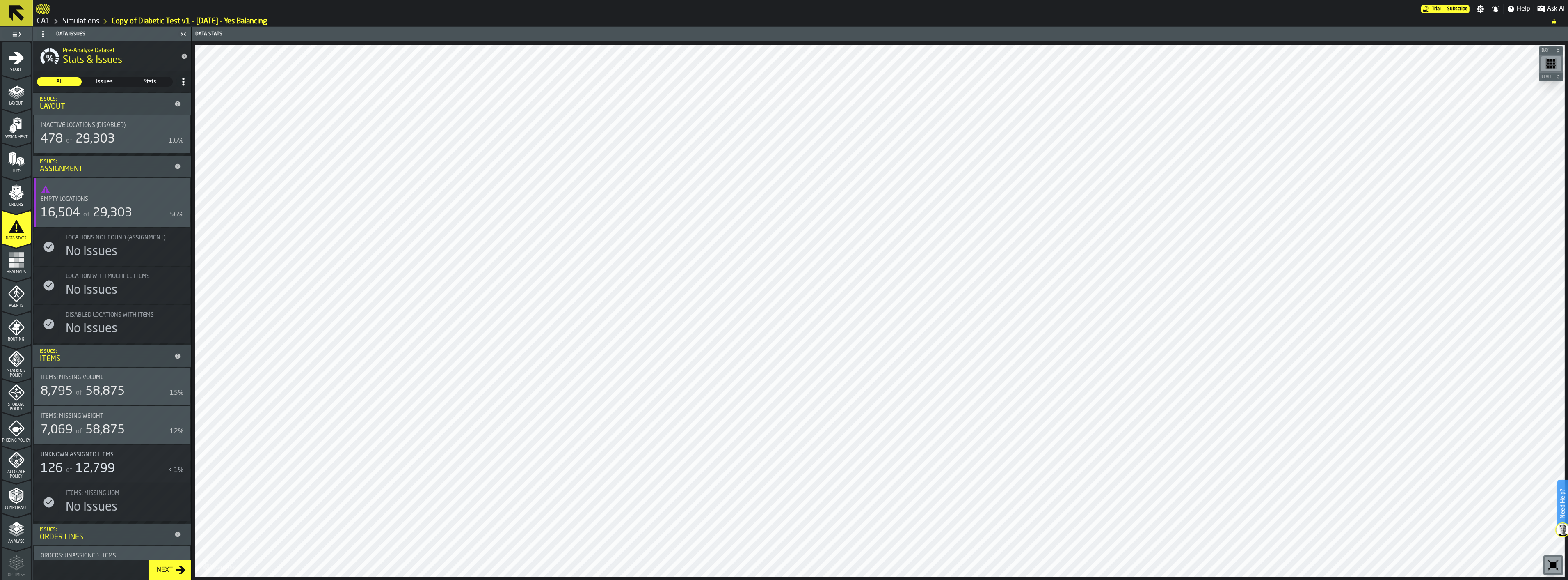
click at [17, 305] on span "Agents" at bounding box center [16, 305] width 29 height 4
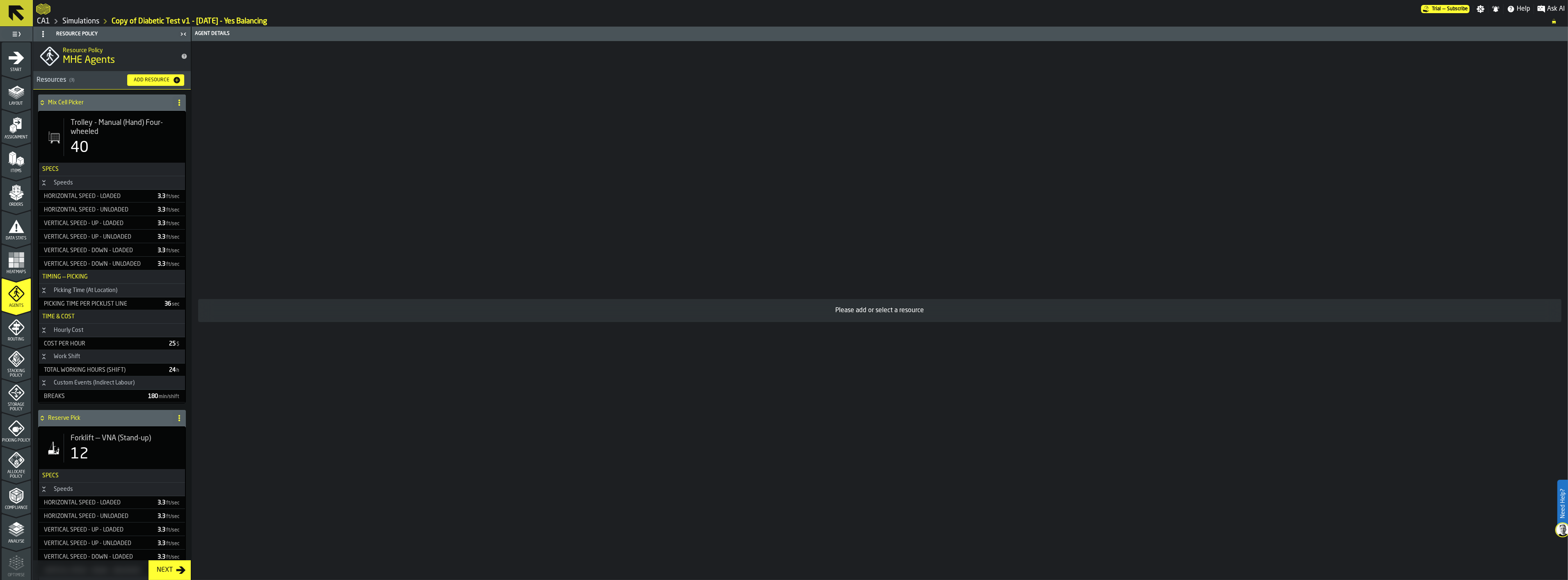
click at [21, 335] on div "Routing" at bounding box center [16, 330] width 29 height 22
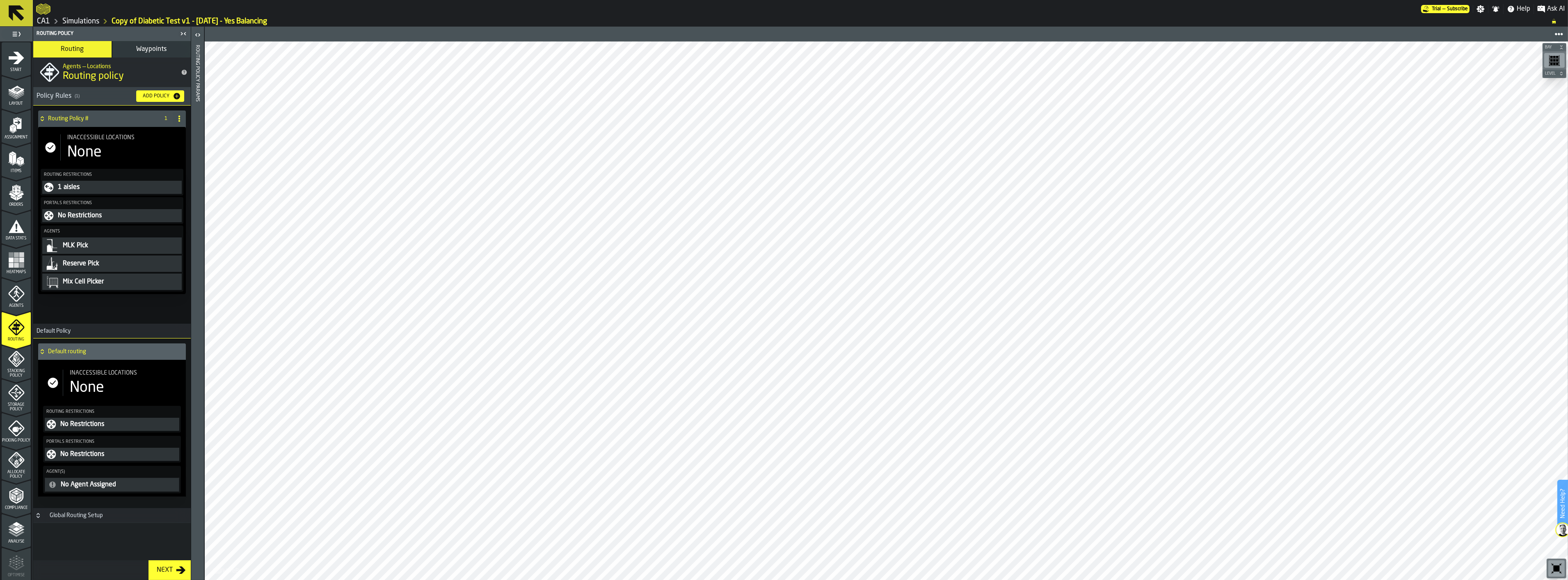
click at [13, 362] on polygon "menu Stacking Policy" at bounding box center [15, 362] width 8 height 6
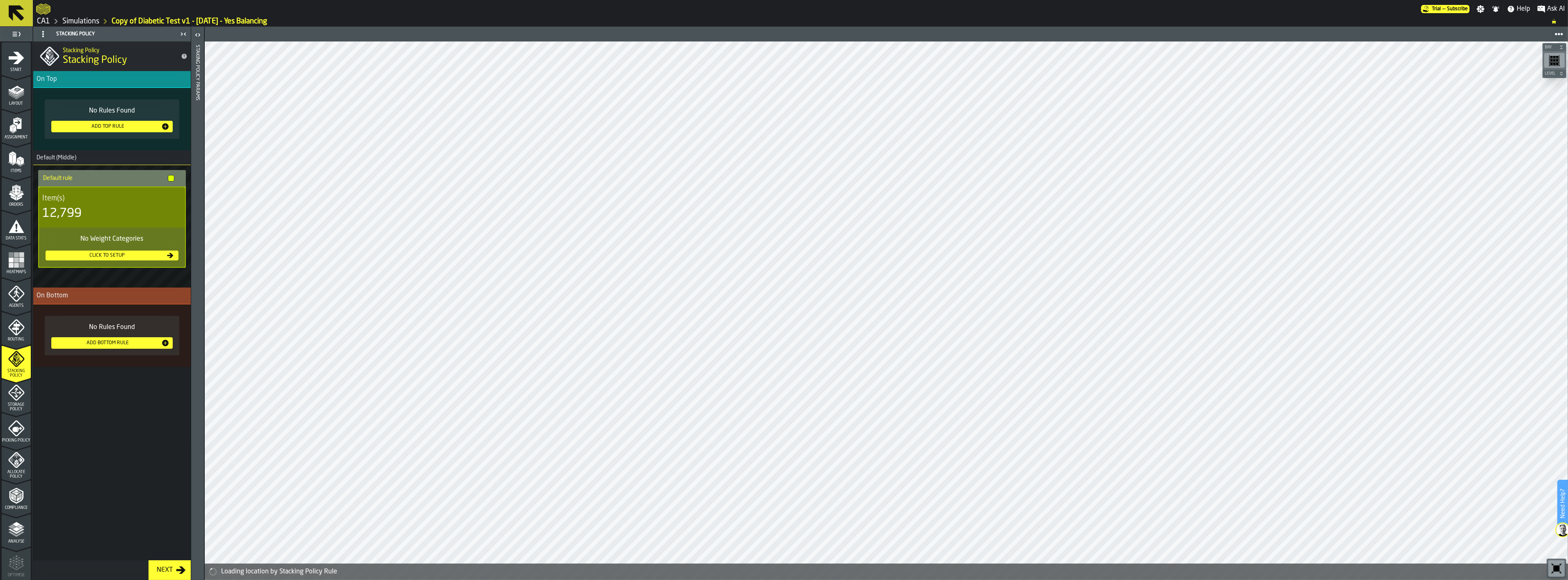
click at [15, 394] on icon "menu Storage Policy" at bounding box center [16, 392] width 16 height 16
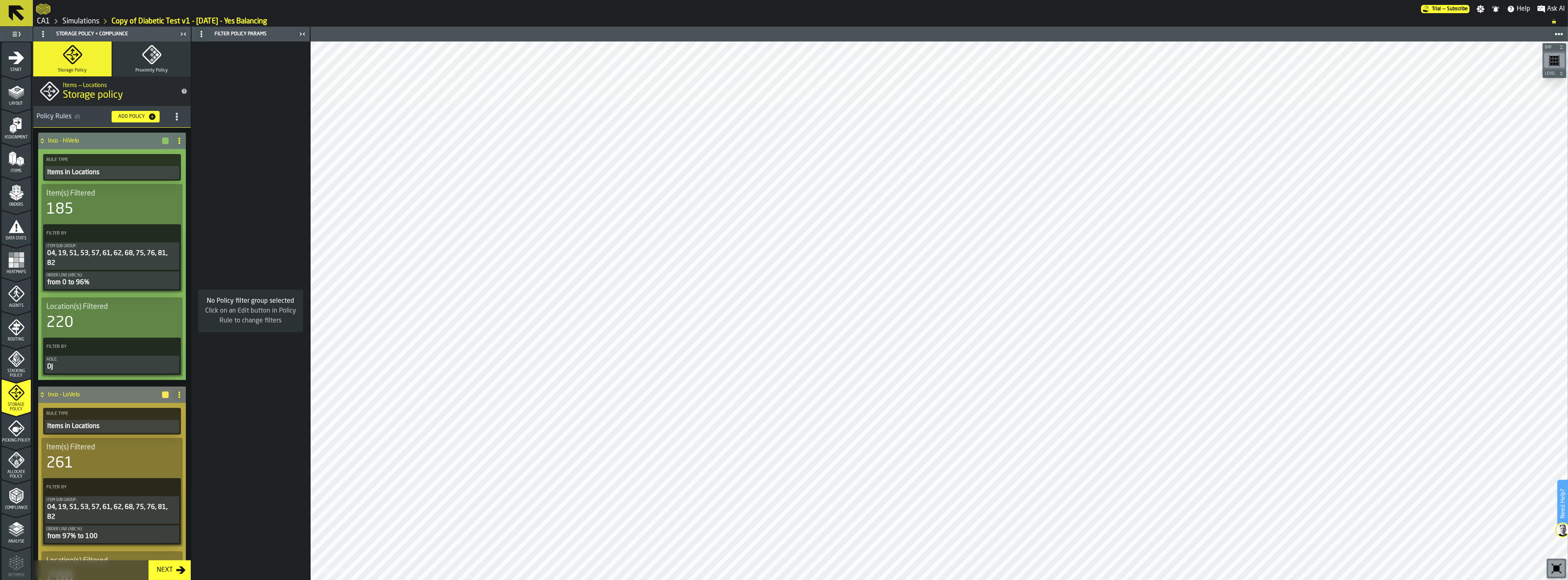
click at [173, 138] on span at bounding box center [178, 140] width 13 height 13
click at [134, 154] on div "Rename" at bounding box center [144, 156] width 69 height 9
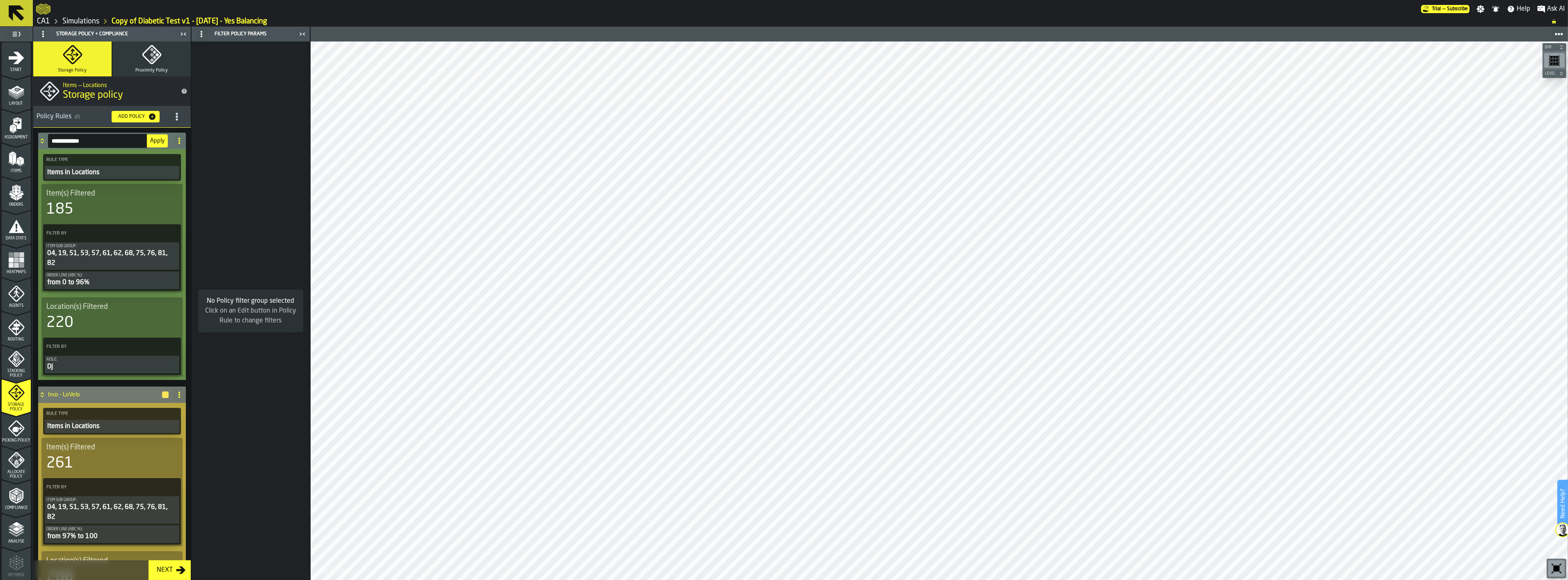
drag, startPoint x: 62, startPoint y: 140, endPoint x: 27, endPoint y: 139, distance: 35.0
click at [27, 139] on aside "**********" at bounding box center [155, 303] width 310 height 553
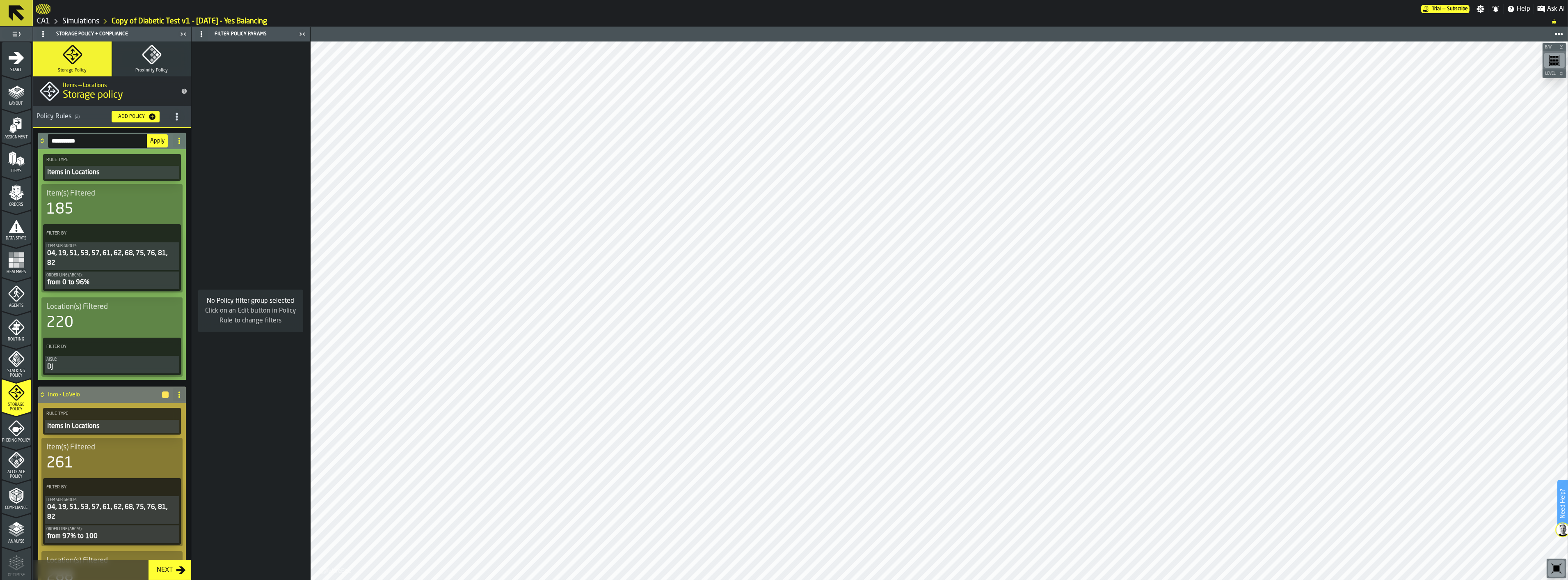
type input "**********"
click at [156, 141] on span "Apply" at bounding box center [157, 141] width 15 height 6
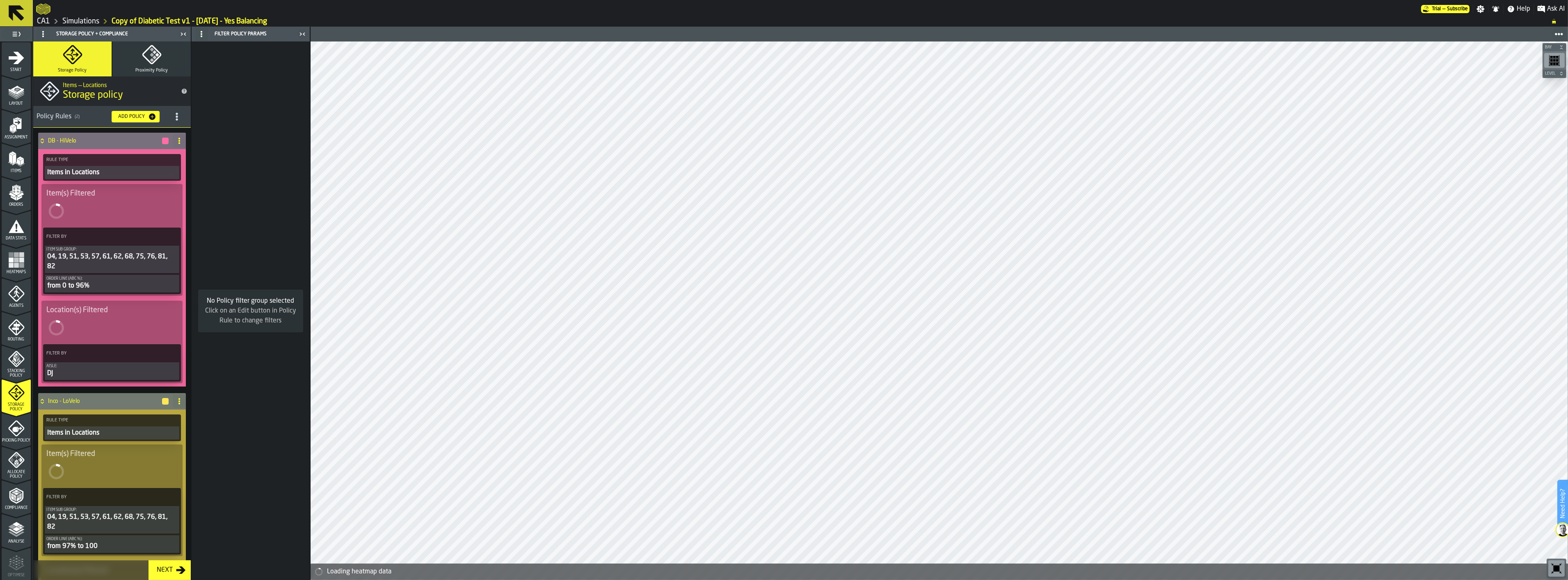
click at [176, 401] on icon at bounding box center [179, 402] width 7 height 7
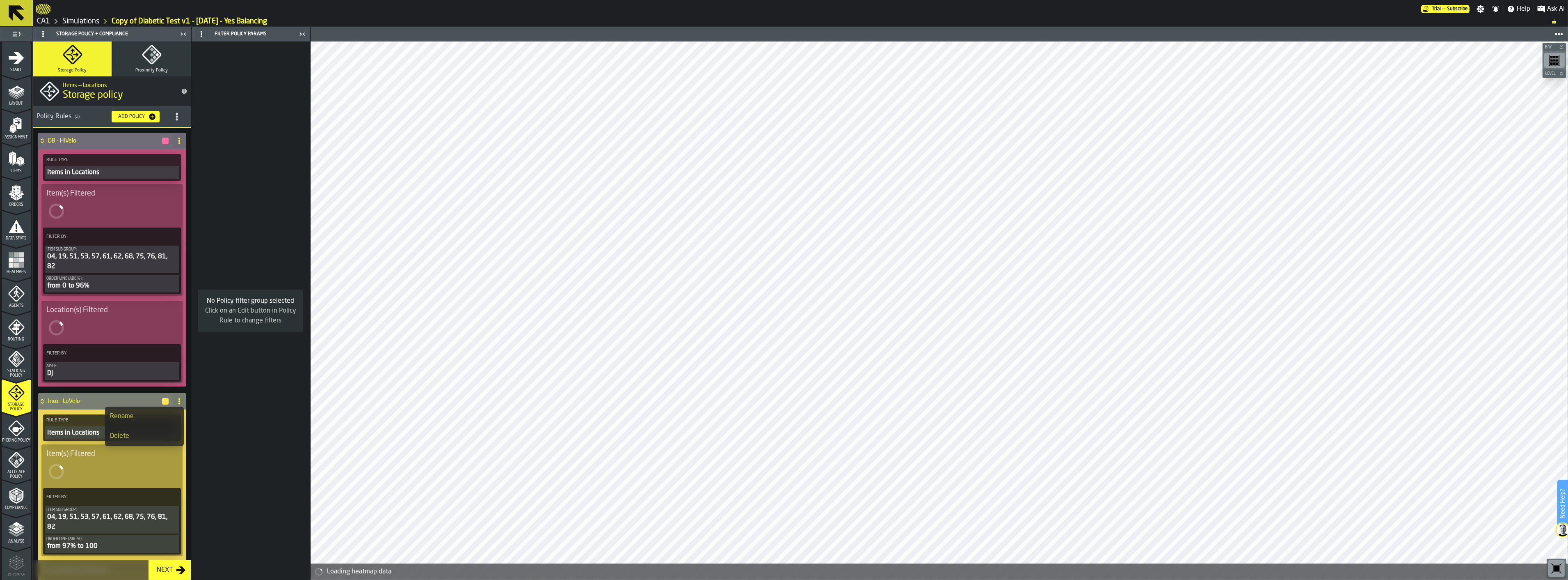
click at [177, 399] on span at bounding box center [178, 401] width 13 height 13
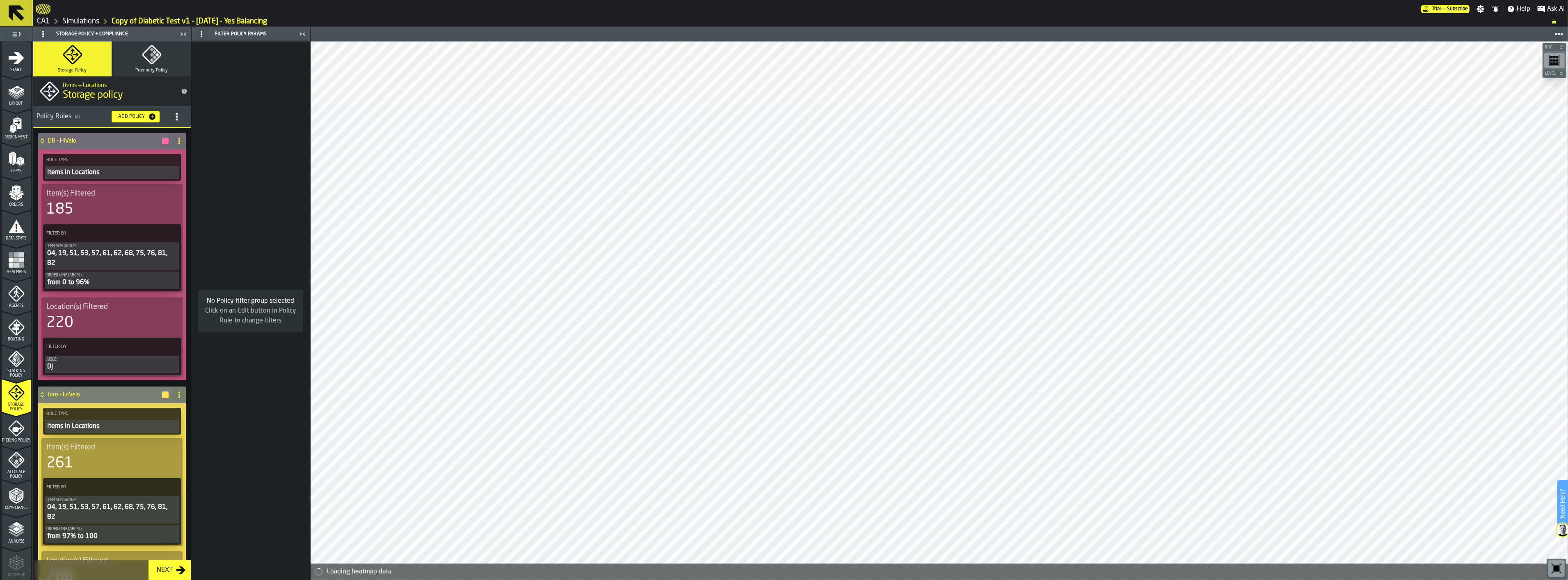
click at [178, 391] on circle at bounding box center [179, 392] width 2 height 2
click at [144, 405] on div "Rename" at bounding box center [144, 409] width 69 height 9
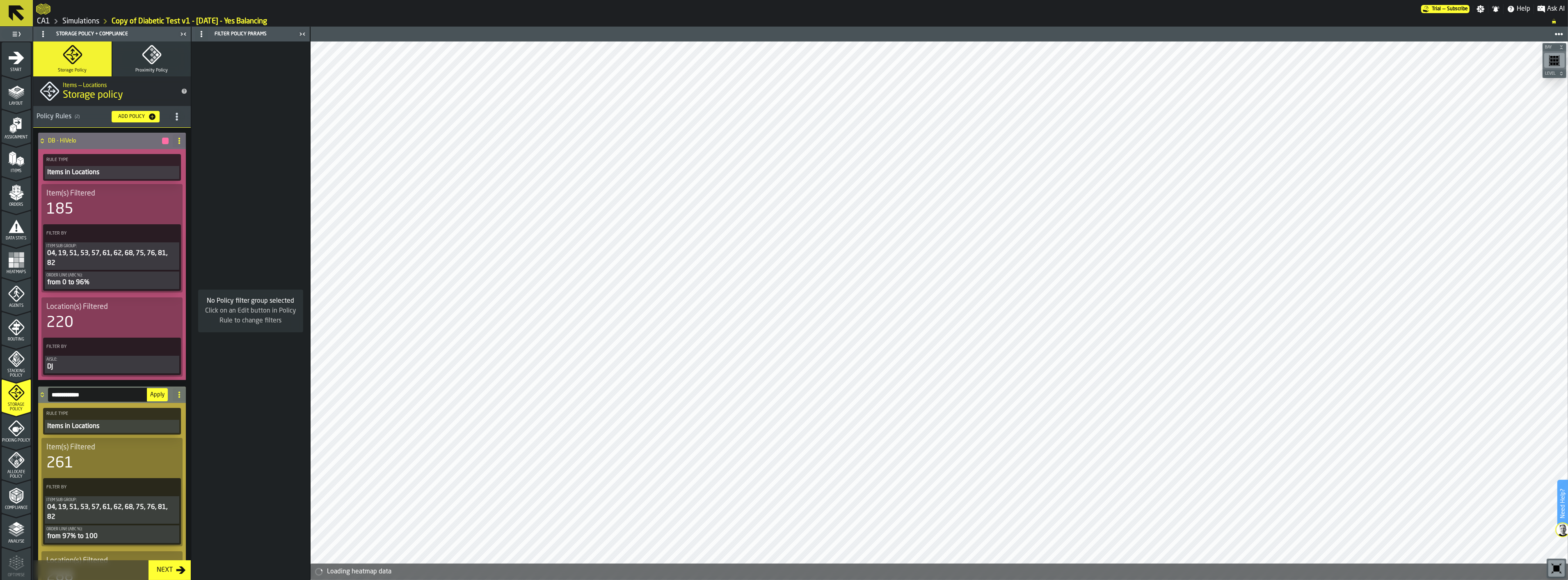
drag, startPoint x: 63, startPoint y: 392, endPoint x: 33, endPoint y: 392, distance: 30.0
click at [33, 392] on div "**********" at bounding box center [112, 396] width 158 height 537
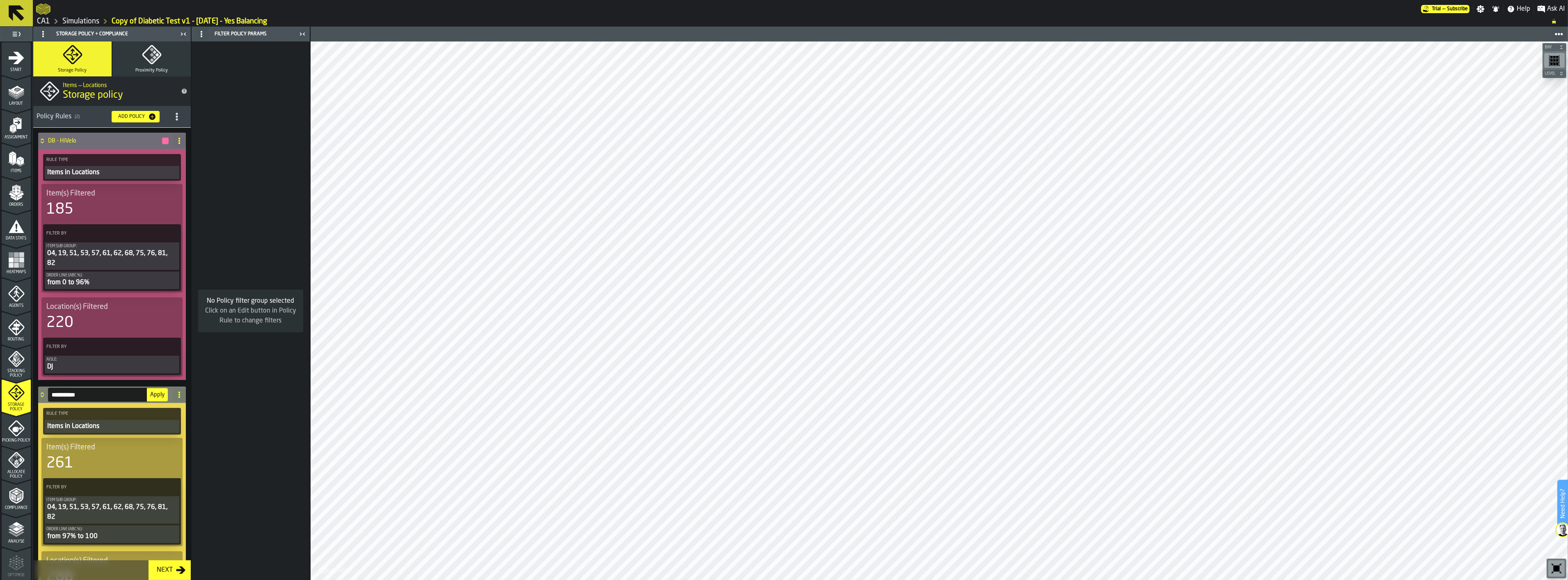
type input "**********"
click at [157, 398] on button "Apply" at bounding box center [157, 394] width 21 height 13
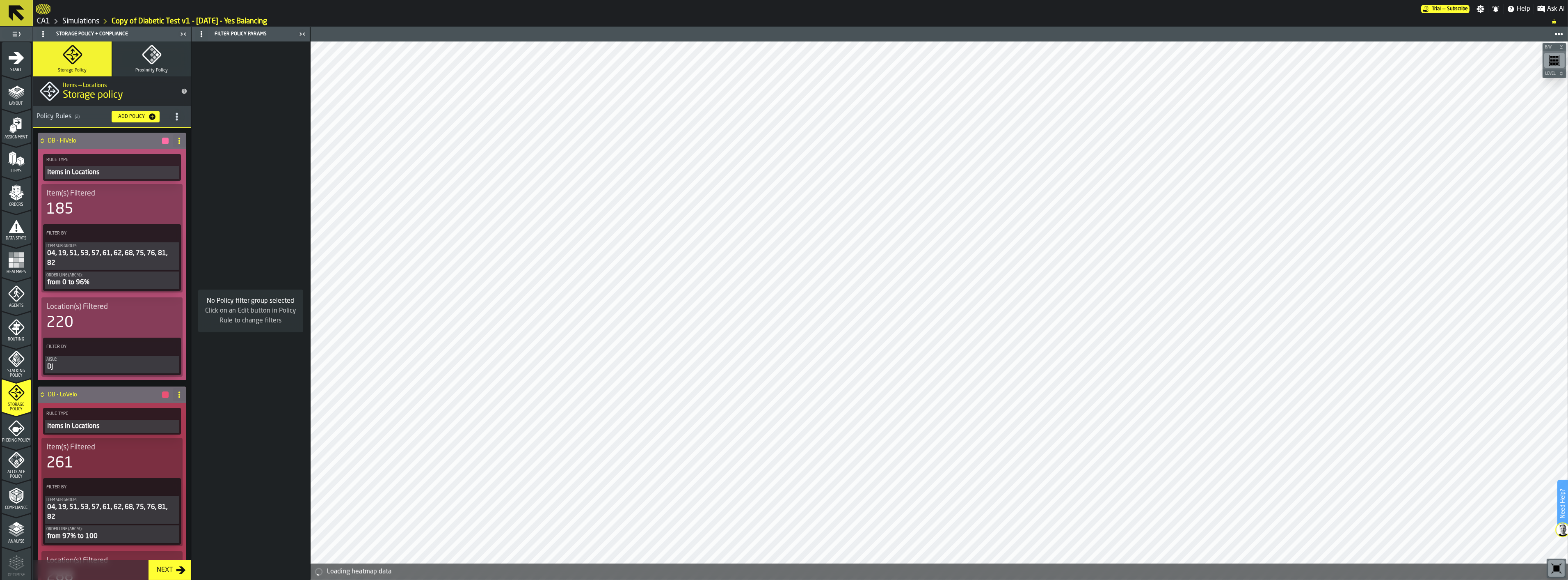
click at [176, 391] on icon at bounding box center [179, 395] width 7 height 7
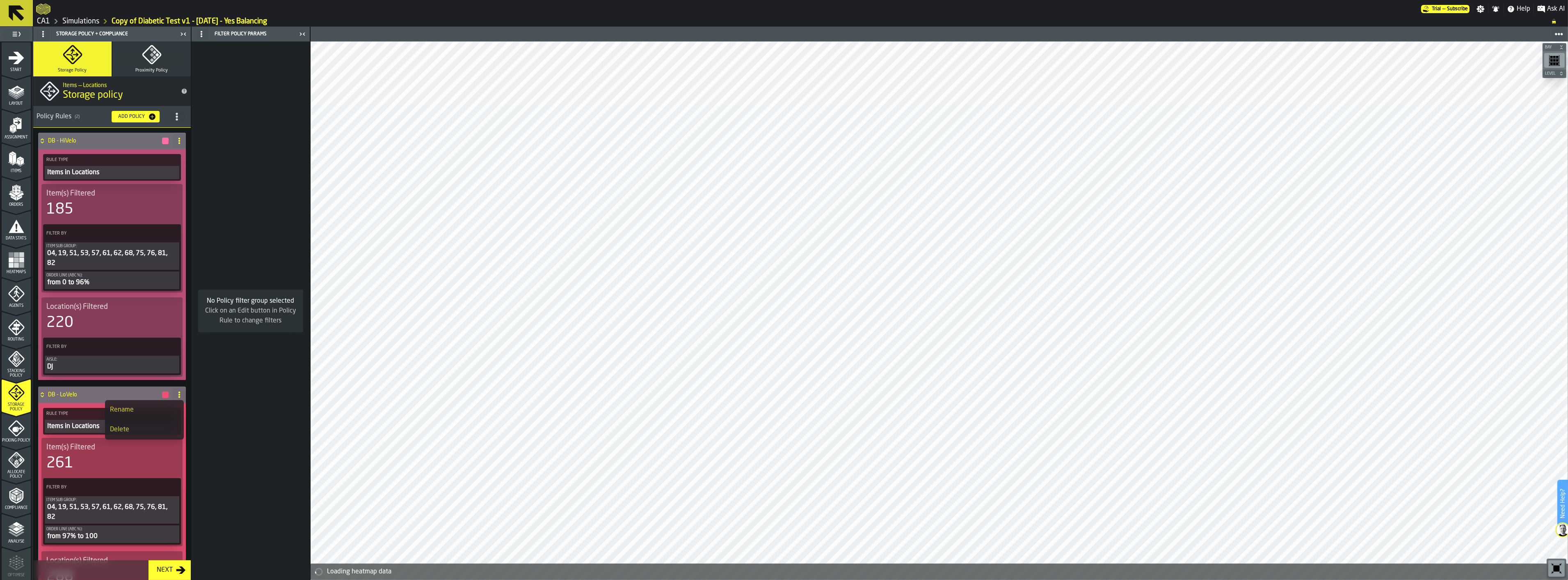
click at [165, 391] on div "button-" at bounding box center [165, 395] width 7 height 7
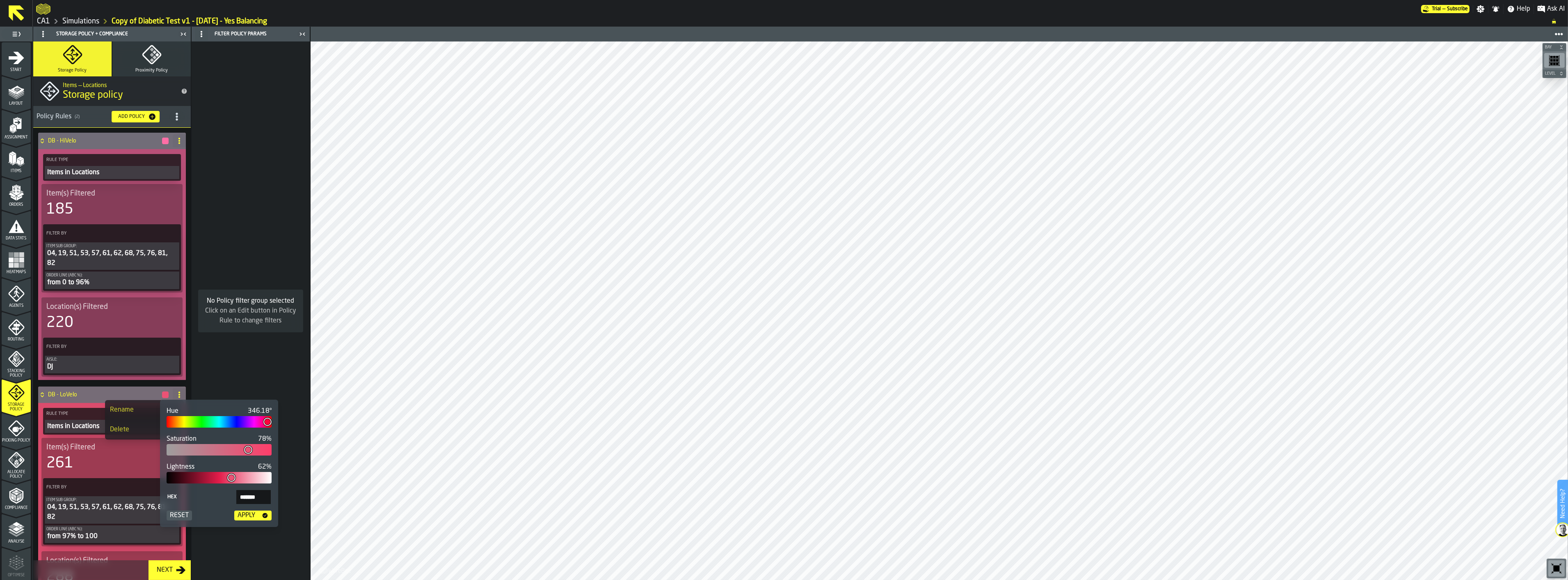
type input "***"
type input "*******"
click at [201, 415] on div at bounding box center [219, 421] width 105 height 11
type input "**"
type input "*******"
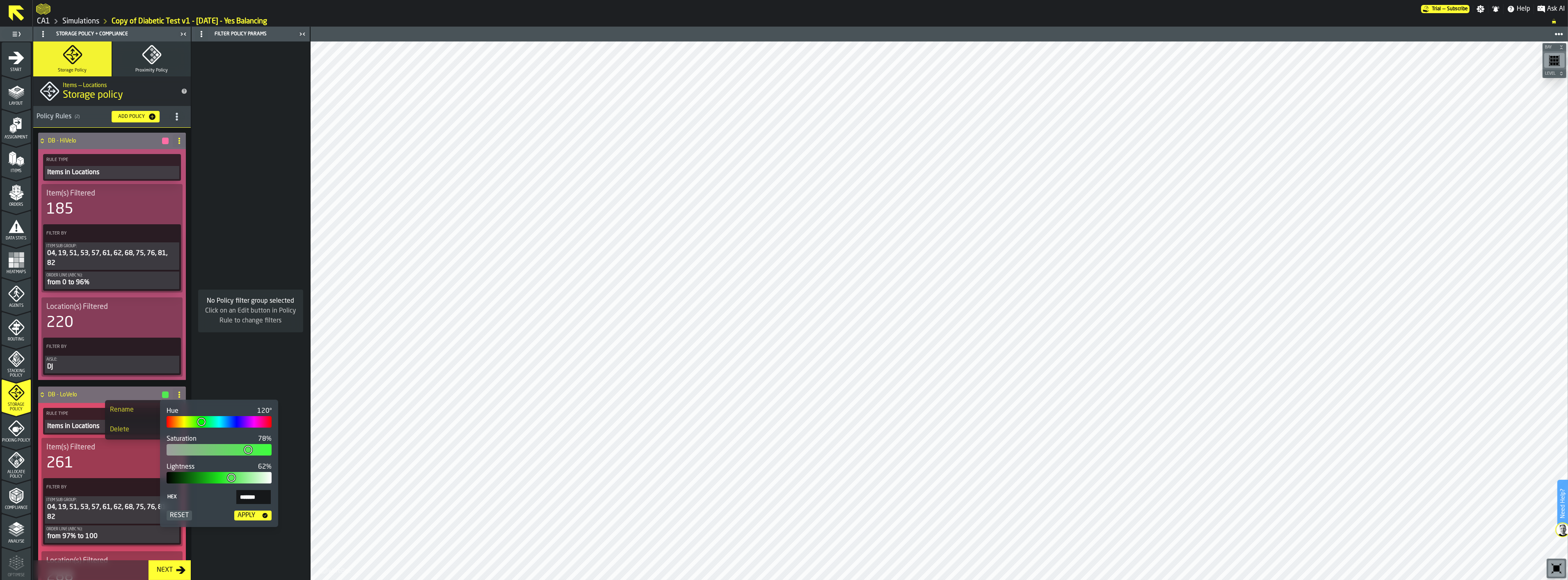
click at [204, 415] on div at bounding box center [219, 477] width 105 height 11
click at [259, 415] on div "button-Apply" at bounding box center [264, 516] width 13 height 7
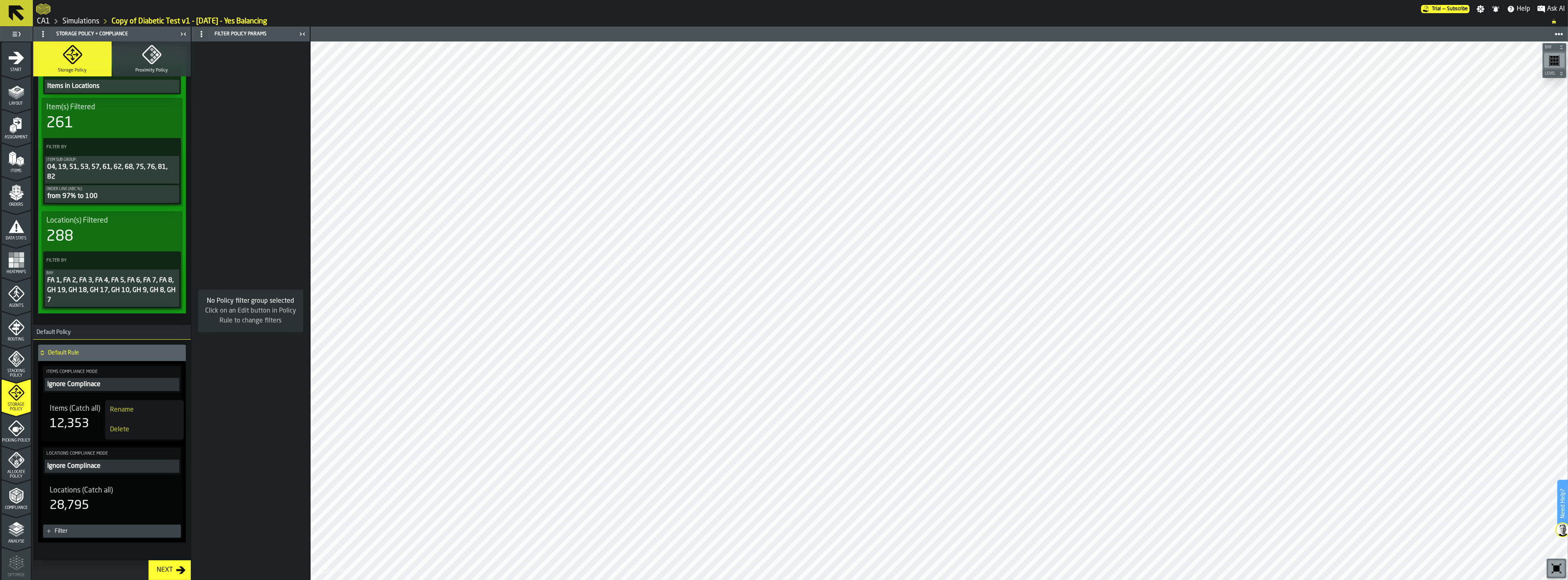
scroll to position [347, 0]
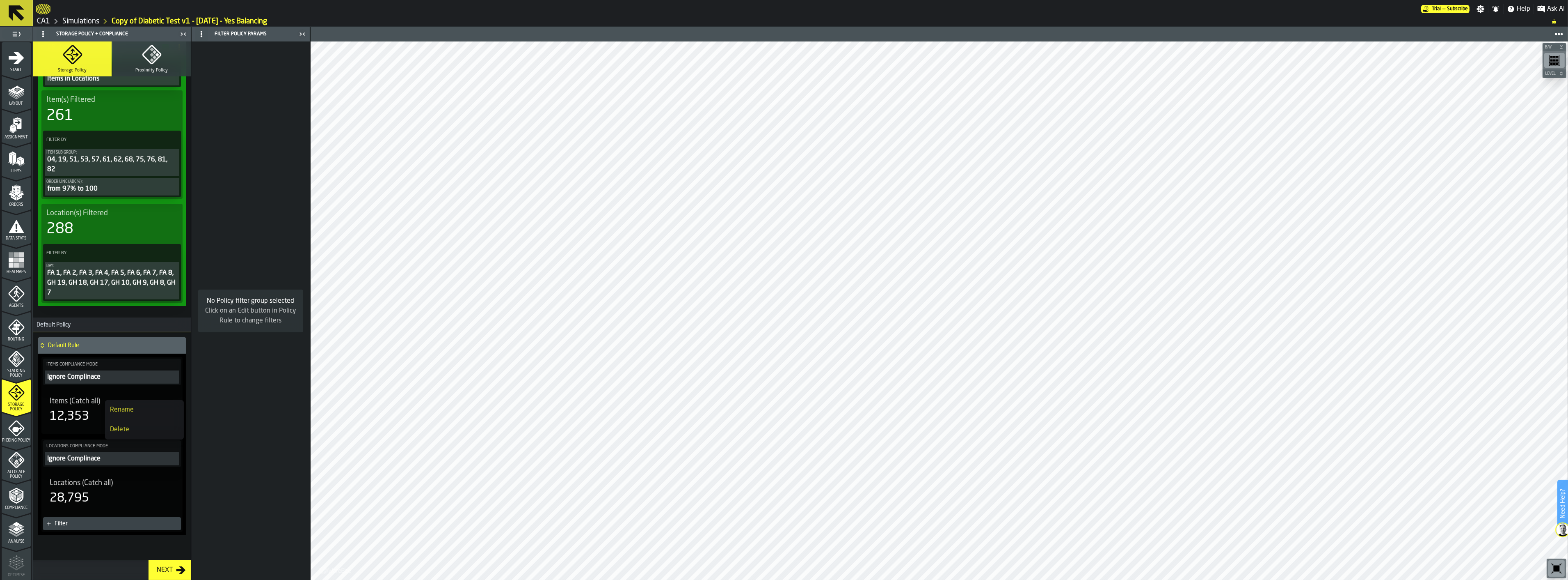
click at [267, 378] on div "No Policy filter group selected Click on an Edit button in Policy Rule to chang…" at bounding box center [250, 310] width 118 height 538
click at [125, 414] on div "12,353" at bounding box center [111, 416] width 124 height 15
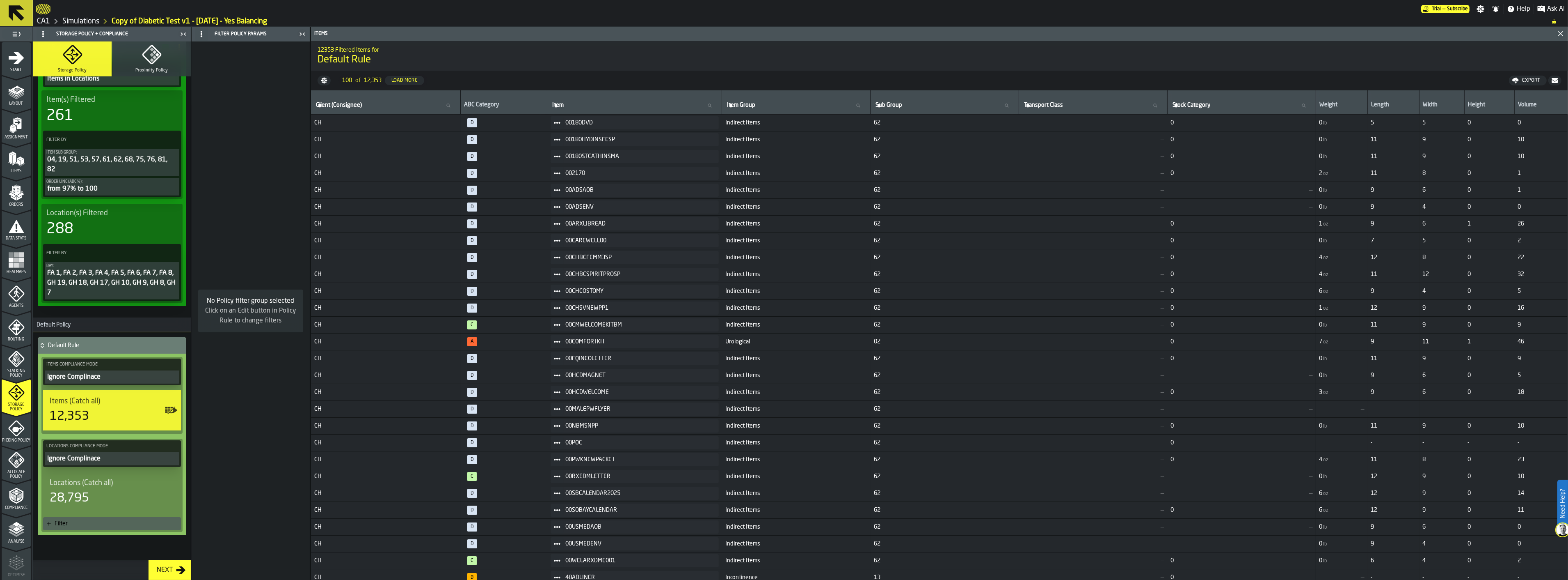
click at [113, 375] on div "Ignore Complinace" at bounding box center [111, 377] width 131 height 9
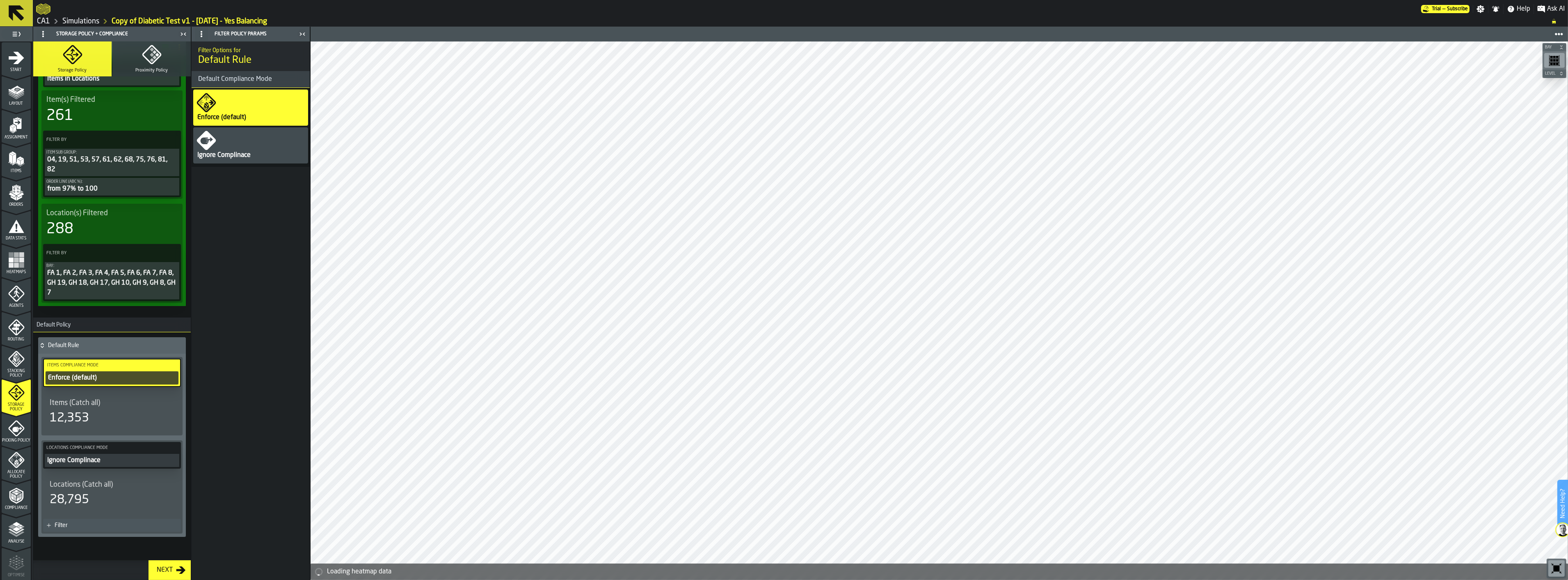
click at [113, 415] on div "Ignore Complinace" at bounding box center [111, 460] width 131 height 9
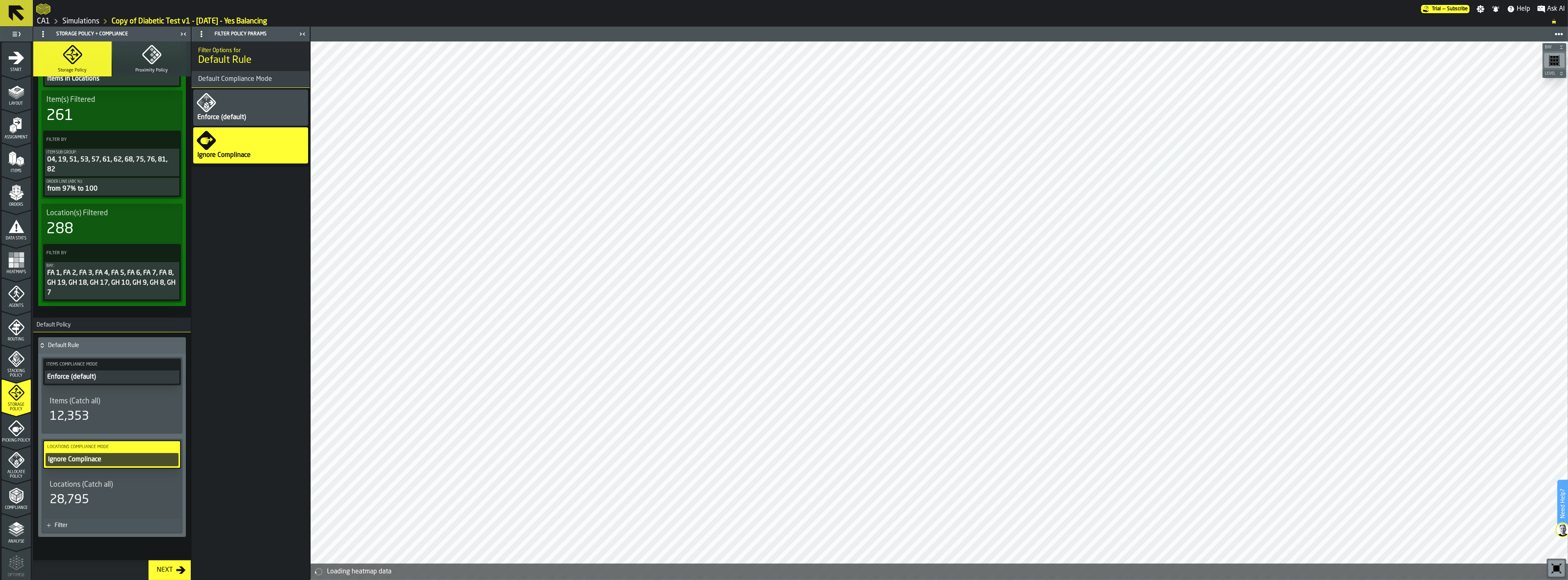
click at [242, 110] on div "Enforce (default)" at bounding box center [250, 107] width 115 height 36
click at [18, 415] on icon "menu Picking Policy" at bounding box center [16, 428] width 16 height 16
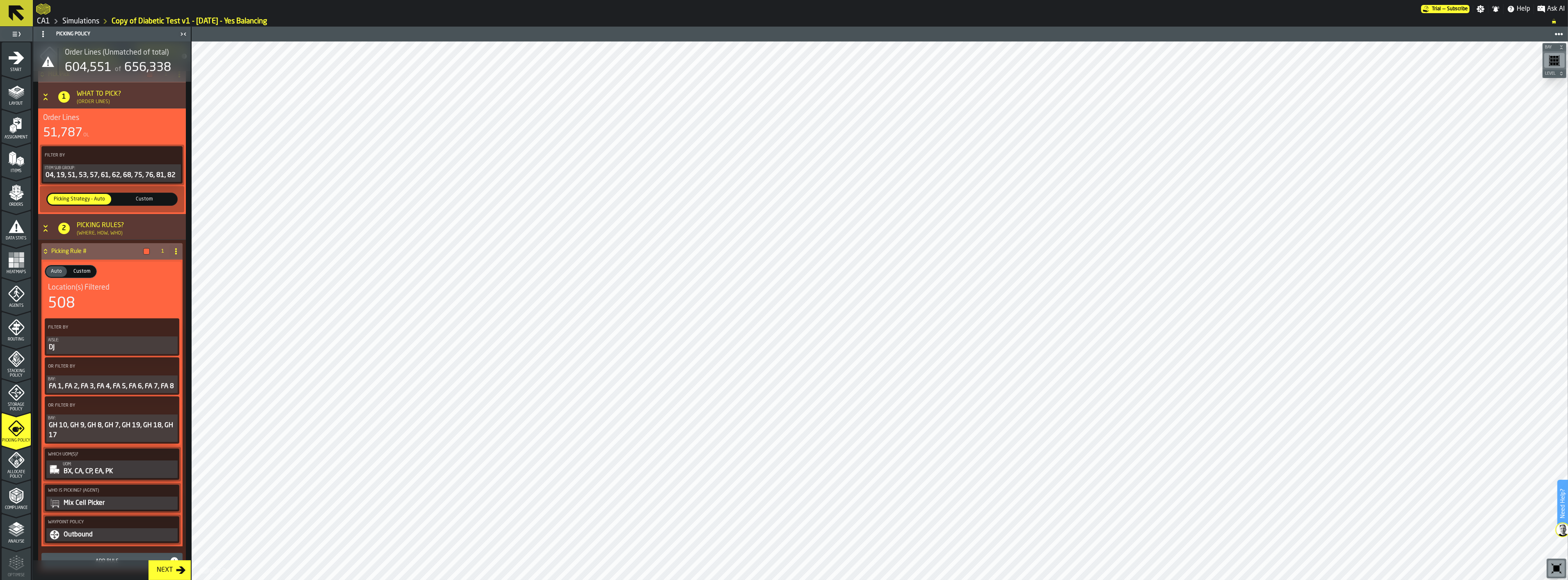
scroll to position [100, 0]
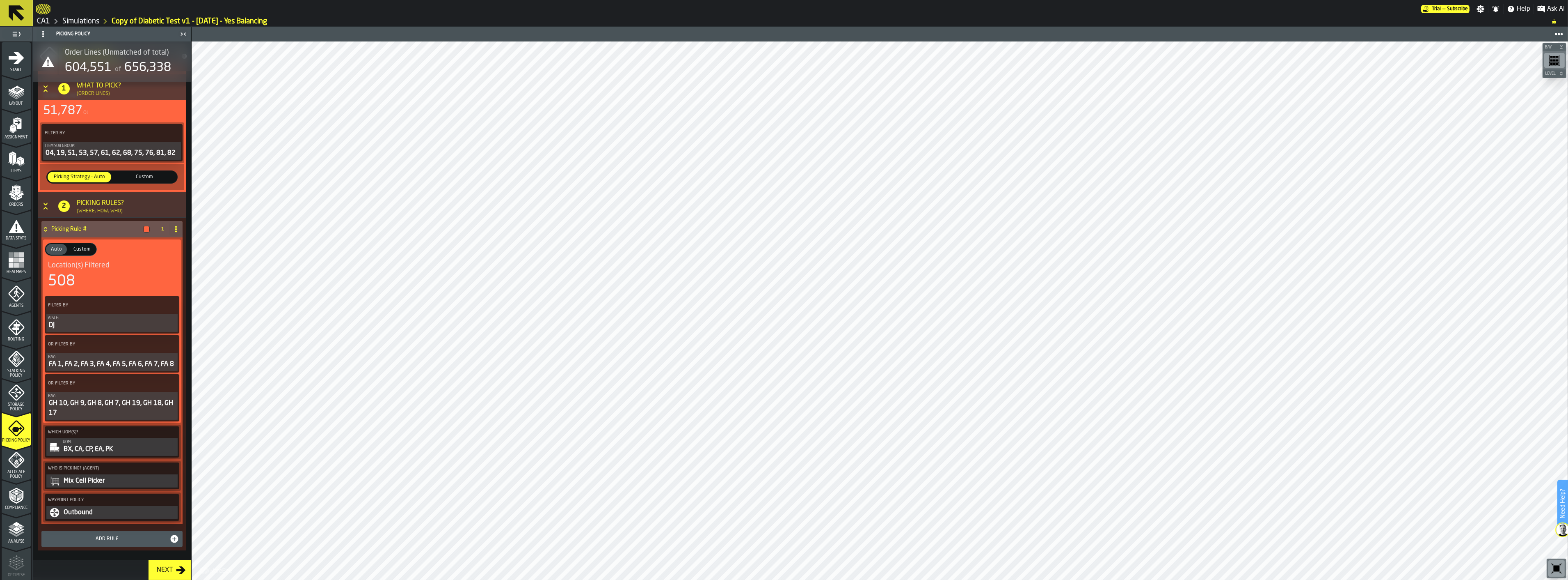
click at [22, 415] on icon "menu Allocate Policy" at bounding box center [16, 459] width 16 height 16
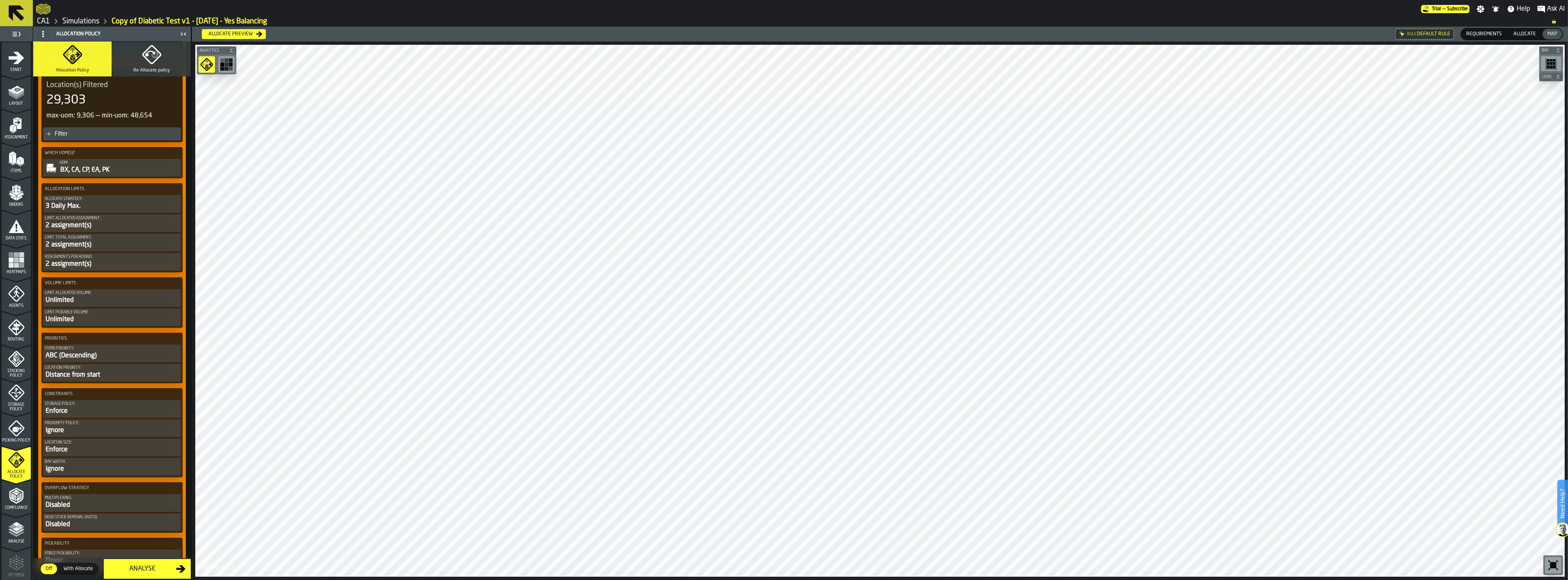
scroll to position [0, 0]
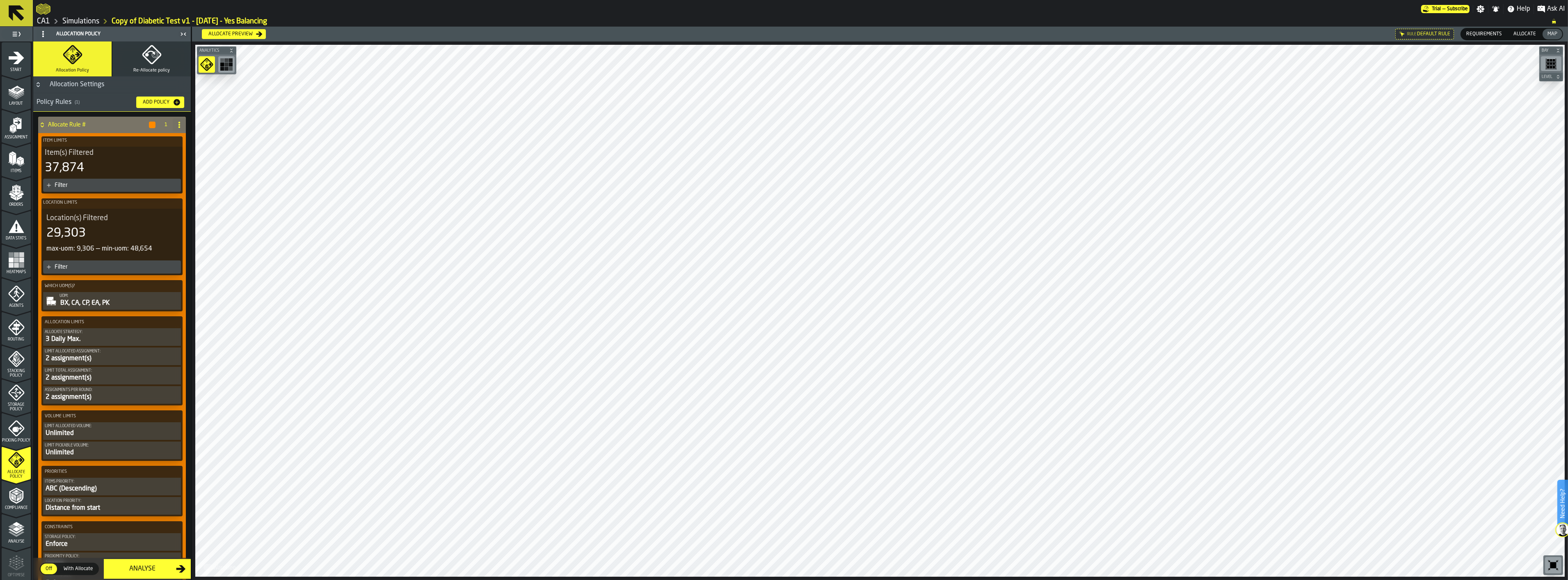
click at [181, 124] on span at bounding box center [178, 124] width 13 height 13
click at [153, 153] on li "Delete" at bounding box center [144, 160] width 79 height 20
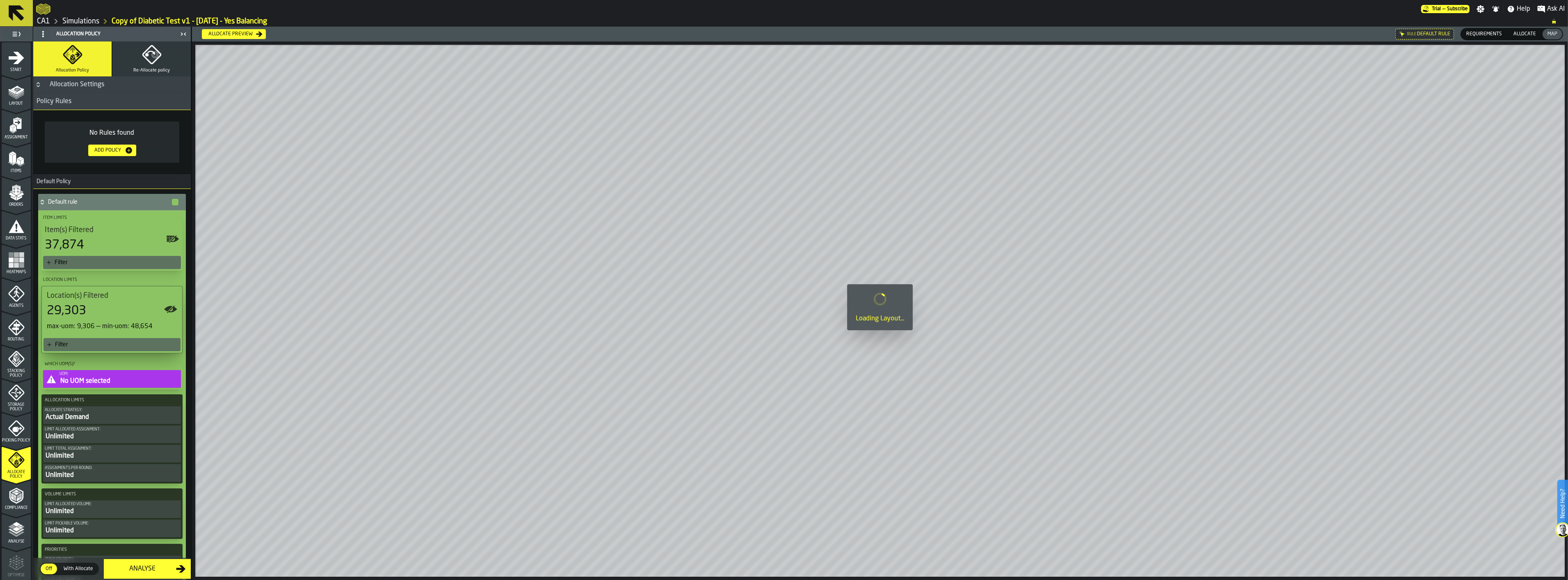
click at [114, 376] on div "No UOM selected" at bounding box center [119, 380] width 120 height 9
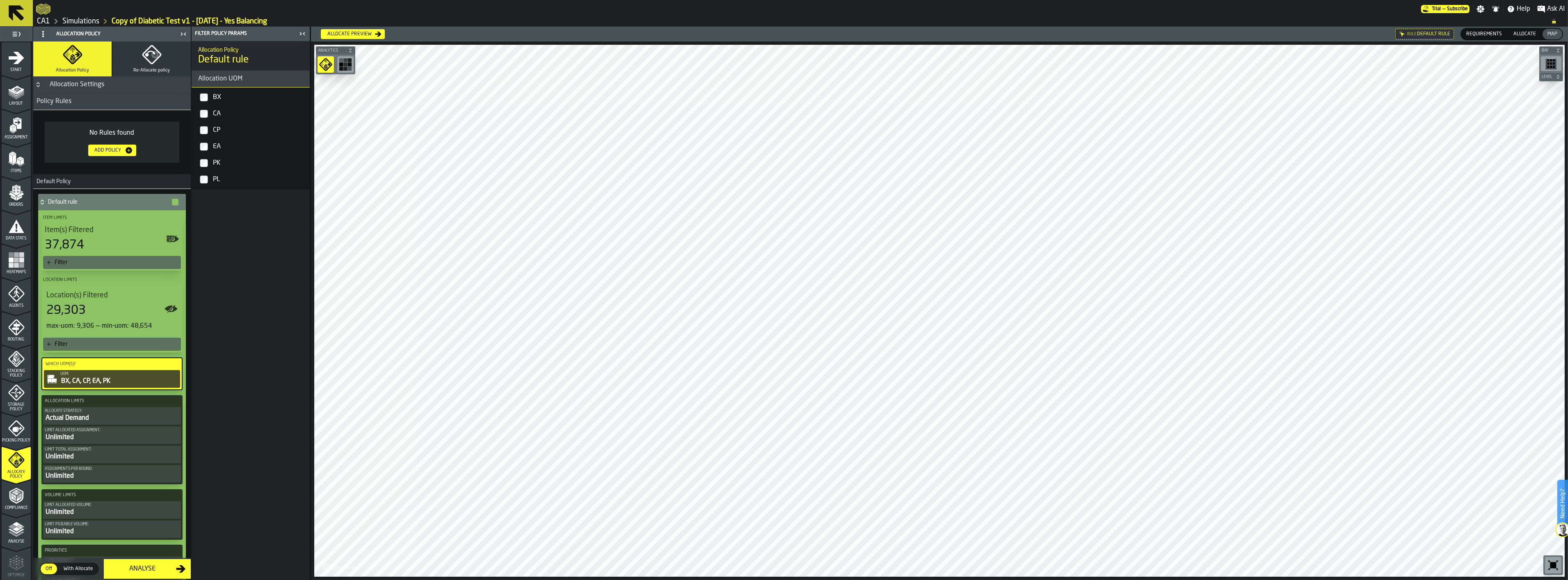
click at [15, 415] on icon "menu Picking Policy" at bounding box center [16, 428] width 16 height 16
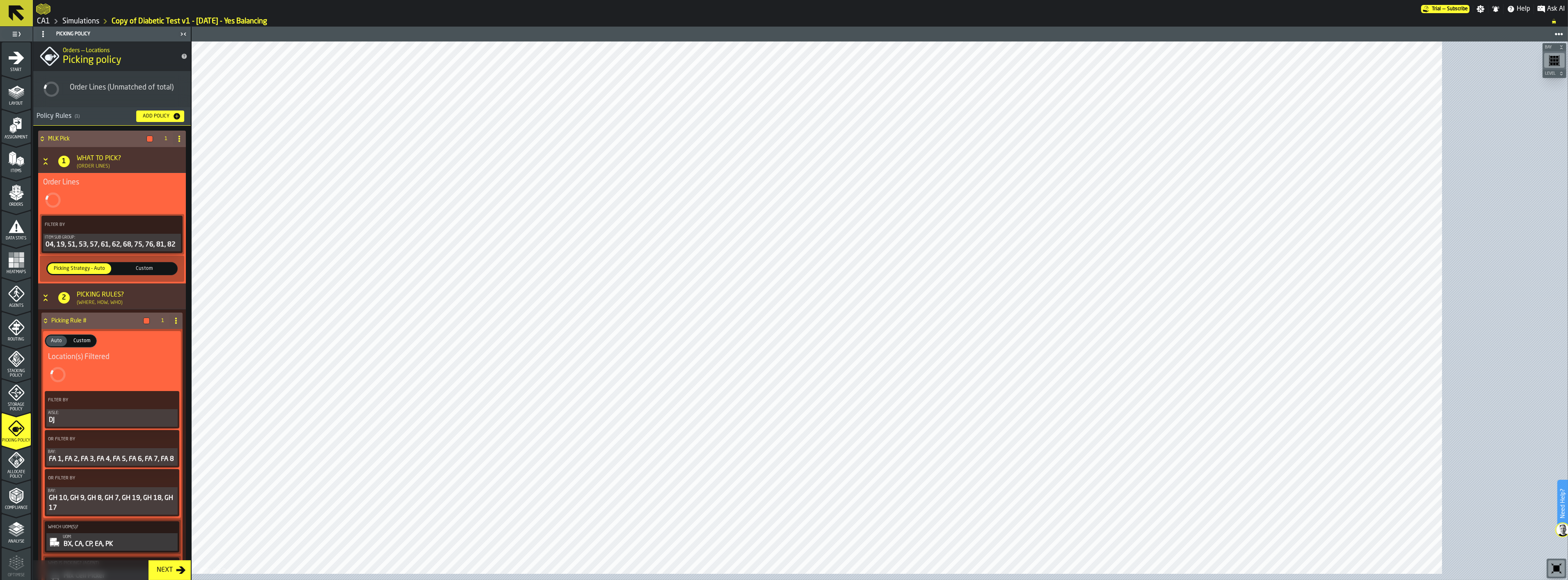
click at [13, 333] on icon "menu Routing" at bounding box center [16, 327] width 16 height 16
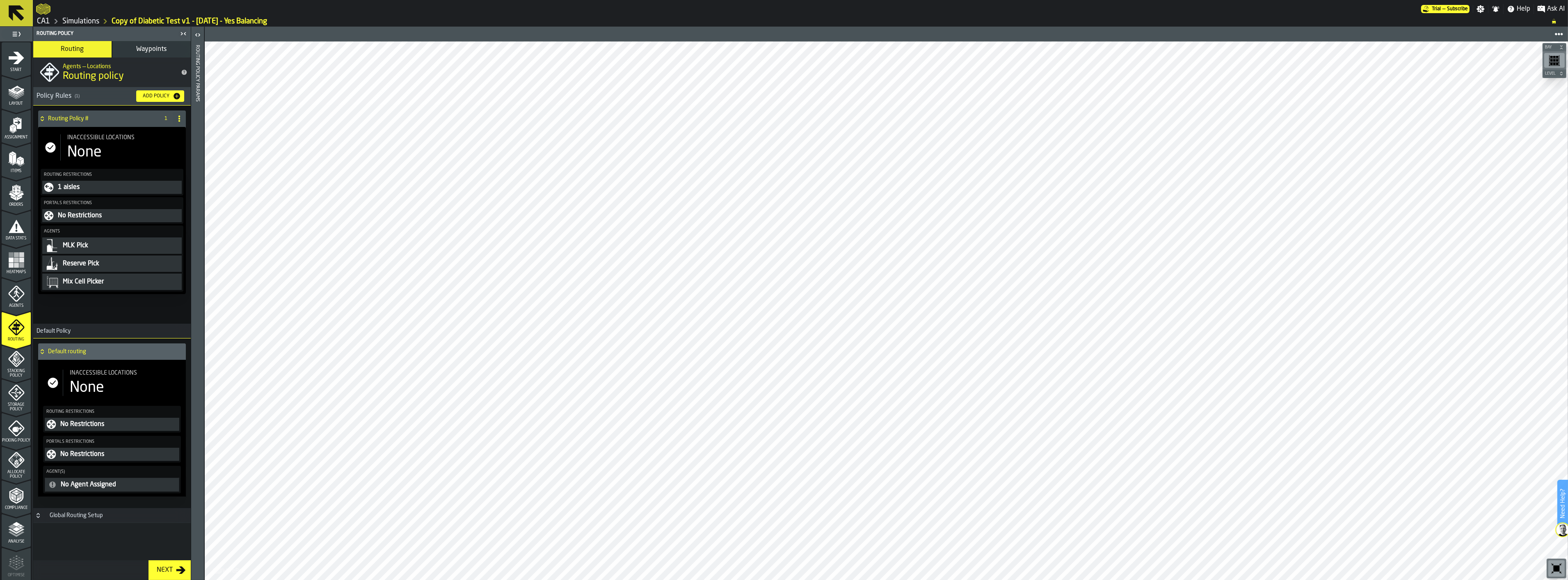
click at [146, 41] on button "Waypoints" at bounding box center [151, 49] width 78 height 16
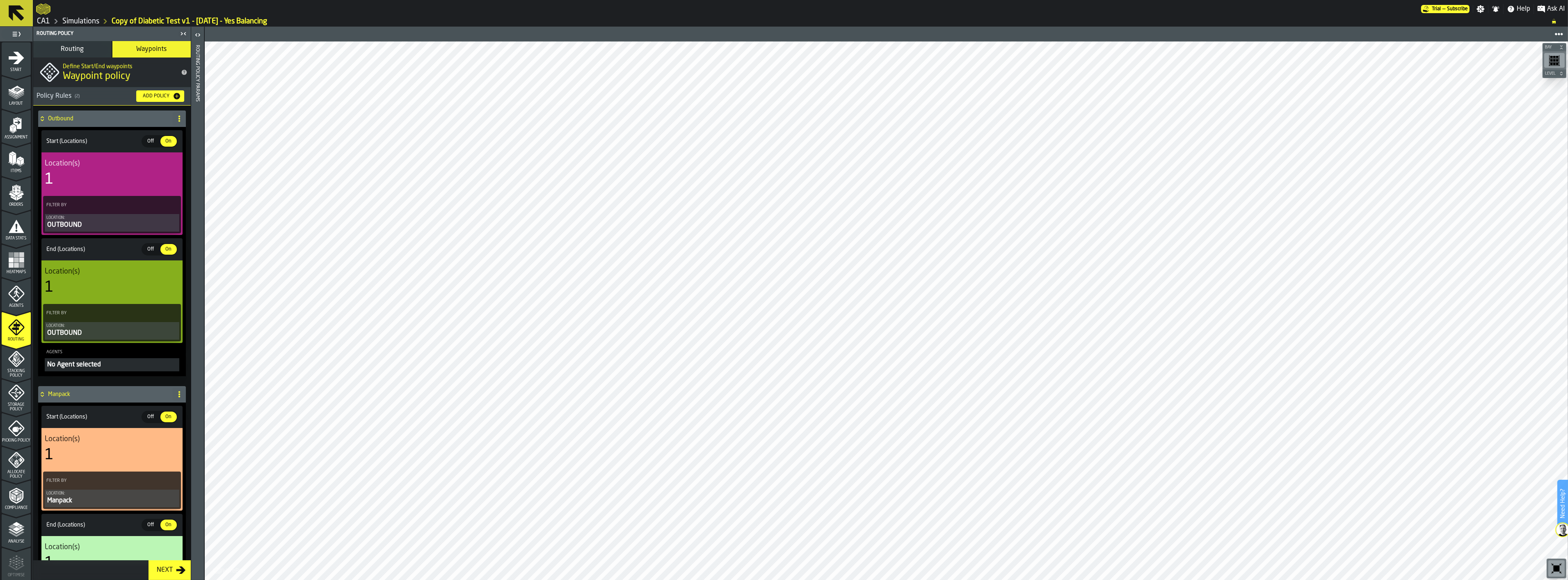
click at [121, 172] on div "1" at bounding box center [111, 179] width 135 height 16
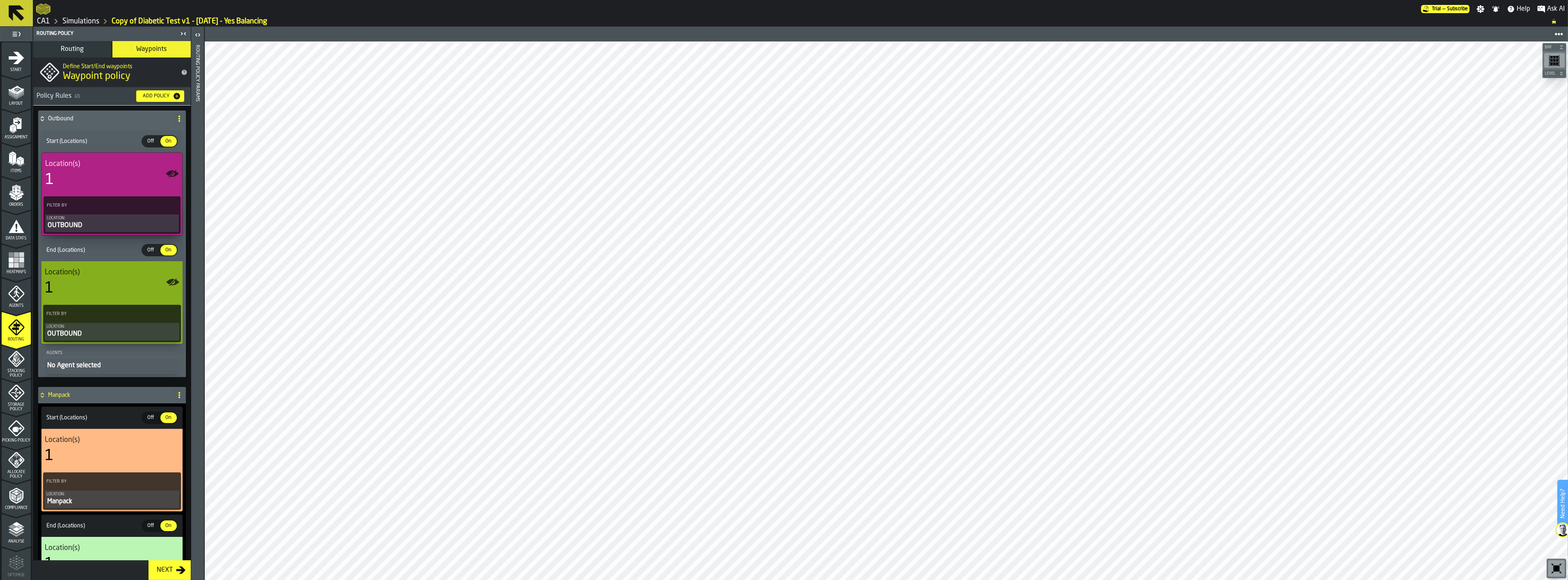
click at [111, 227] on div "OUTBOUND" at bounding box center [112, 225] width 130 height 9
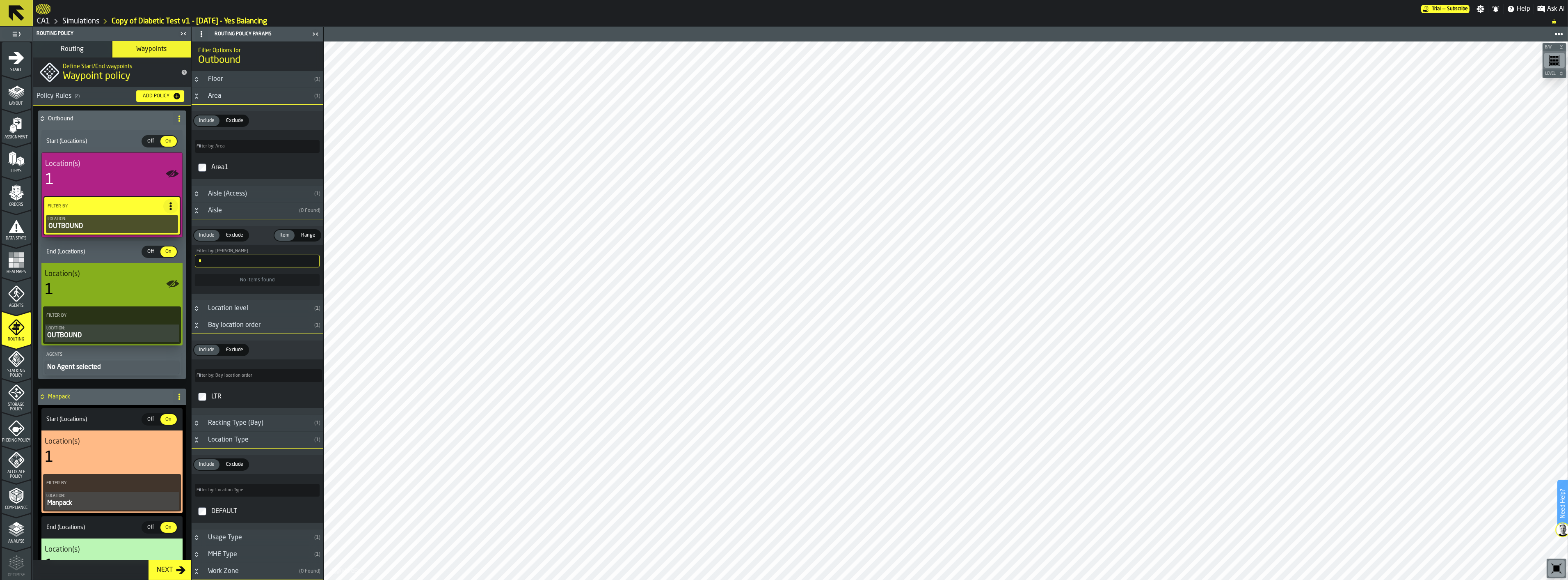
click at [240, 266] on input "*" at bounding box center [256, 261] width 124 height 13
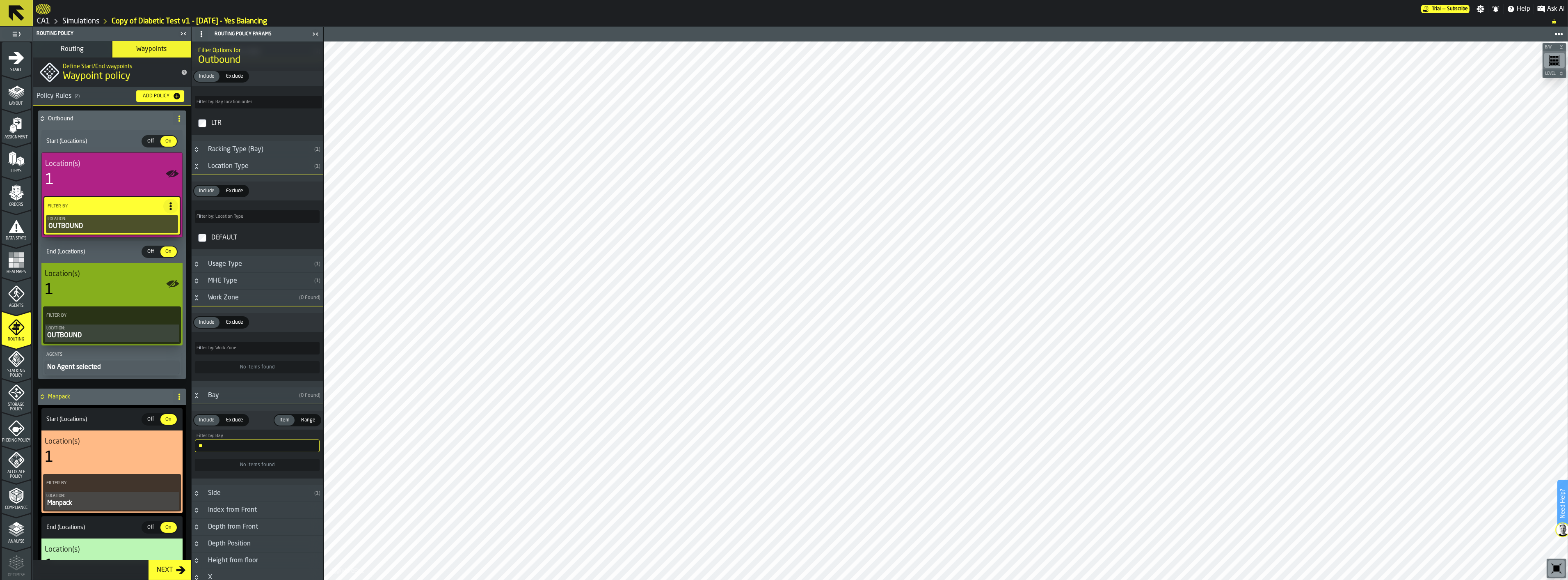
scroll to position [352, 0]
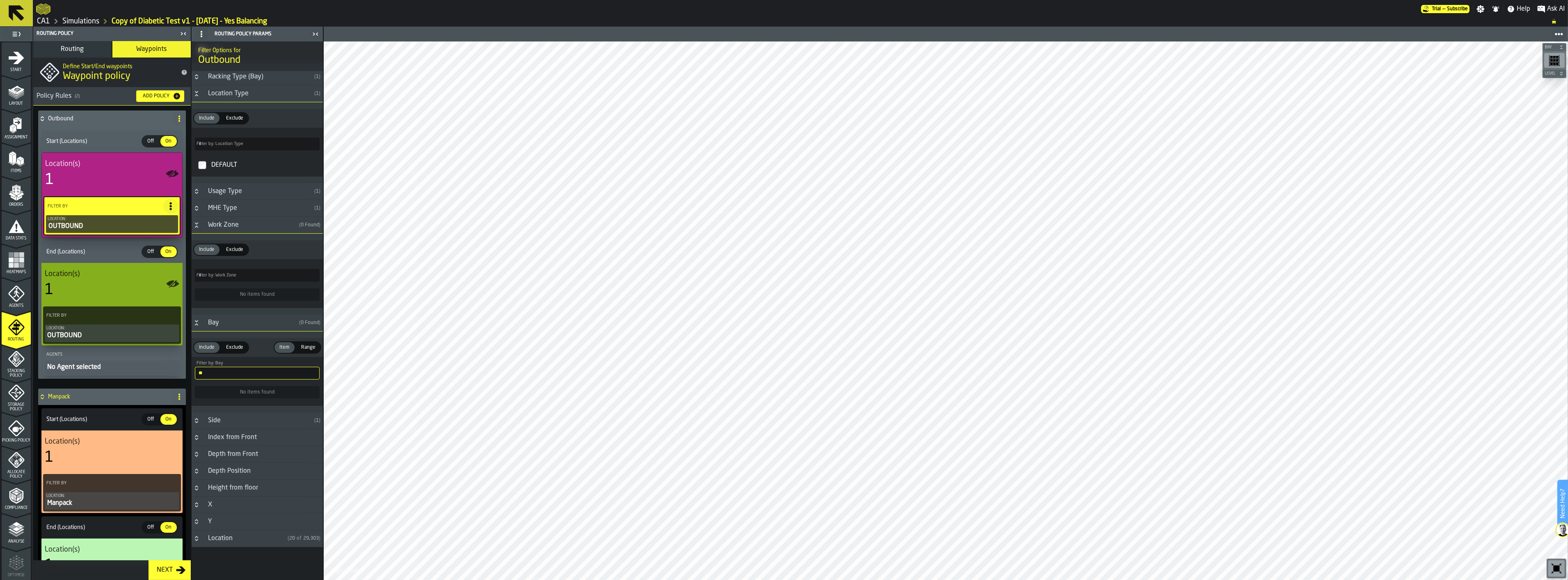
click at [240, 375] on input "**" at bounding box center [256, 372] width 124 height 13
click at [241, 375] on input "**" at bounding box center [256, 372] width 124 height 13
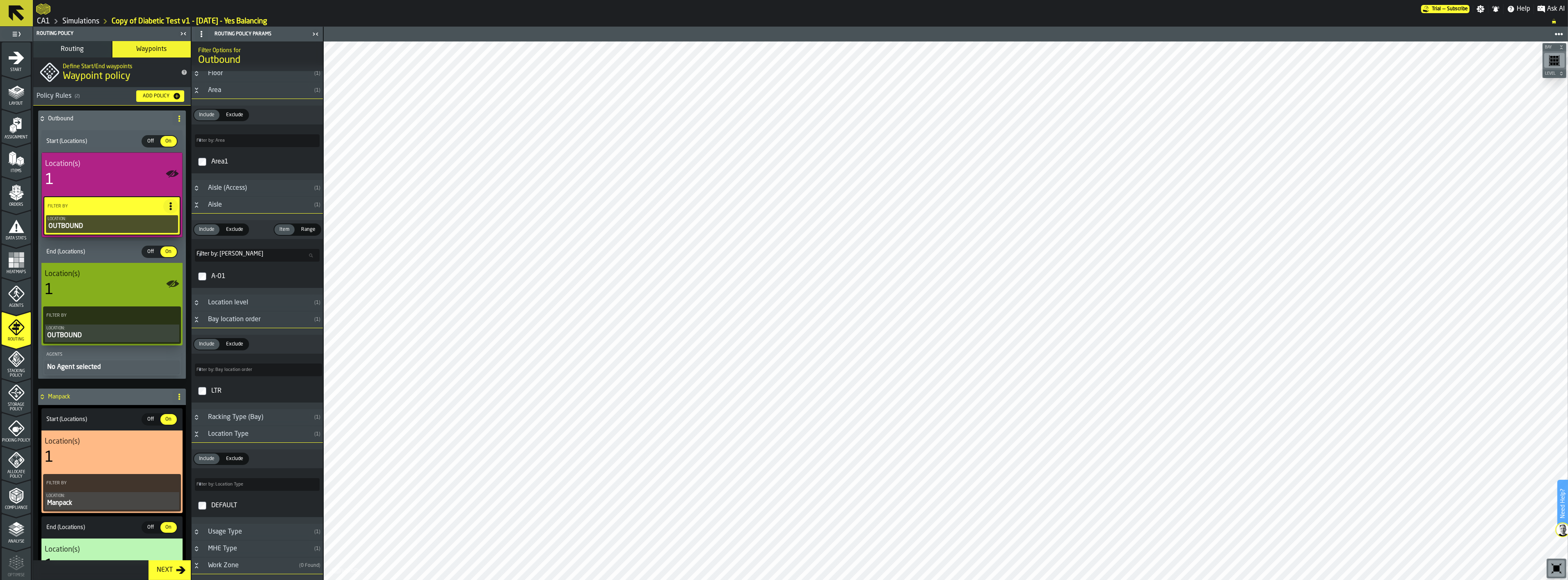
scroll to position [0, 0]
type input "**"
click at [149, 415] on span "Off" at bounding box center [150, 419] width 13 height 8
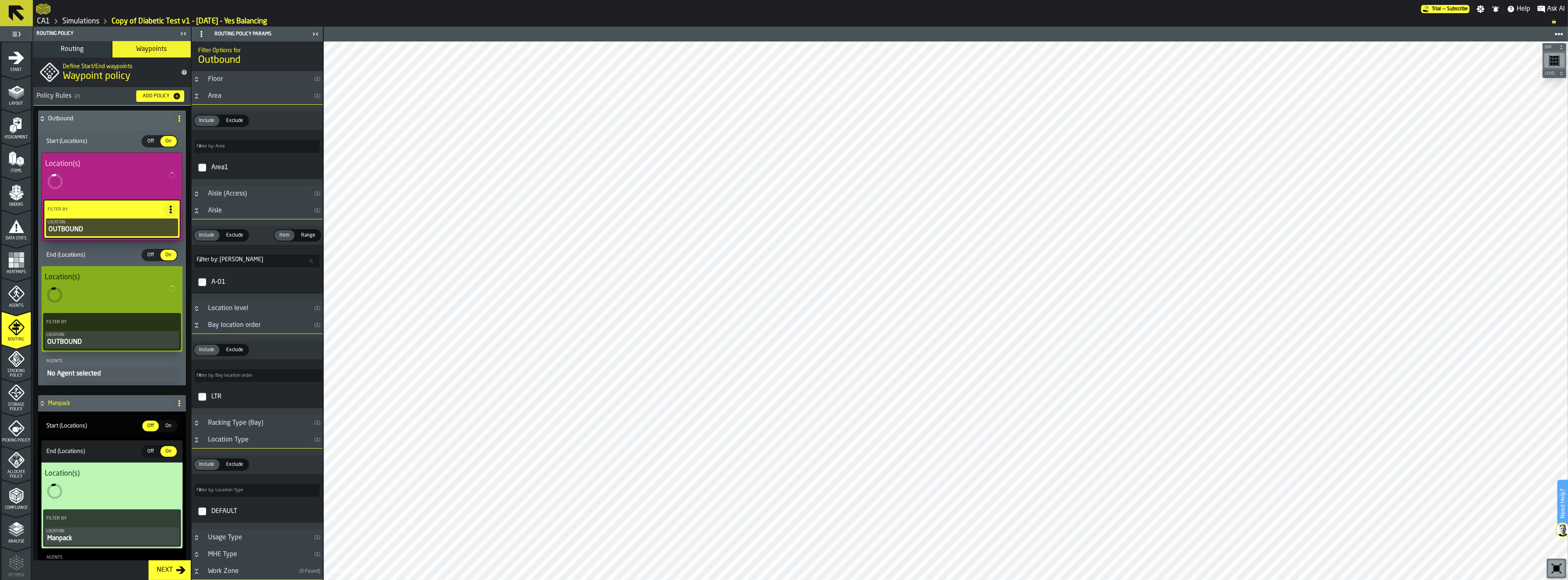
click at [148, 415] on span "Off" at bounding box center [150, 451] width 13 height 8
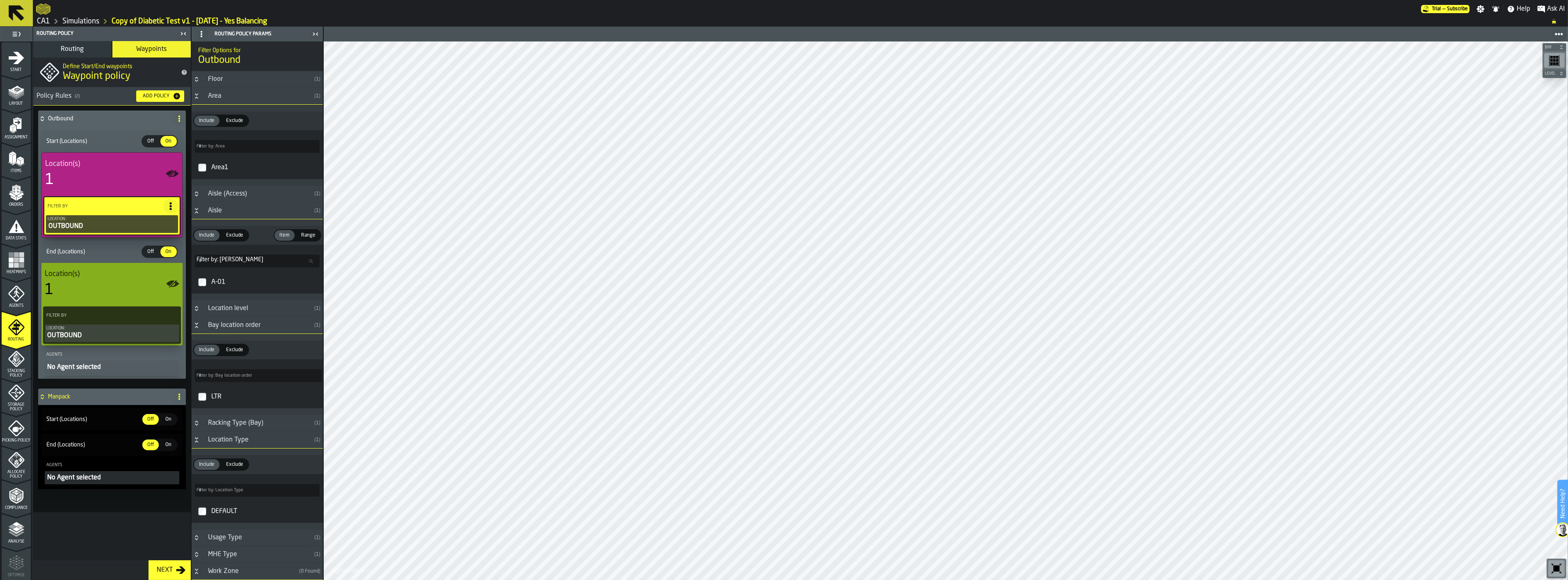
click at [134, 171] on div "Location(s) 1" at bounding box center [112, 173] width 134 height 28
click at [0, 0] on icon "PolicyFilterItem-Location" at bounding box center [0, 0] width 0 height 0
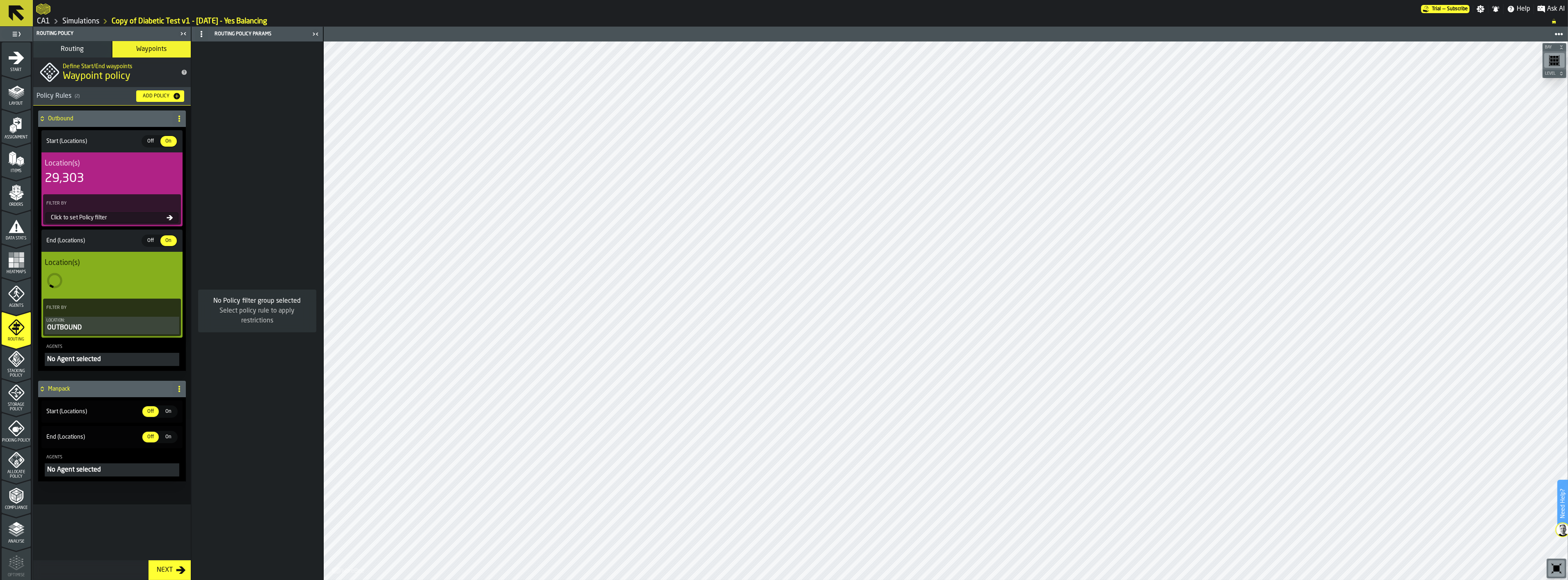
click at [99, 219] on div "Click to set Policy filter" at bounding box center [107, 218] width 119 height 7
click at [169, 217] on icon at bounding box center [170, 218] width 7 height 7
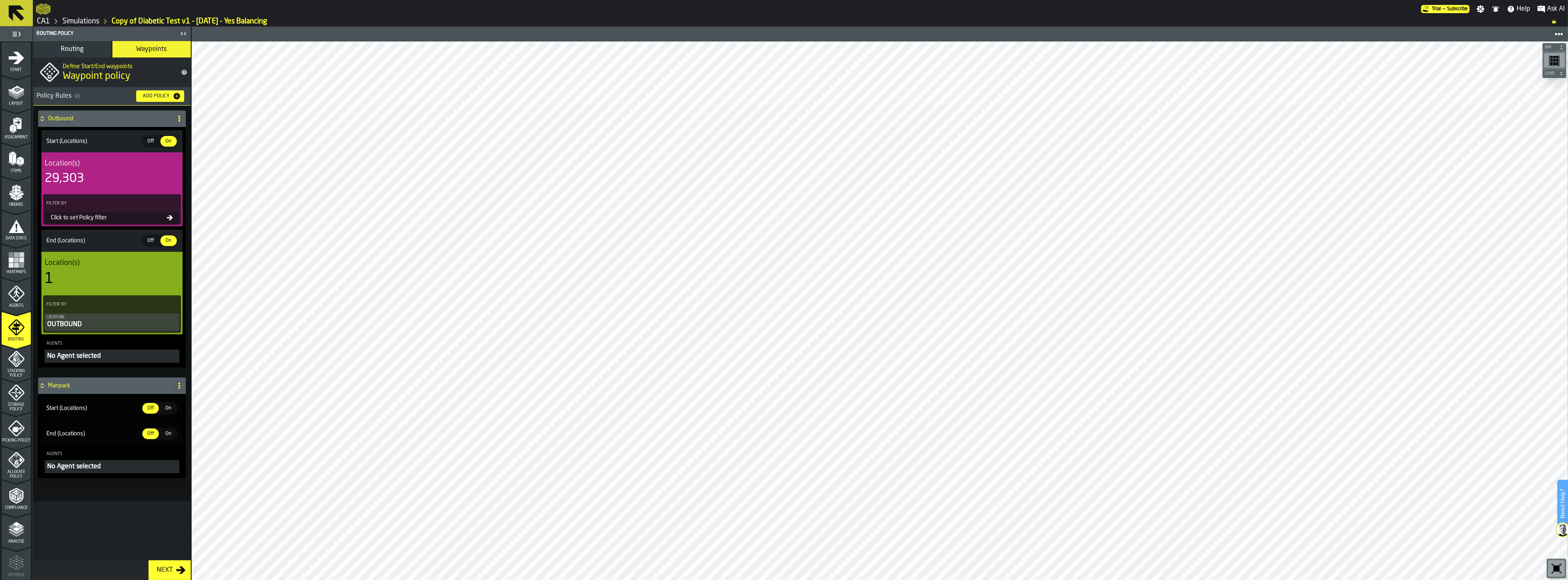
click at [167, 217] on icon at bounding box center [170, 218] width 6 height 5
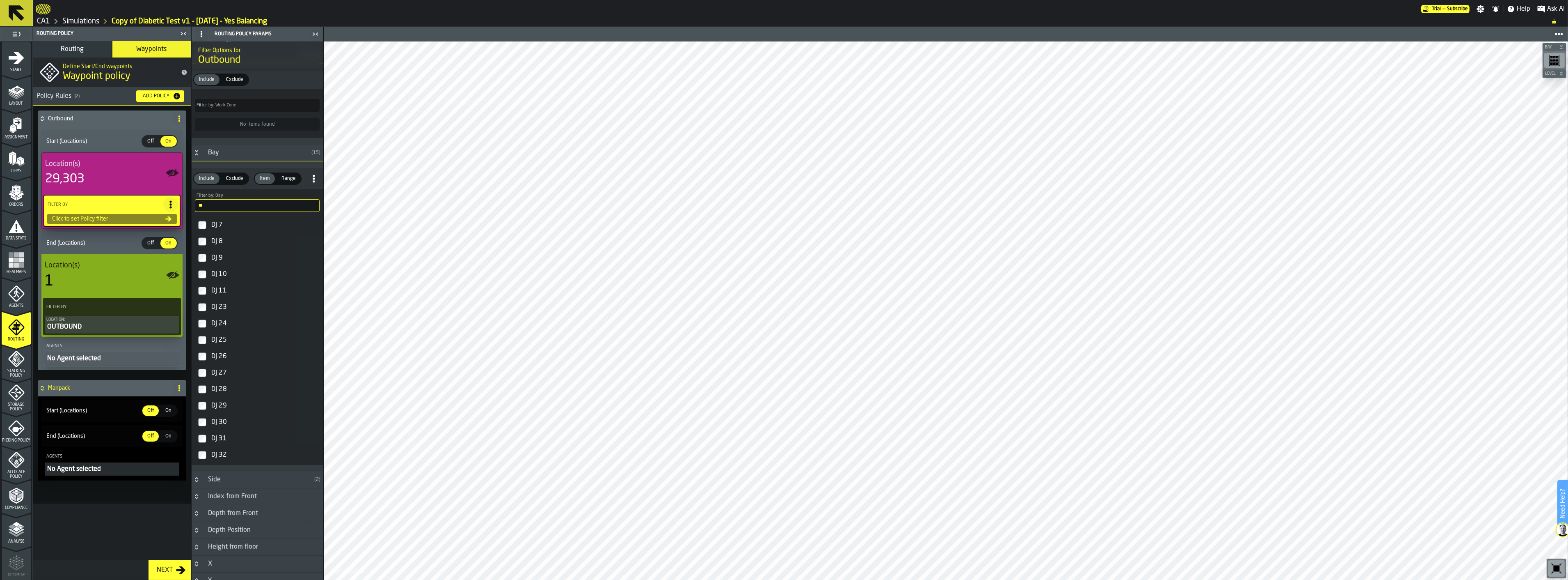
scroll to position [1357, 0]
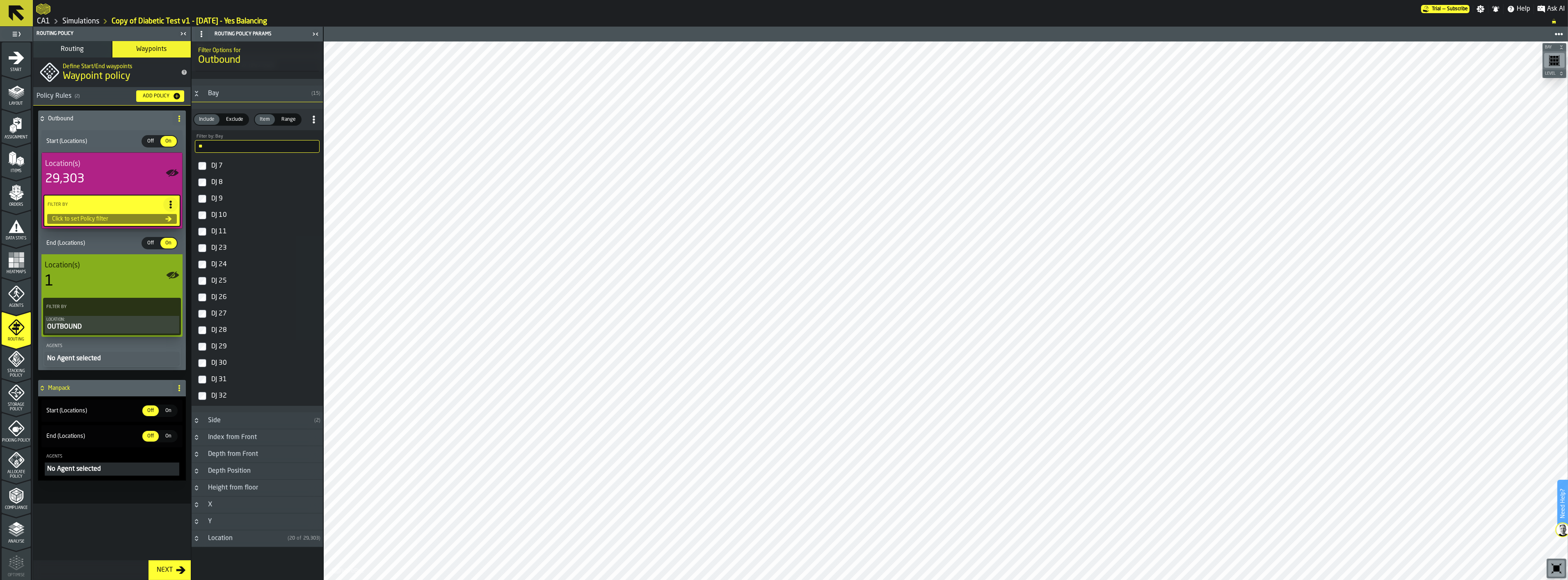
click at [233, 415] on div "Location" at bounding box center [243, 538] width 81 height 9
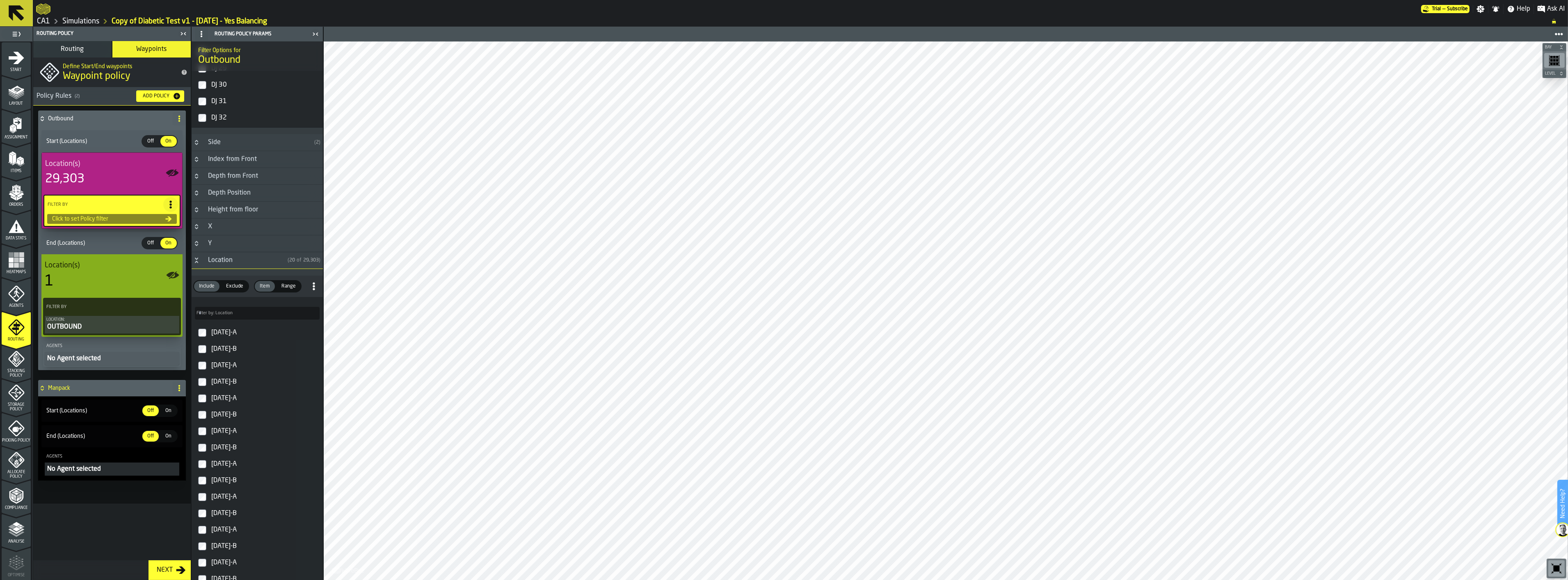
click at [248, 318] on input "Filter by: Location Filter by: Location" at bounding box center [256, 312] width 124 height 13
type input "********"
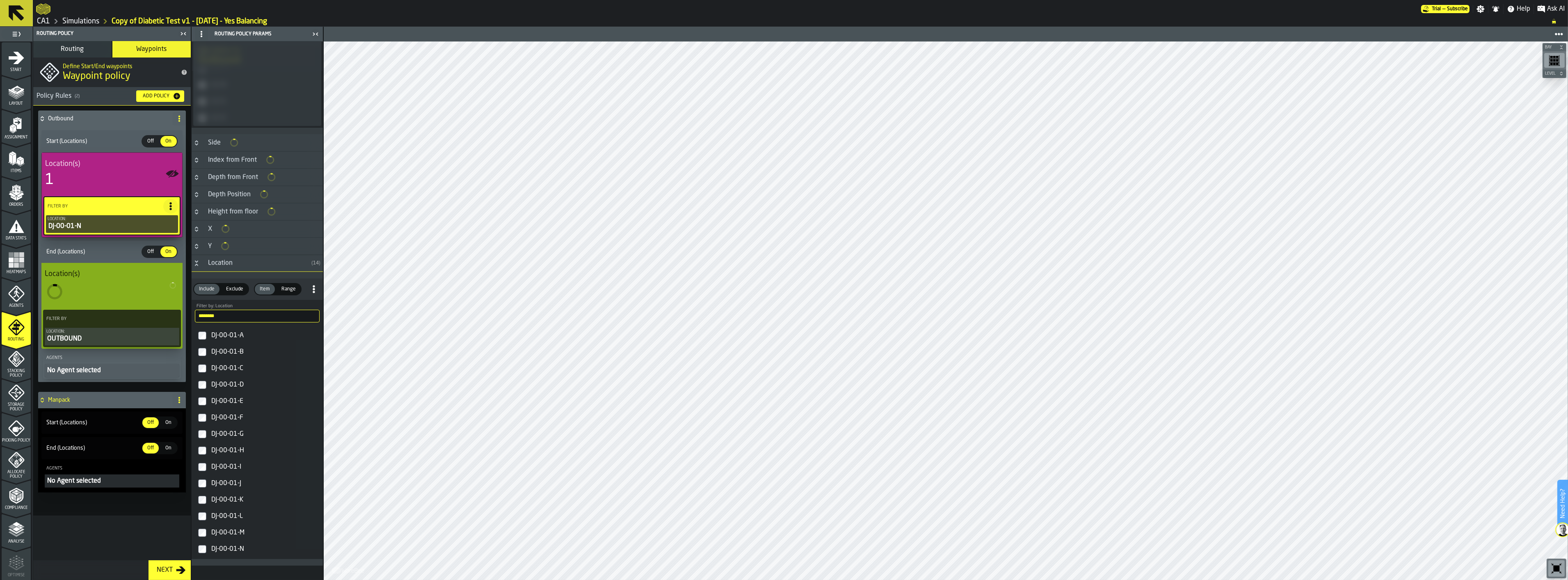
scroll to position [645, 0]
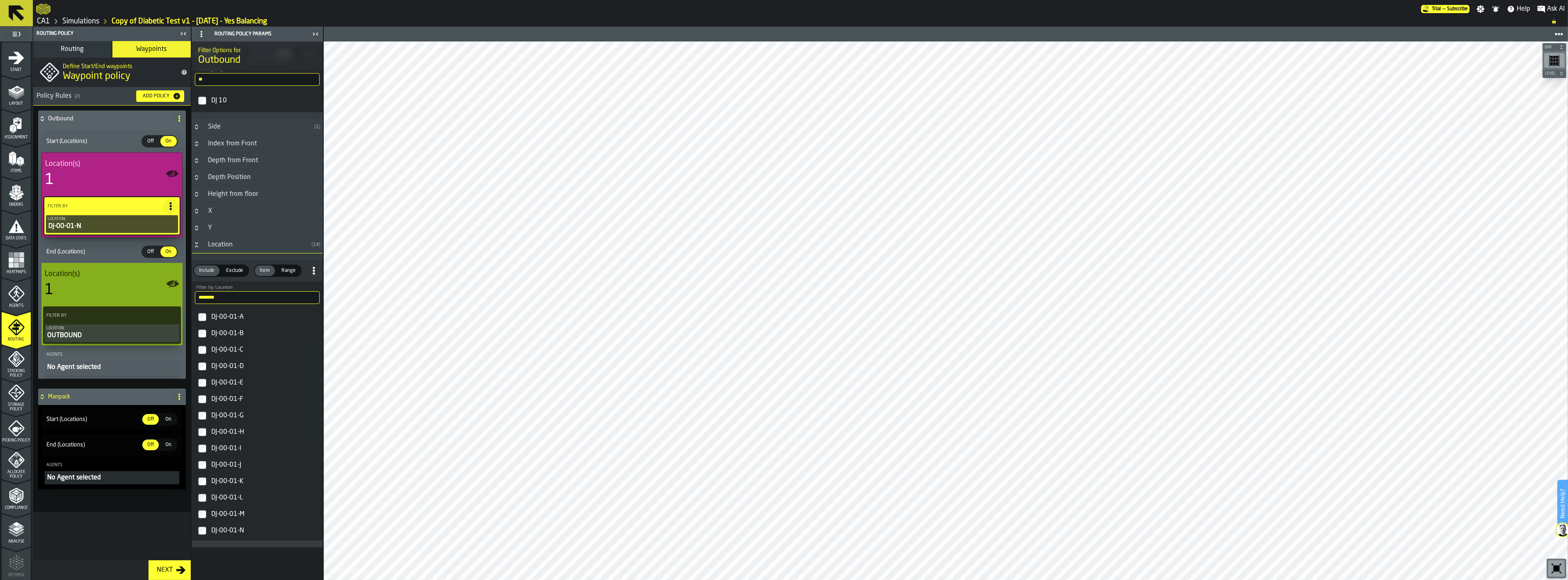
click at [110, 331] on div "OUTBOUND" at bounding box center [111, 335] width 131 height 9
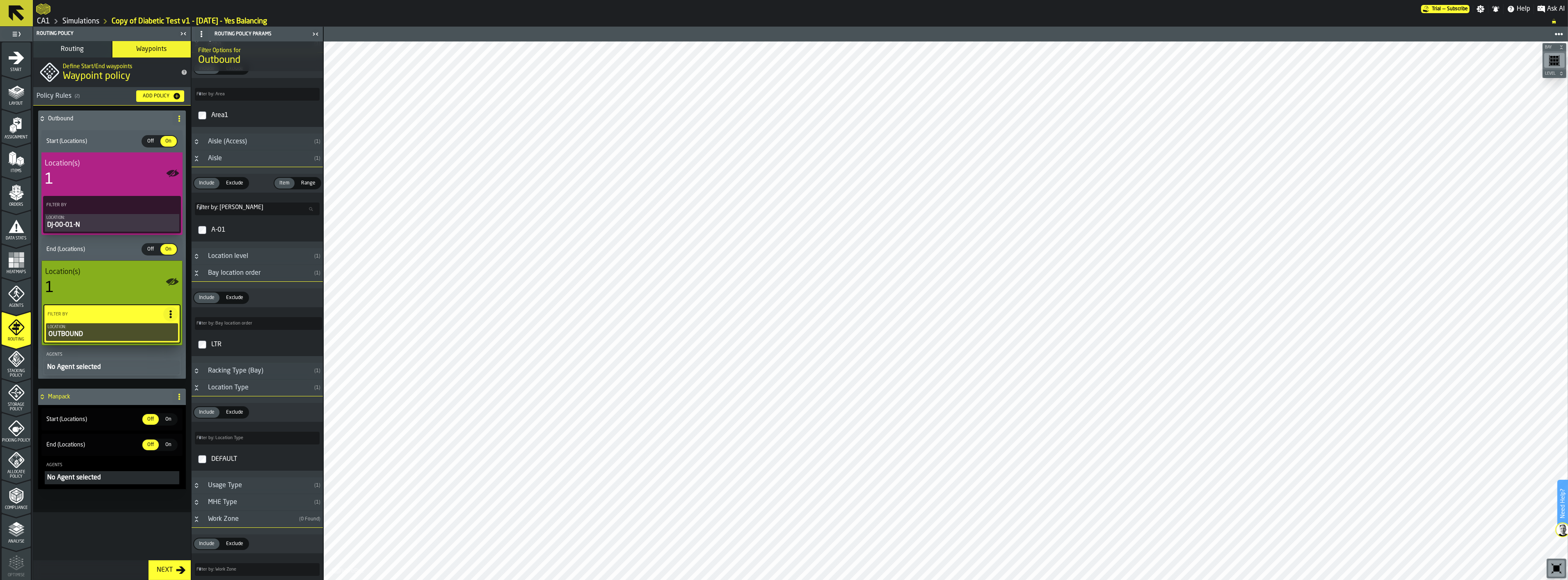
scroll to position [0, 0]
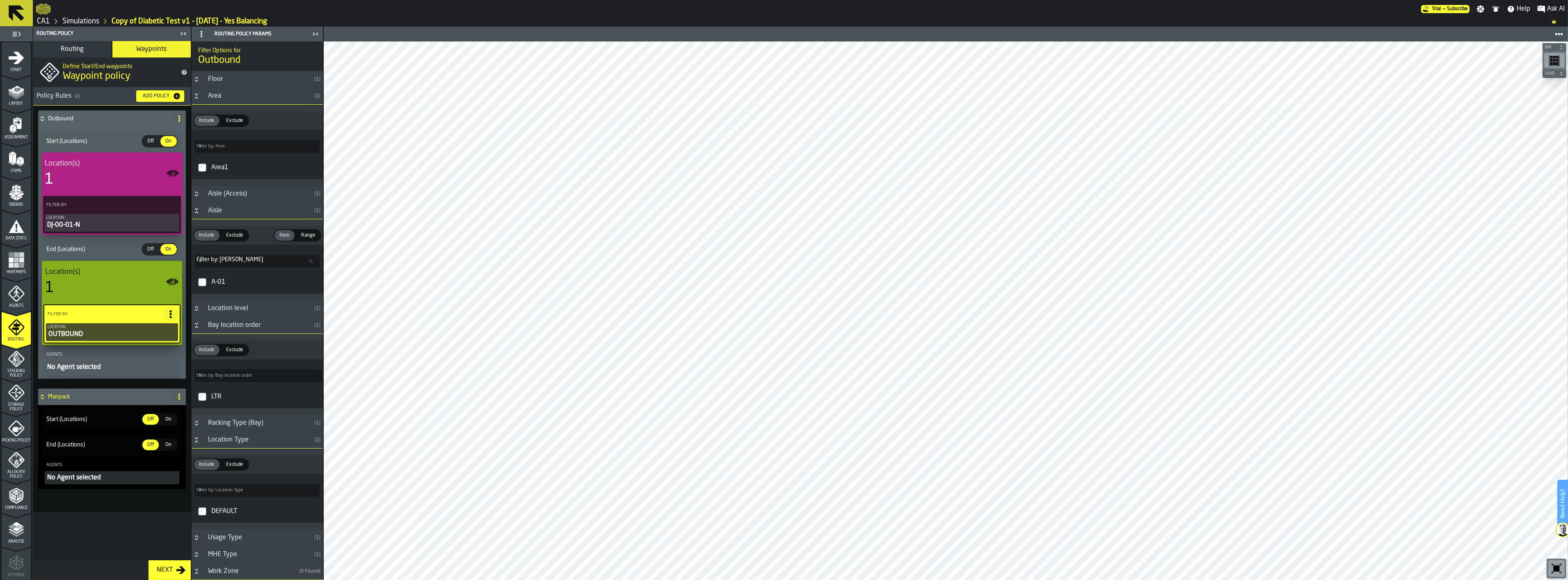
click at [0, 0] on icon "PolicyFilterItem-Location" at bounding box center [0, 0] width 0 height 0
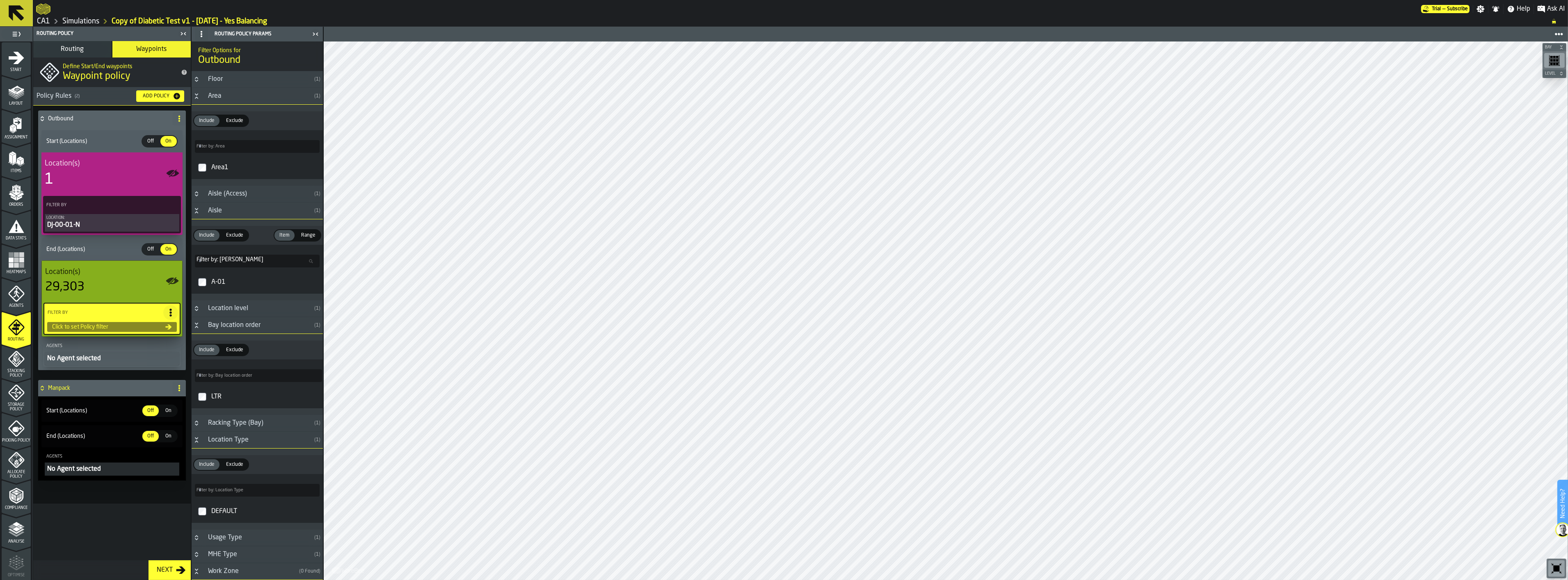
click at [169, 333] on div "Filter By Click to set Policy filter" at bounding box center [112, 318] width 137 height 32
click at [170, 324] on icon at bounding box center [168, 327] width 6 height 5
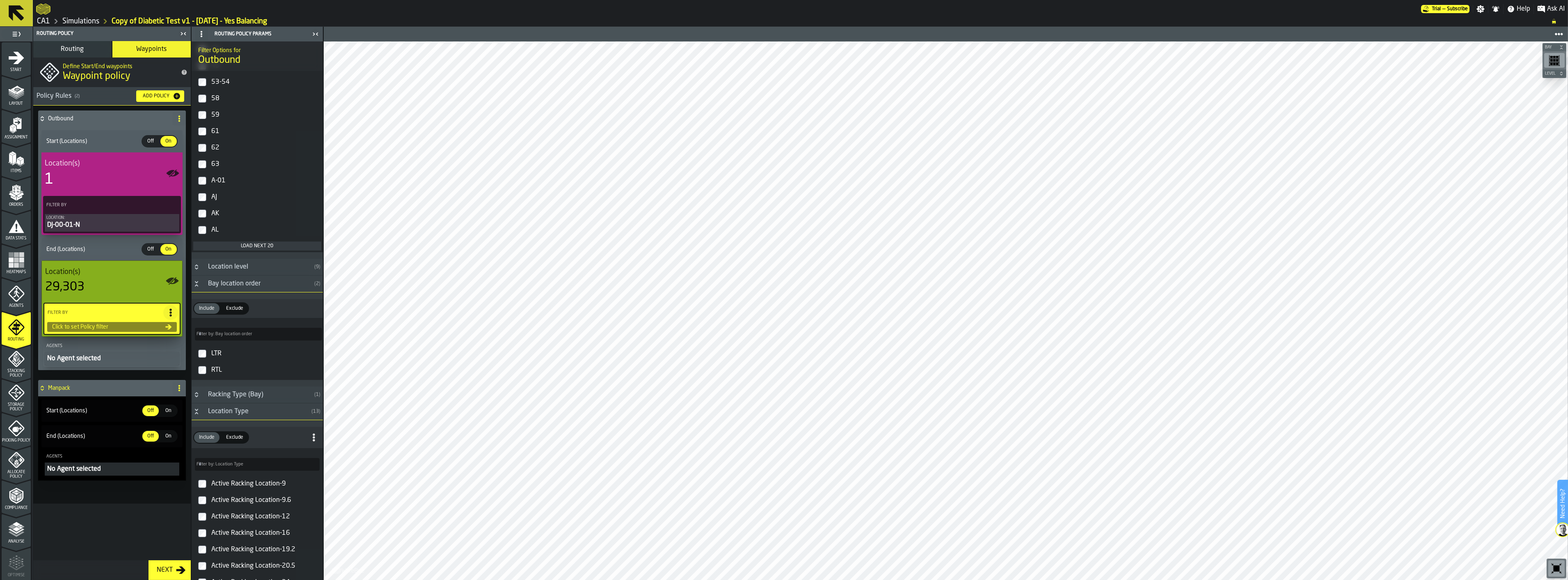
scroll to position [1021, 0]
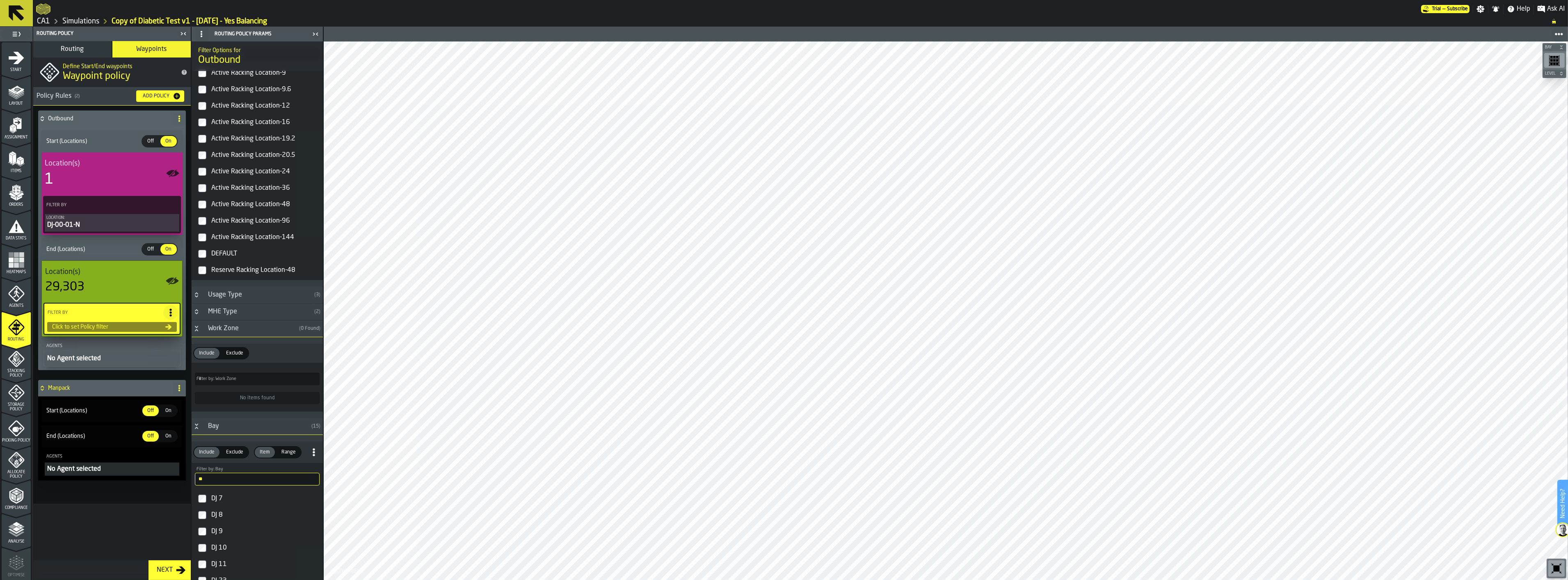
click at [240, 415] on input "**" at bounding box center [256, 479] width 124 height 13
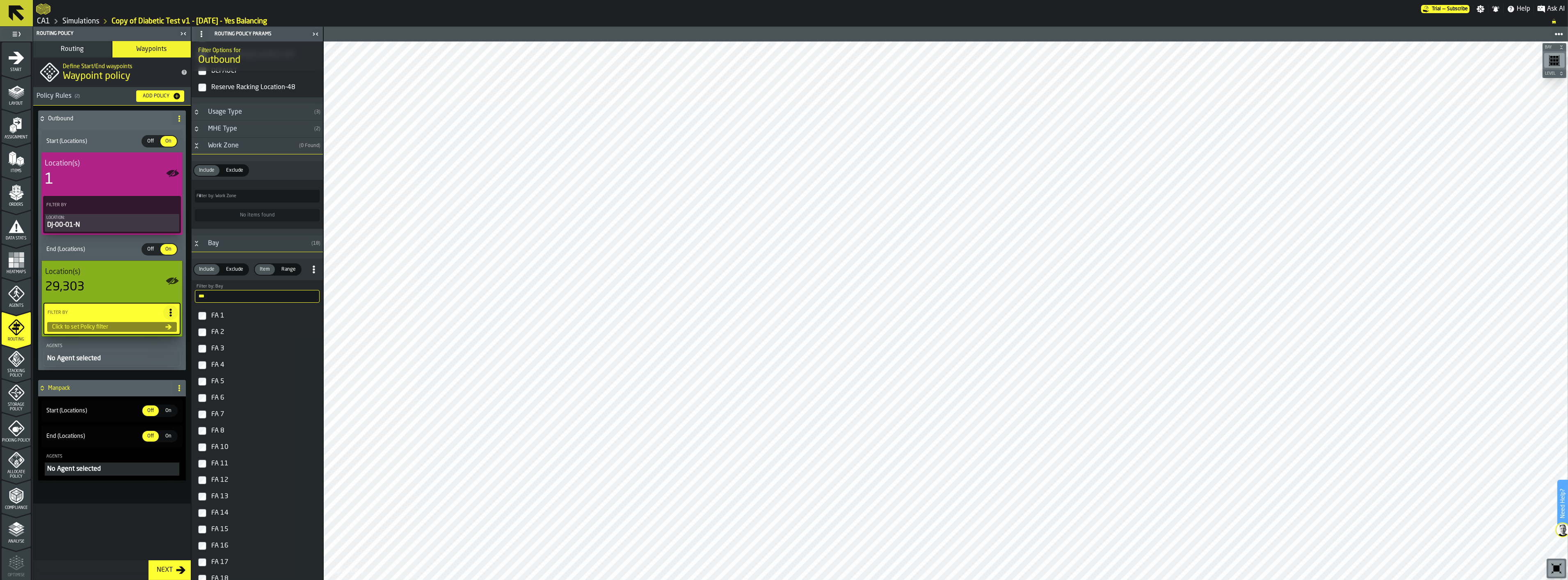
type input "**"
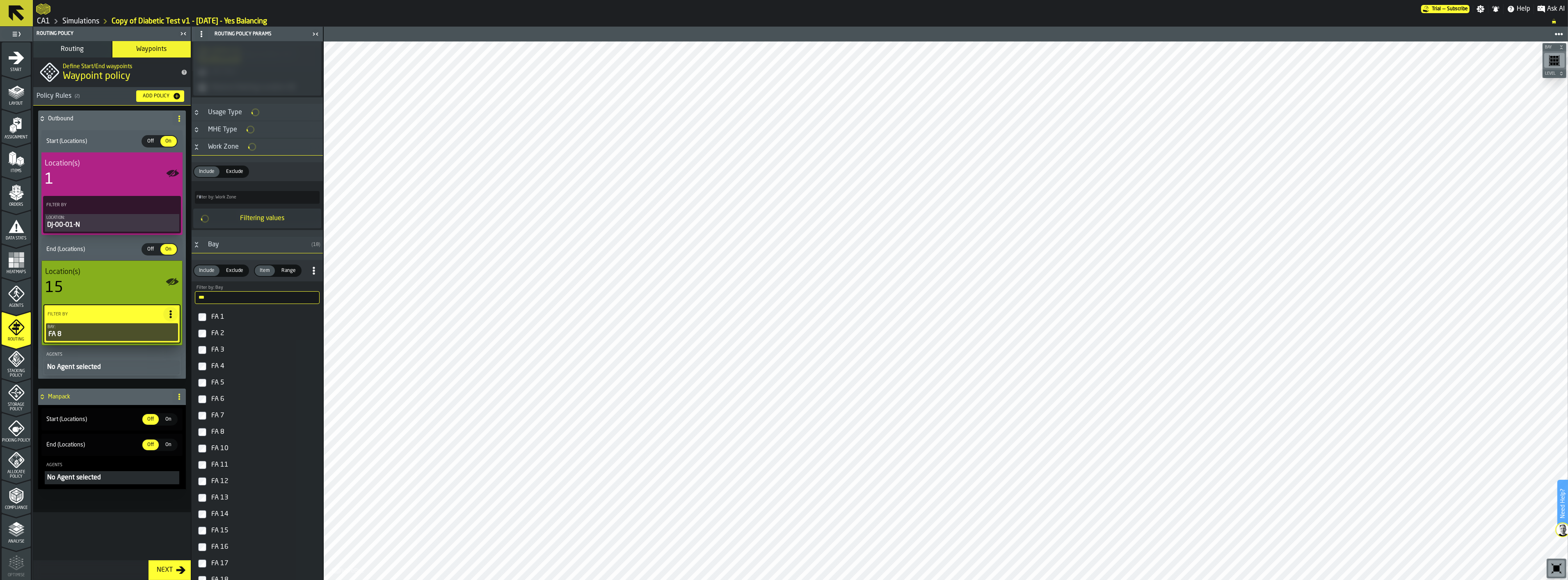
scroll to position [620, 0]
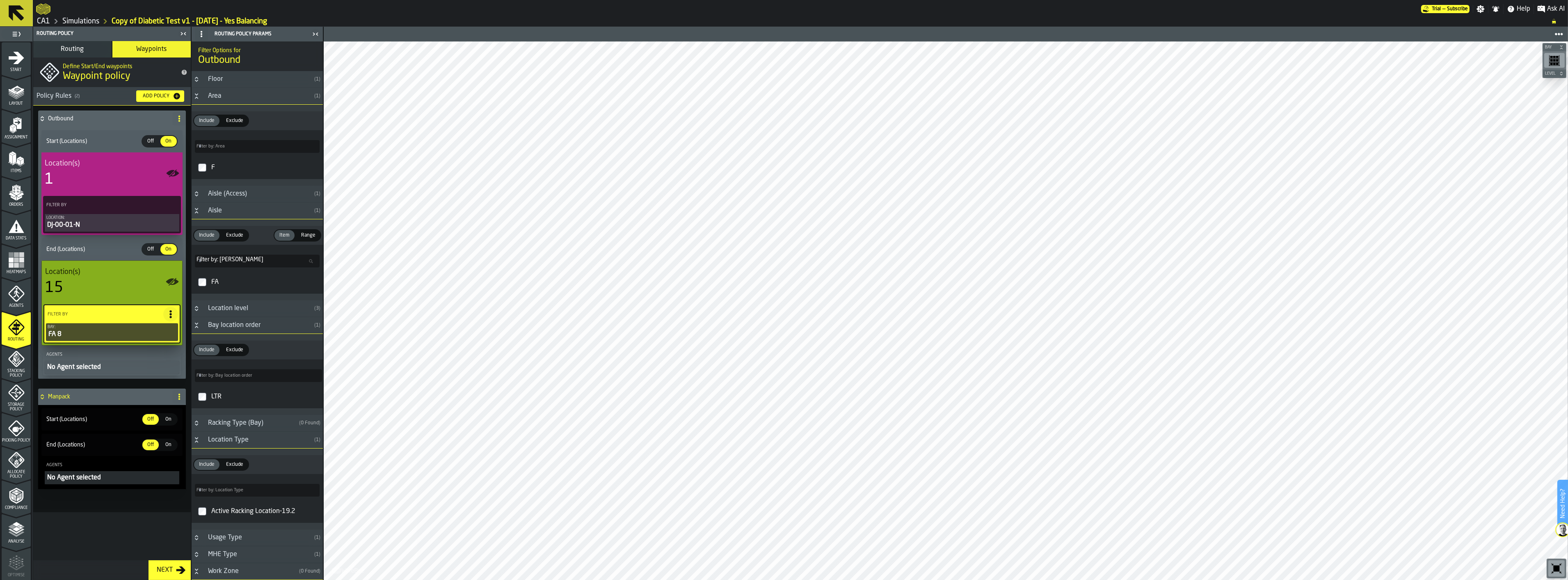
scroll to position [620, 0]
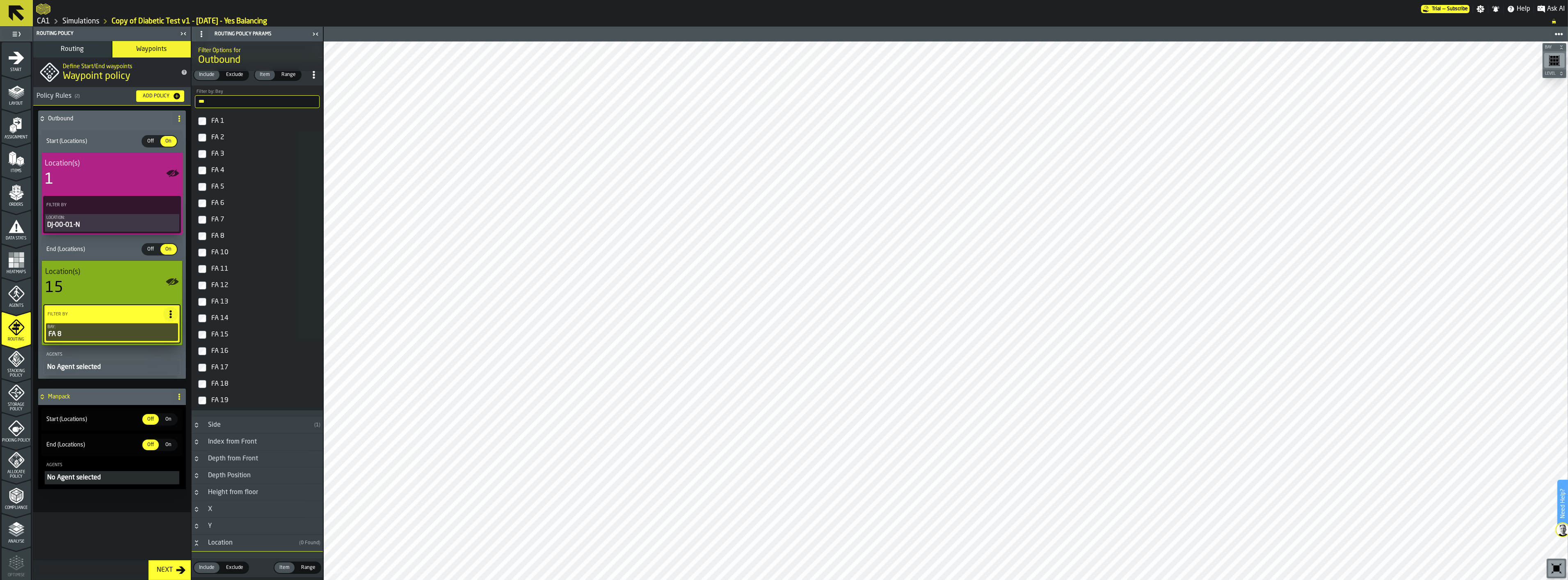
click at [177, 565] on icon "button-Next" at bounding box center [180, 569] width 9 height 9
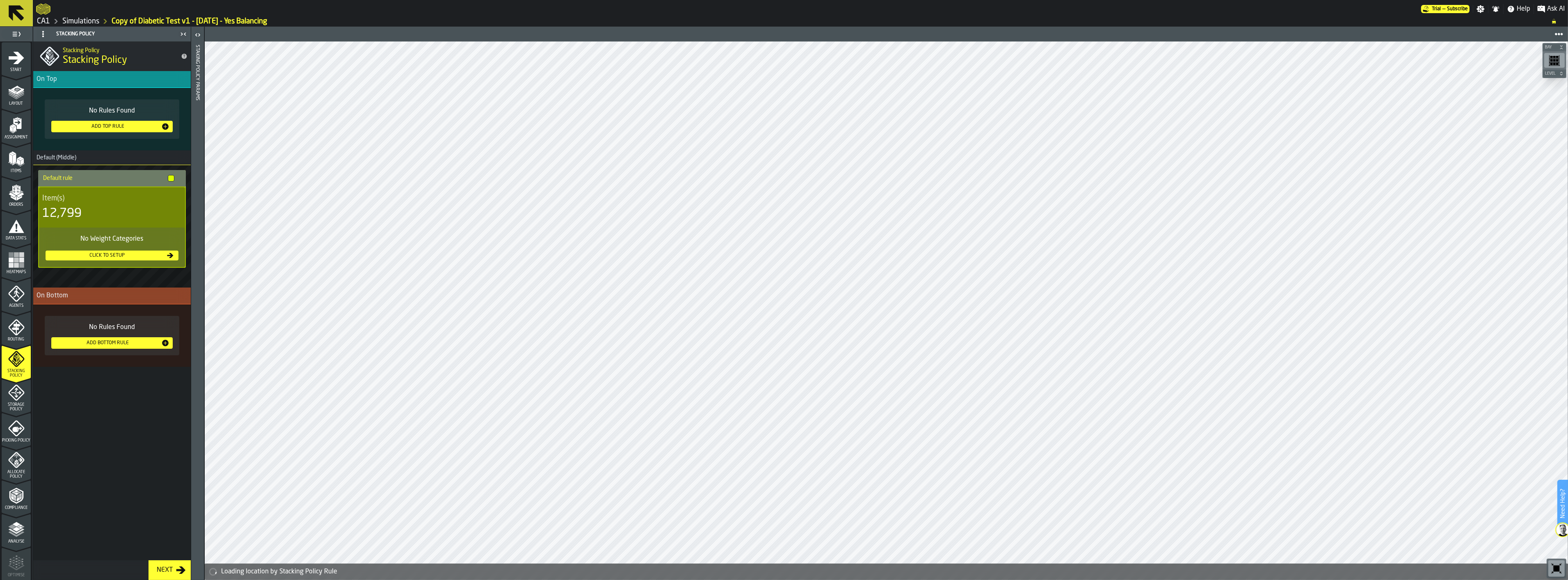
click at [13, 54] on icon "menu Start" at bounding box center [16, 57] width 16 height 16
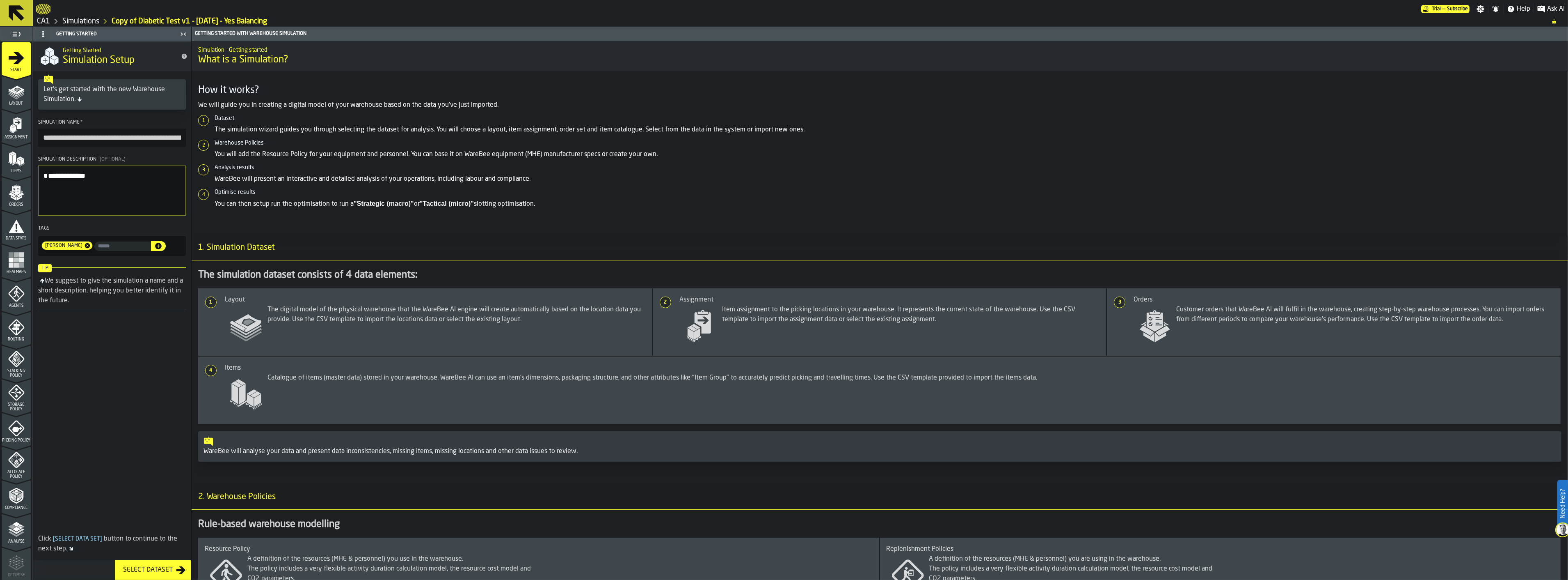
drag, startPoint x: 67, startPoint y: 138, endPoint x: 25, endPoint y: 137, distance: 42.0
click at [25, 137] on aside "**********" at bounding box center [95, 303] width 191 height 553
drag, startPoint x: 139, startPoint y: 136, endPoint x: 186, endPoint y: 136, distance: 47.0
click at [186, 136] on section "**********" at bounding box center [112, 187] width 158 height 143
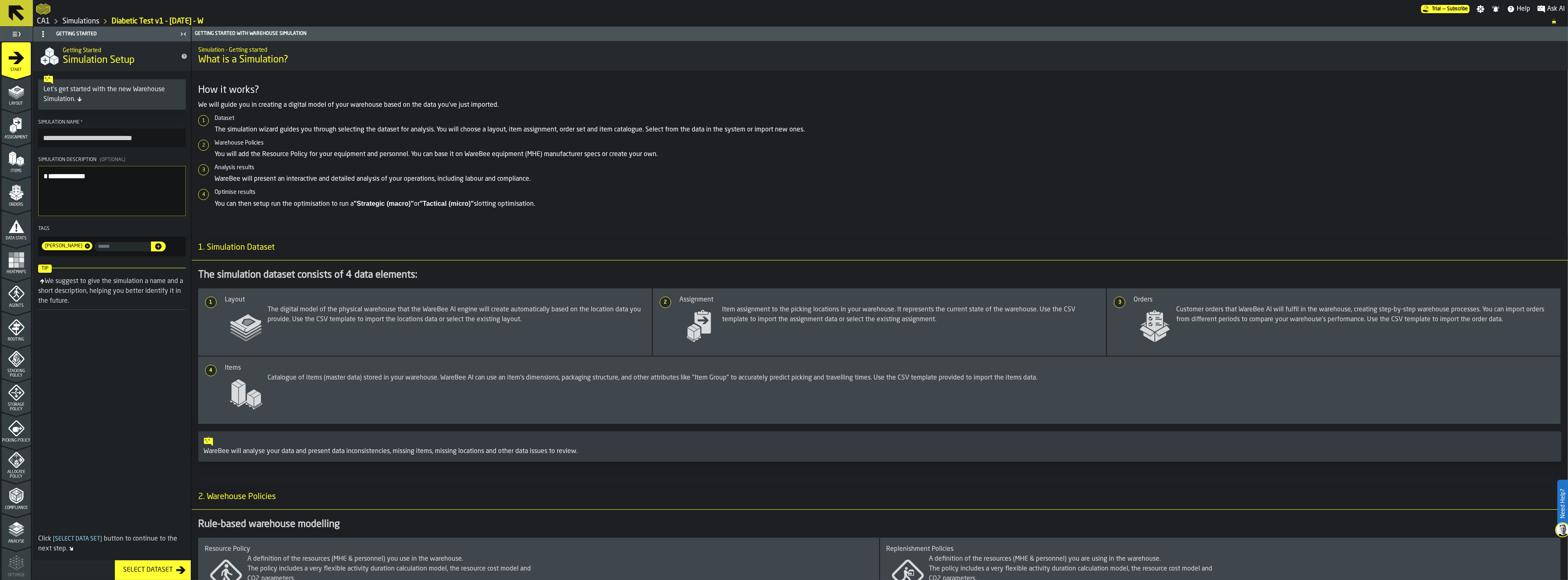
scroll to position [0, 0]
click at [115, 138] on input "**********" at bounding box center [112, 138] width 147 height 19
type input "**********"
click at [17, 101] on span "Layout" at bounding box center [16, 103] width 29 height 4
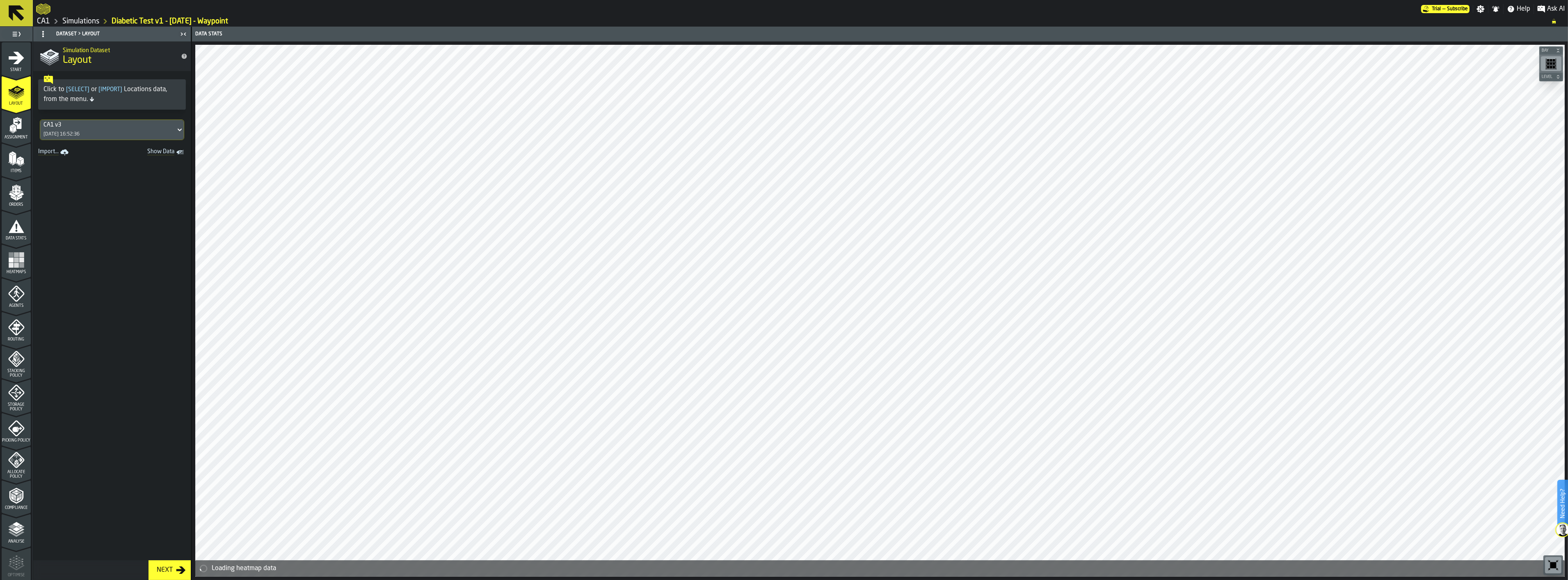
click at [19, 130] on icon "menu Assignment" at bounding box center [16, 124] width 16 height 16
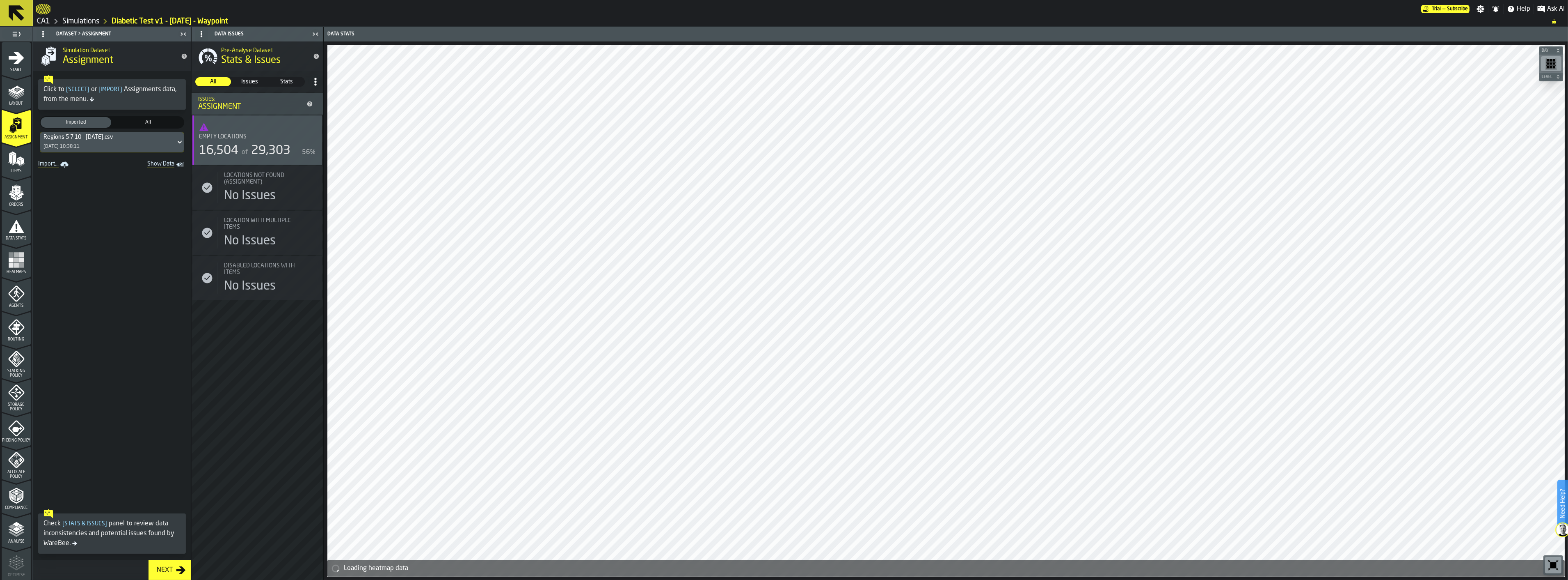
click at [17, 154] on icon "menu Items" at bounding box center [16, 159] width 16 height 16
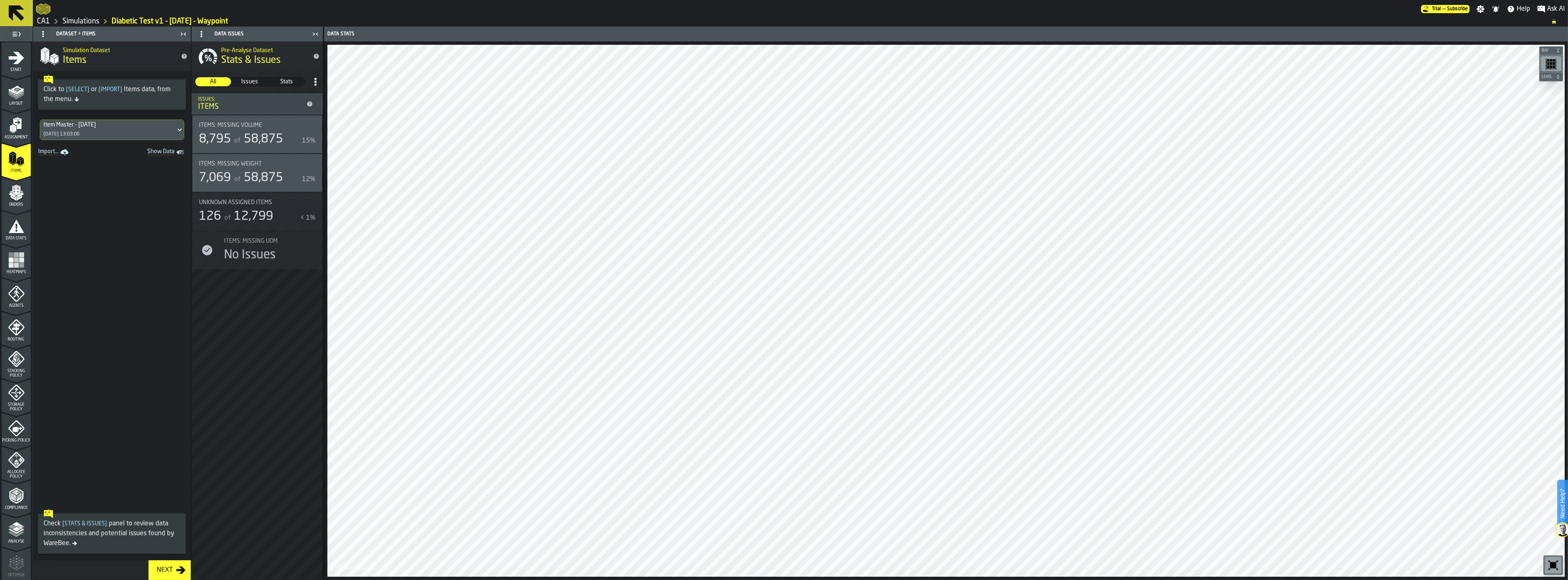
click at [14, 193] on icon "menu Orders" at bounding box center [16, 190] width 9 height 9
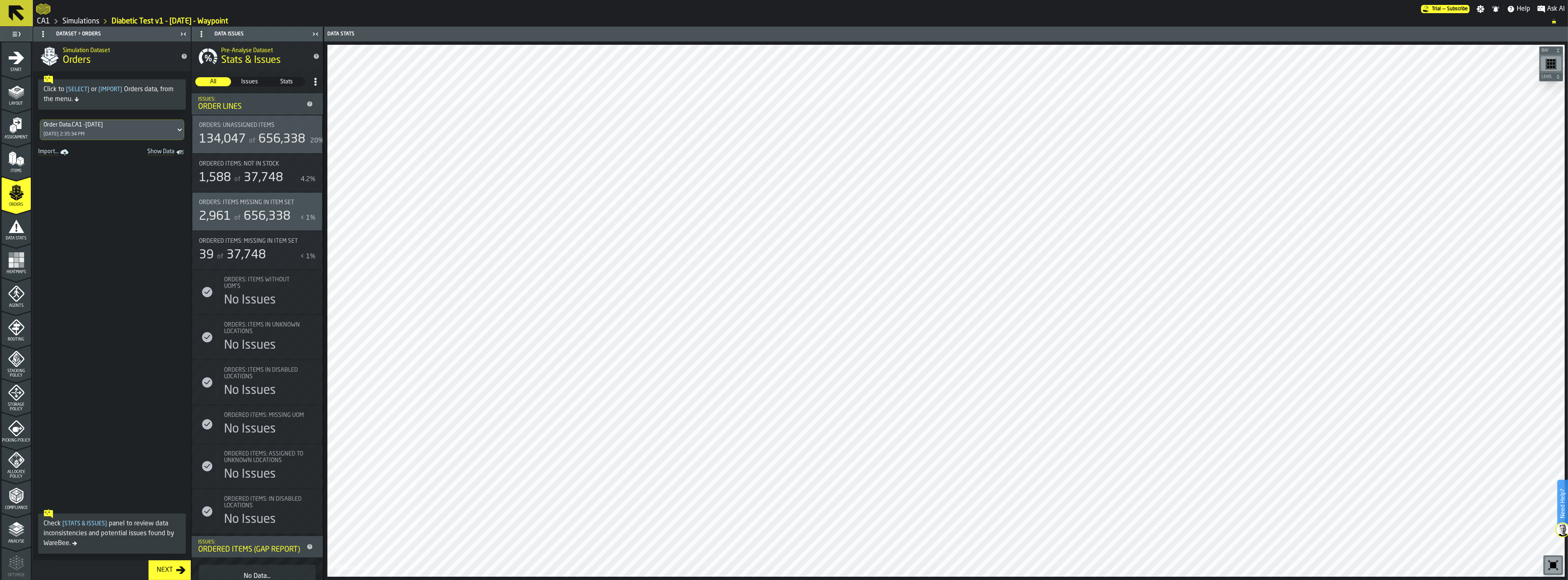
click at [14, 218] on icon "menu Data Stats" at bounding box center [16, 226] width 16 height 16
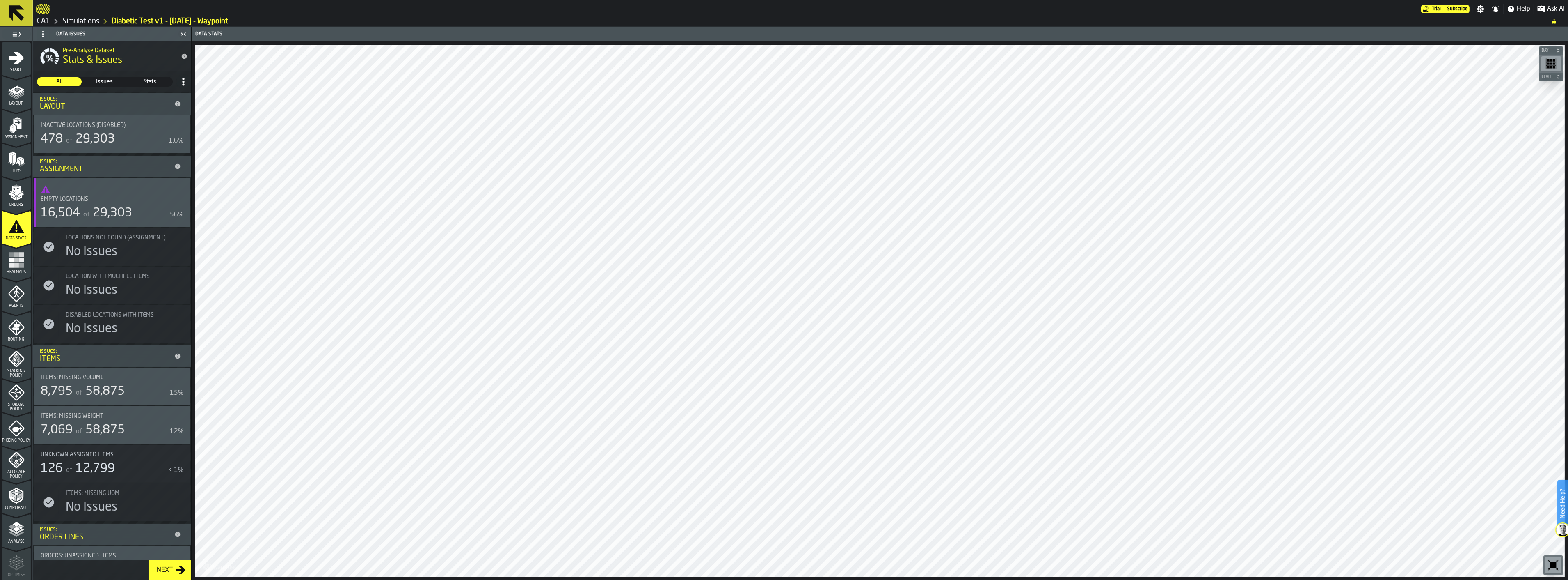
click at [17, 258] on rect "menu Heatmaps" at bounding box center [16, 260] width 5 height 5
click at [15, 288] on icon "menu Agents" at bounding box center [16, 288] width 2 height 2
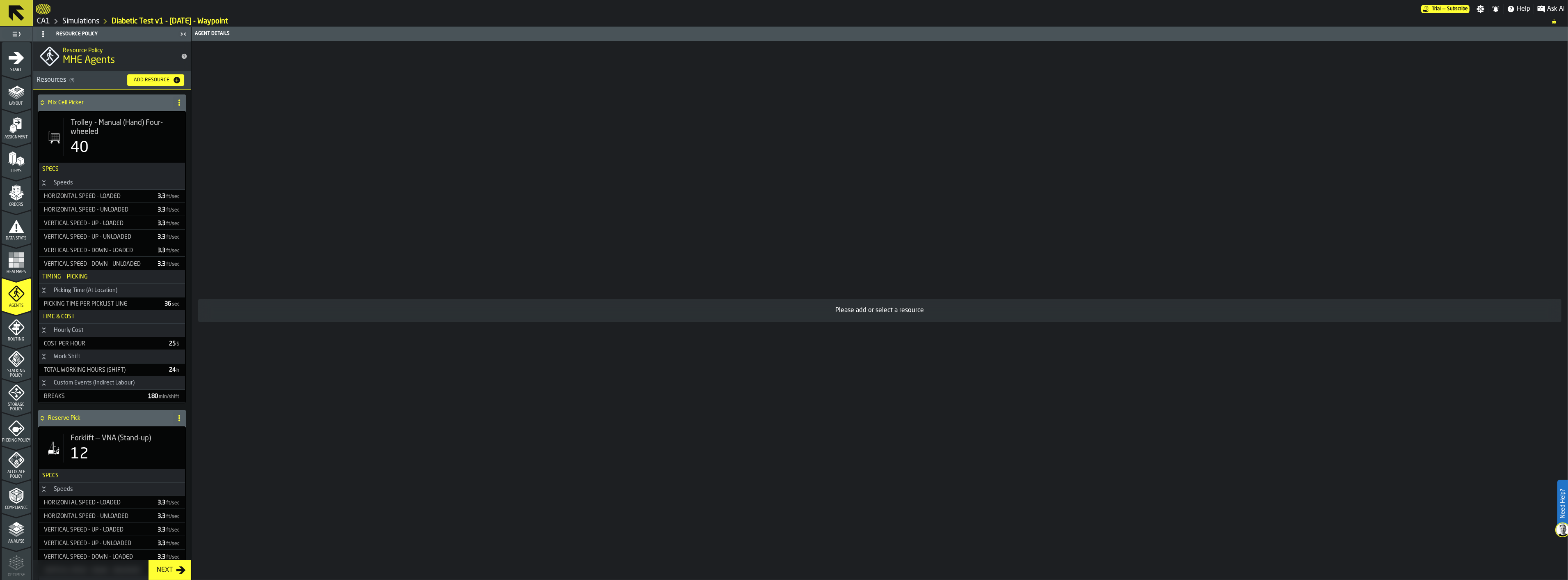
click at [18, 323] on icon "menu Routing" at bounding box center [16, 327] width 16 height 16
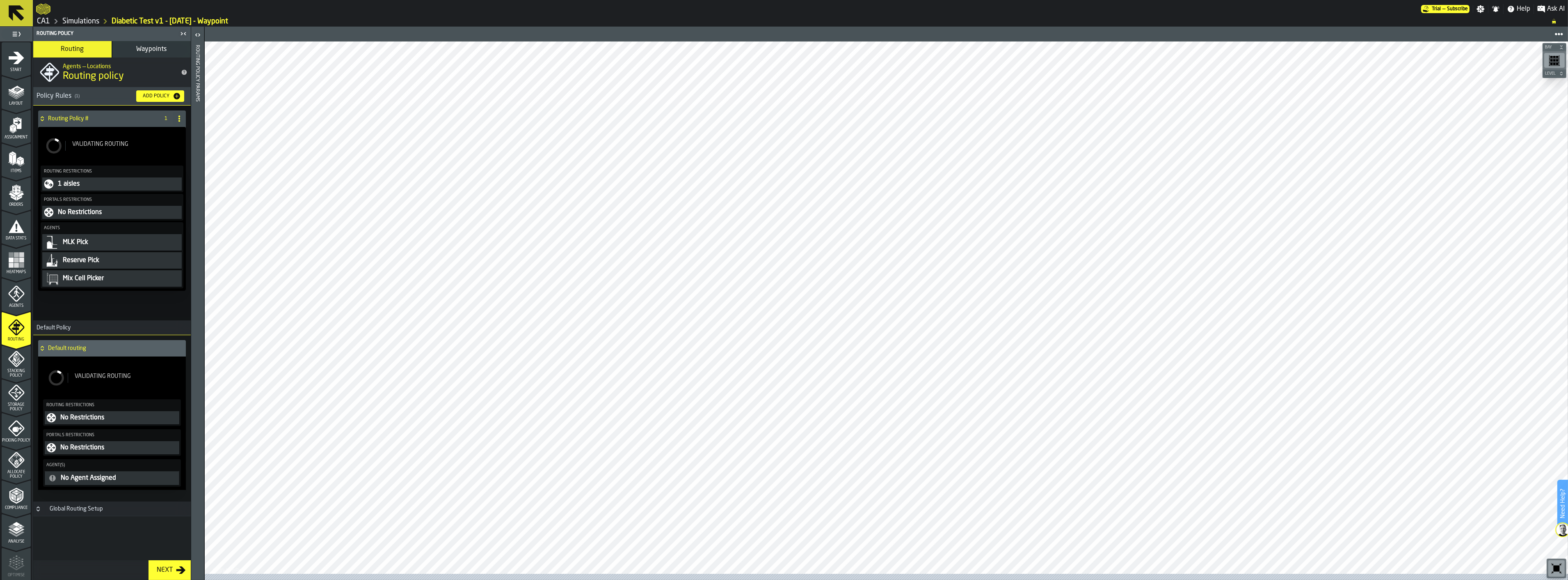
click at [79, 47] on span "Routing" at bounding box center [72, 50] width 23 height 7
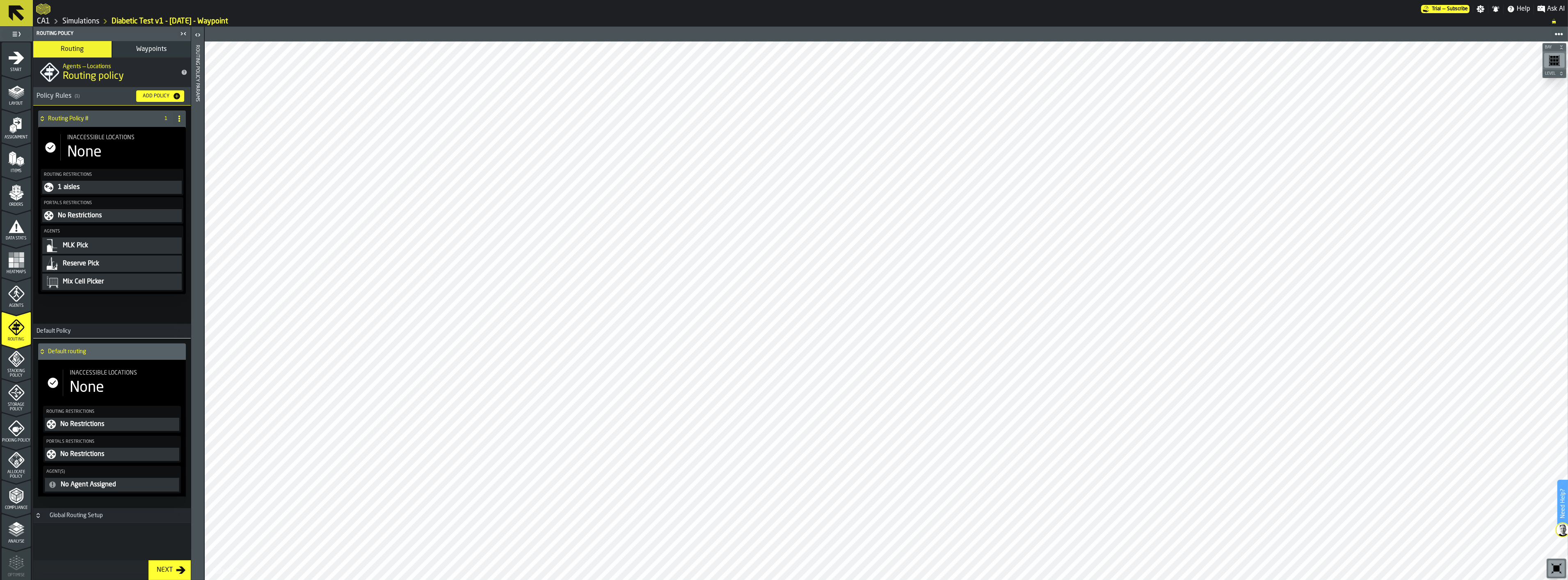
click at [28, 364] on ul "1 Start 2 Layout 3 Assignment 4 Items 5 Orders 6 Data Stats 7 Heatmaps 8 Agents…" at bounding box center [16, 344] width 33 height 607
click at [22, 367] on div "Stacking Policy" at bounding box center [16, 365] width 29 height 27
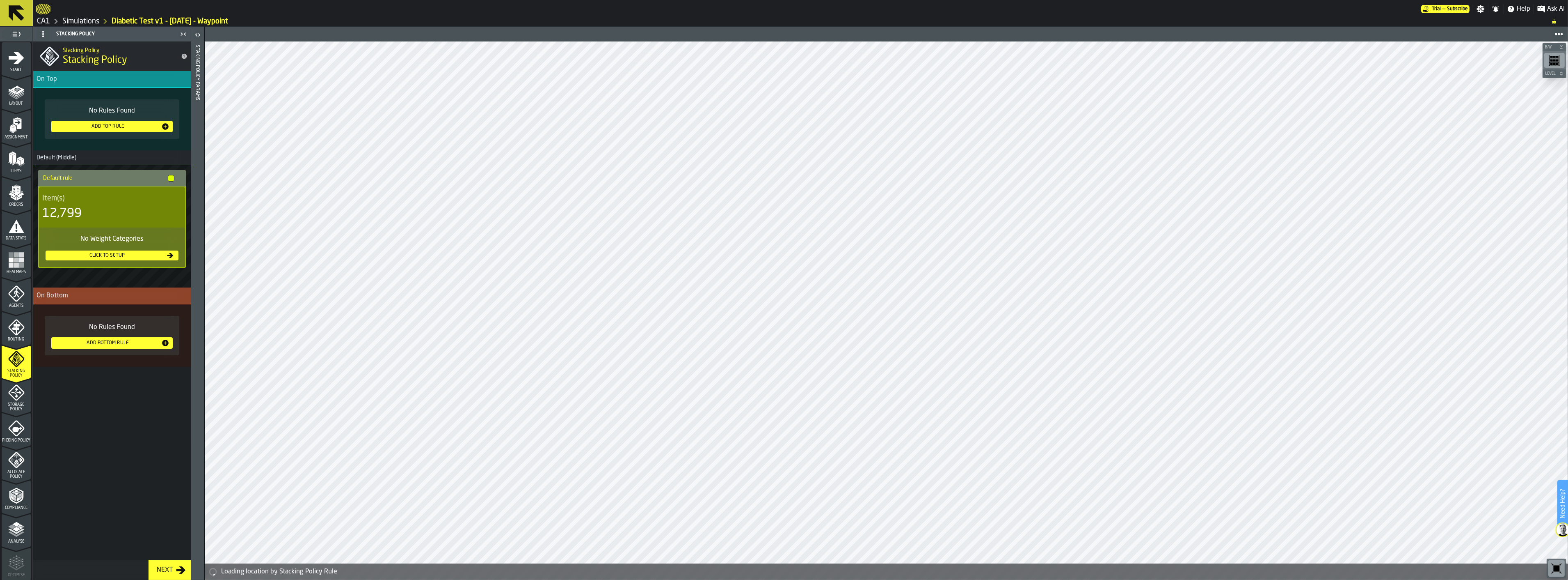
click at [11, 405] on span "Storage Policy" at bounding box center [16, 407] width 29 height 9
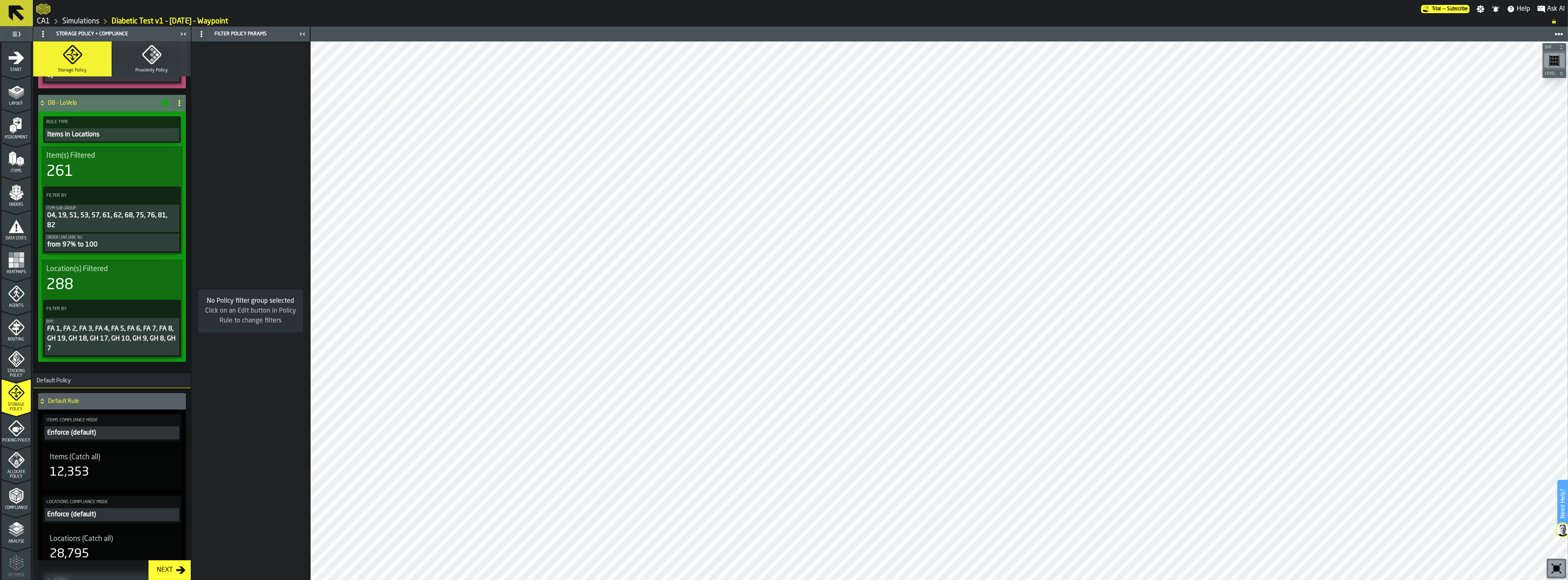
scroll to position [347, 0]
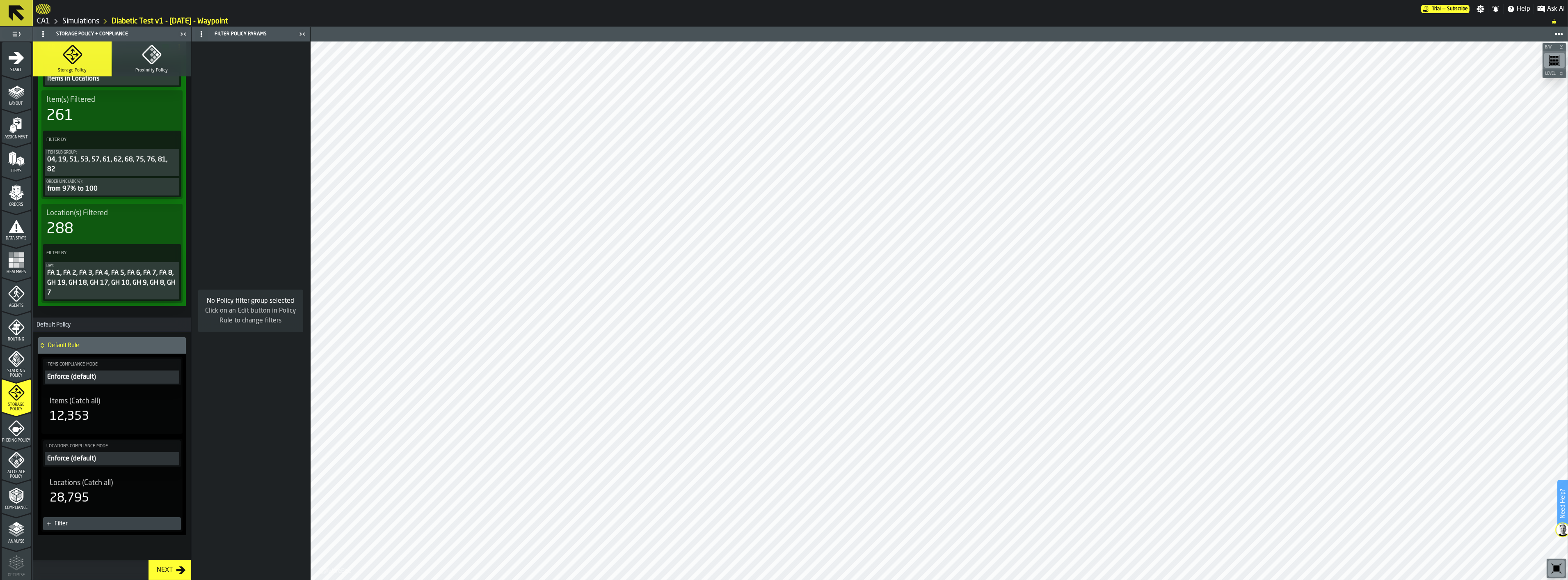
click at [15, 427] on icon "menu Picking Policy" at bounding box center [16, 428] width 16 height 16
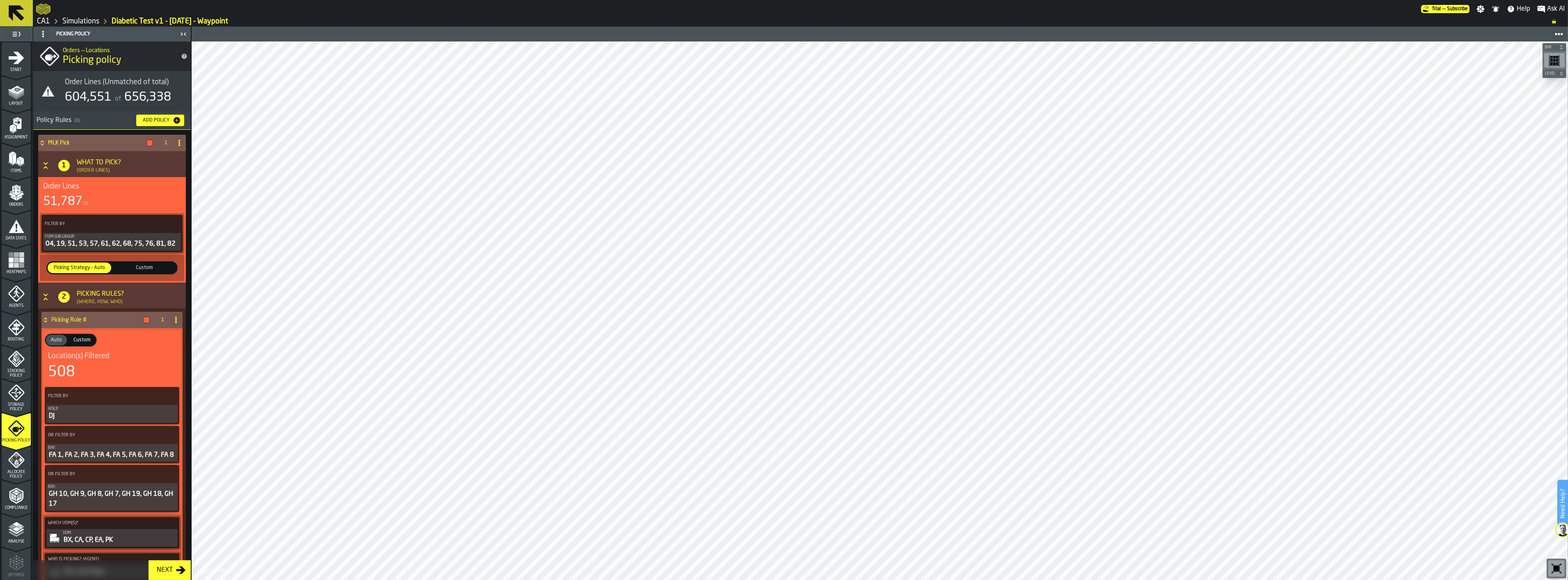
click at [127, 359] on div "Location(s) Filtered" at bounding box center [111, 356] width 128 height 9
drag, startPoint x: 108, startPoint y: 370, endPoint x: 104, endPoint y: 281, distance: 89.1
click at [108, 370] on div "508" at bounding box center [111, 372] width 128 height 16
click at [93, 353] on span "Location(s) Filtered" at bounding box center [79, 356] width 62 height 9
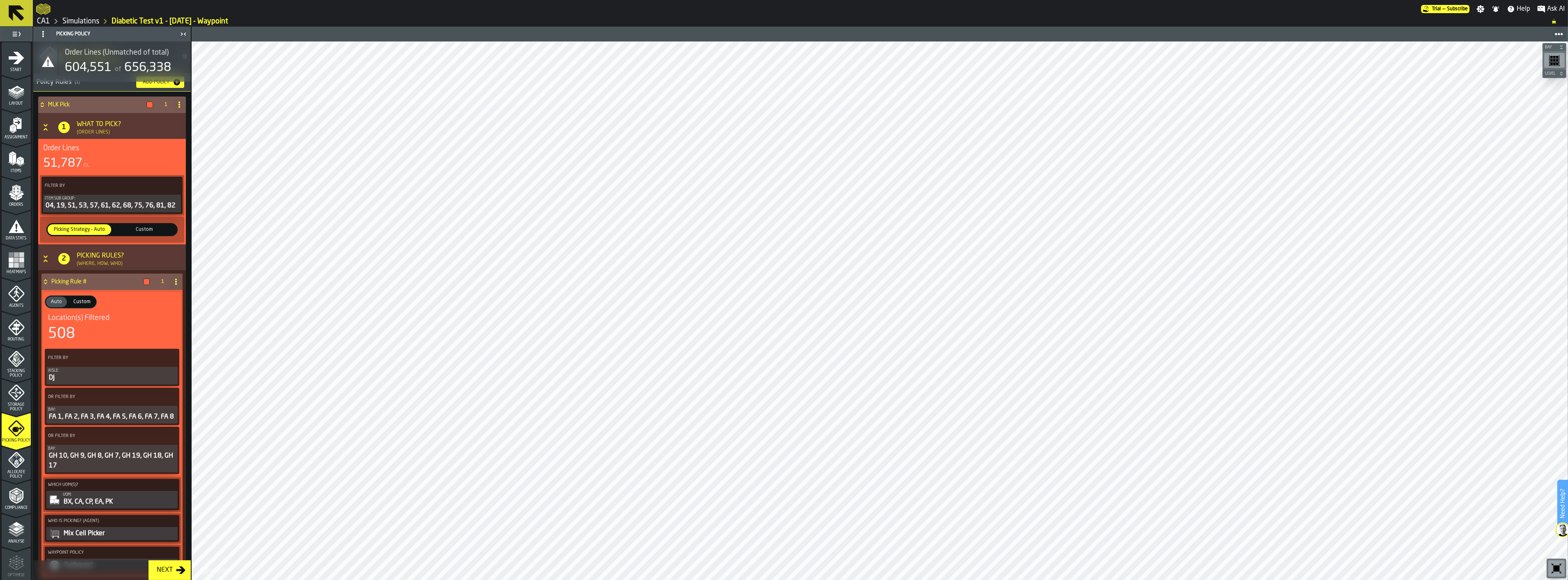
scroll to position [100, 0]
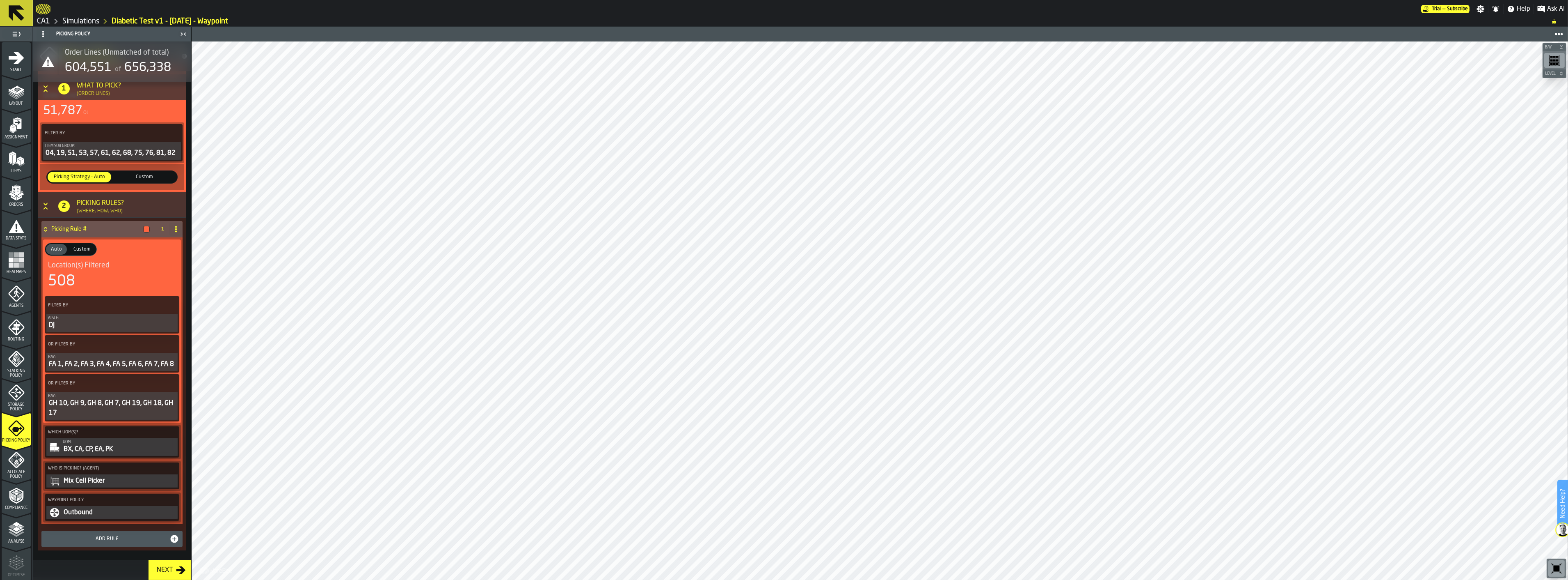
click at [16, 462] on polygon "menu Allocate Policy" at bounding box center [17, 462] width 2 height 3
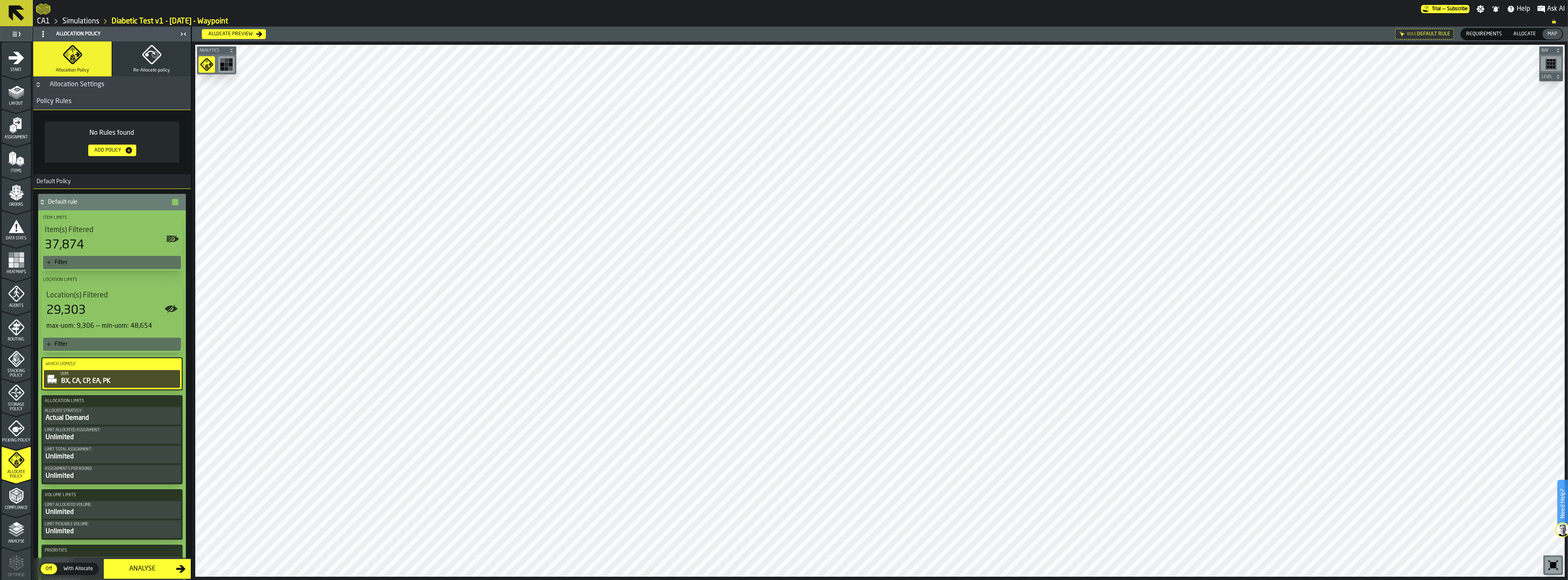
click at [136, 570] on div "Analyse" at bounding box center [142, 568] width 67 height 9
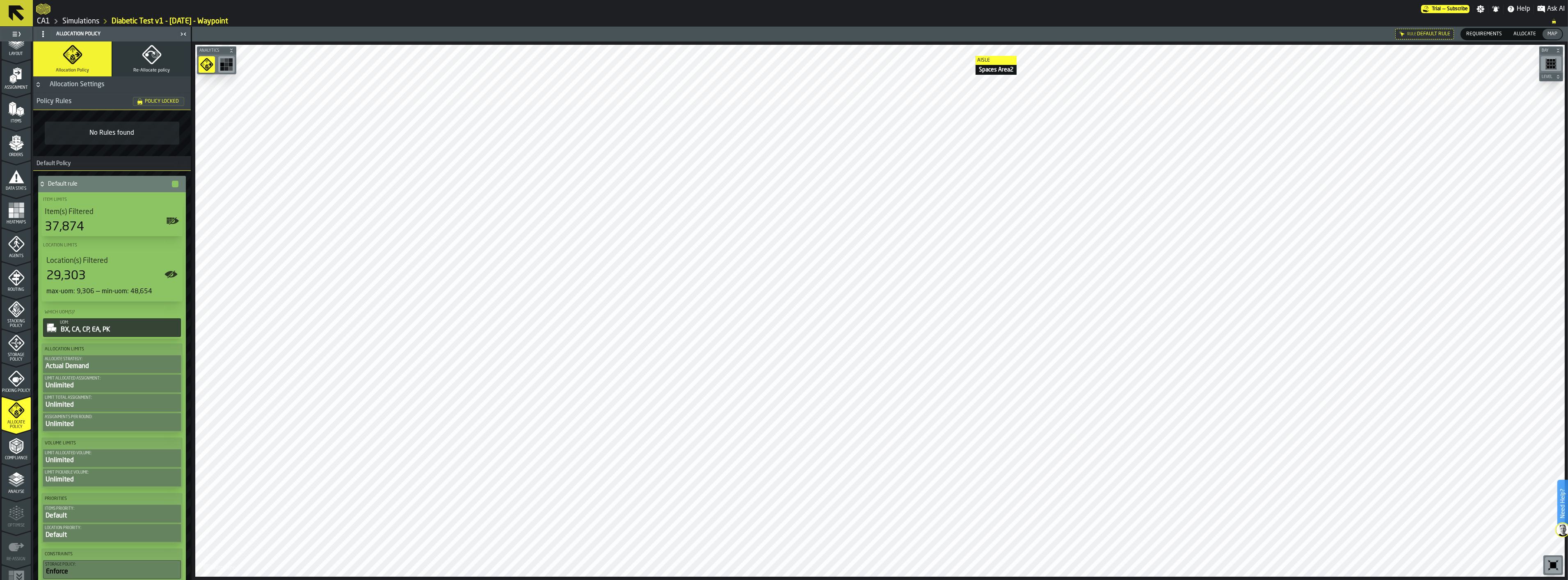
scroll to position [68, 0]
click at [15, 471] on span "Analyse" at bounding box center [16, 473] width 29 height 4
